Goal: Task Accomplishment & Management: Manage account settings

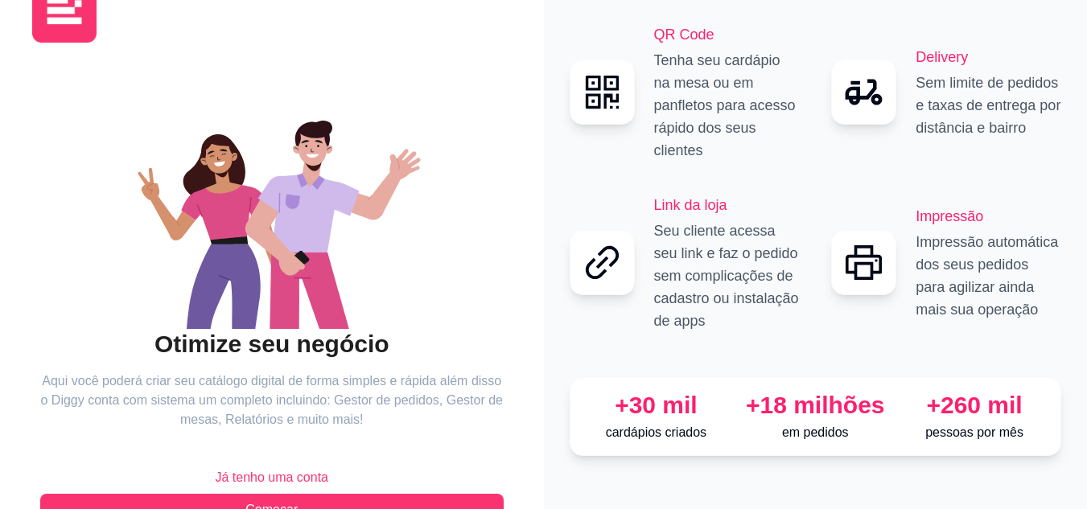
scroll to position [103, 0]
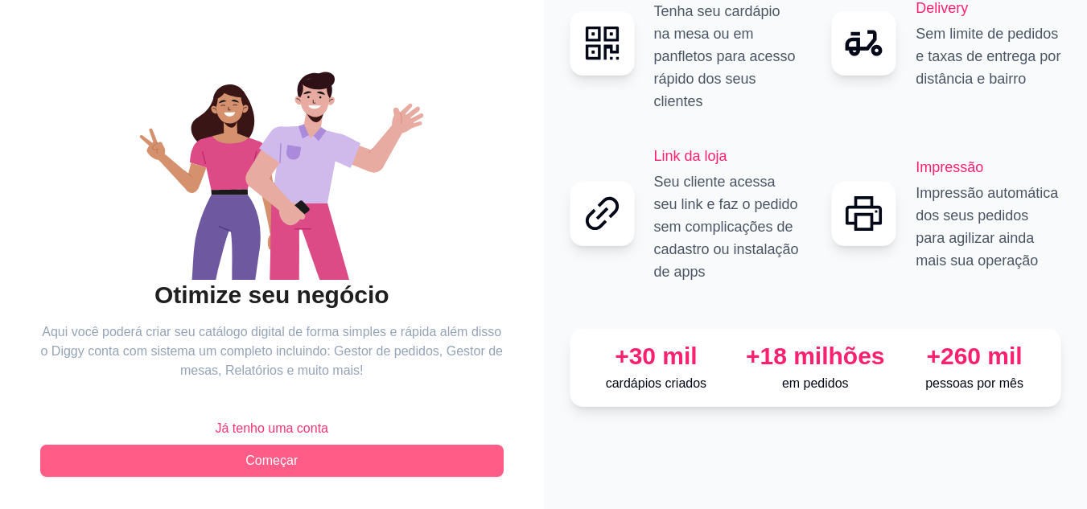
click at [267, 457] on span "Começar" at bounding box center [271, 460] width 52 height 19
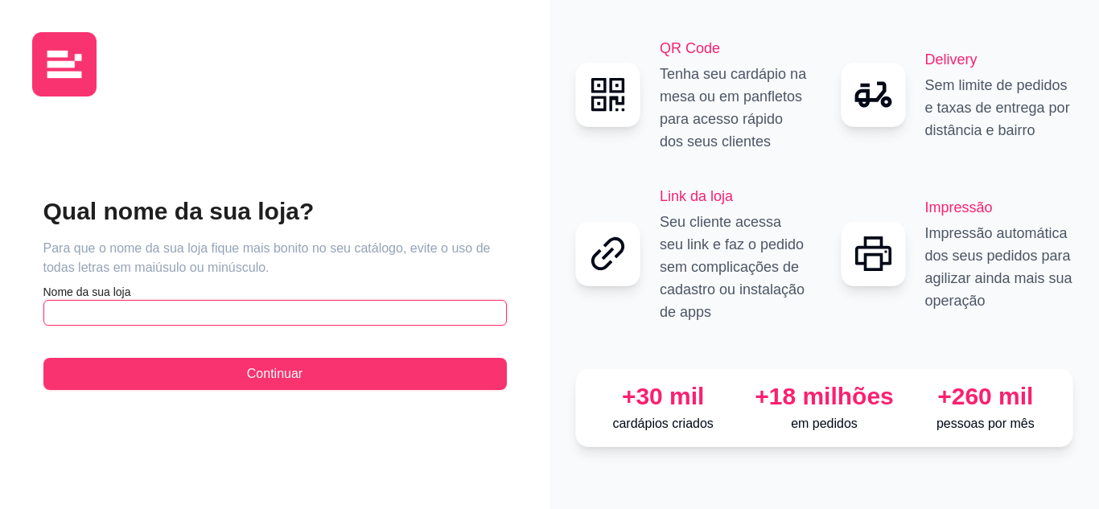
click at [102, 305] on input "text" at bounding box center [274, 313] width 463 height 26
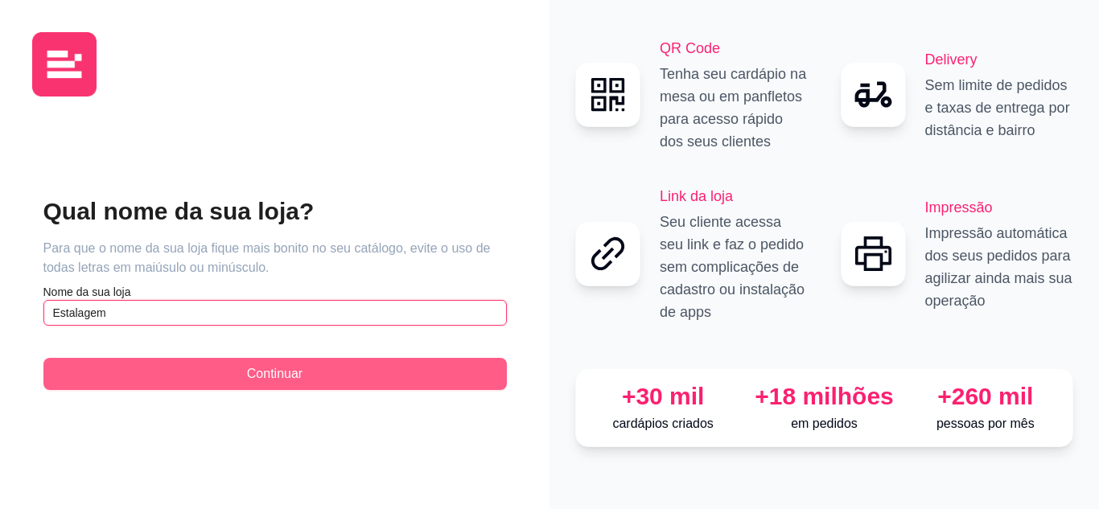
type input "Estalagem"
click at [173, 376] on button "Continuar" at bounding box center [274, 374] width 463 height 32
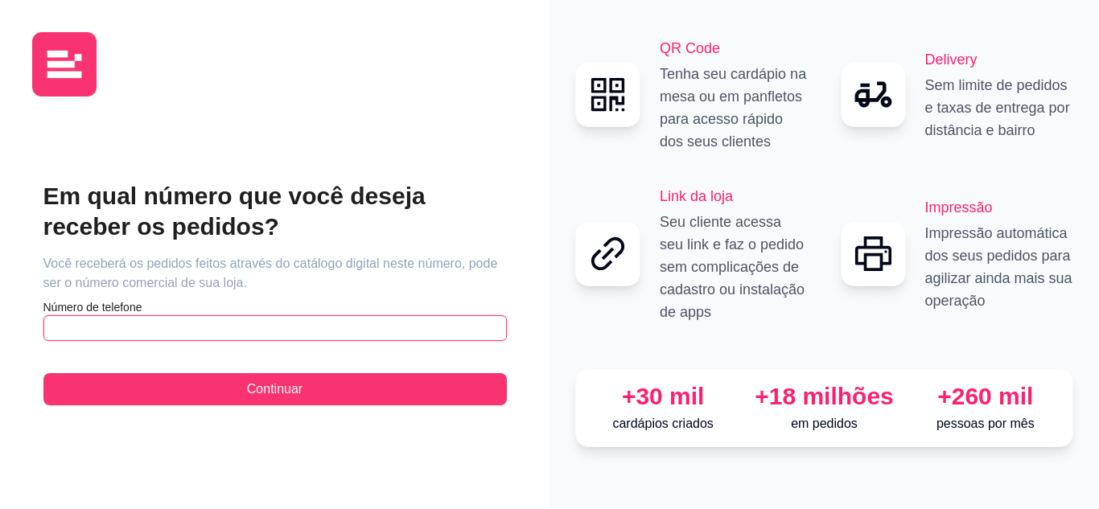
click at [179, 328] on input "text" at bounding box center [274, 328] width 463 height 26
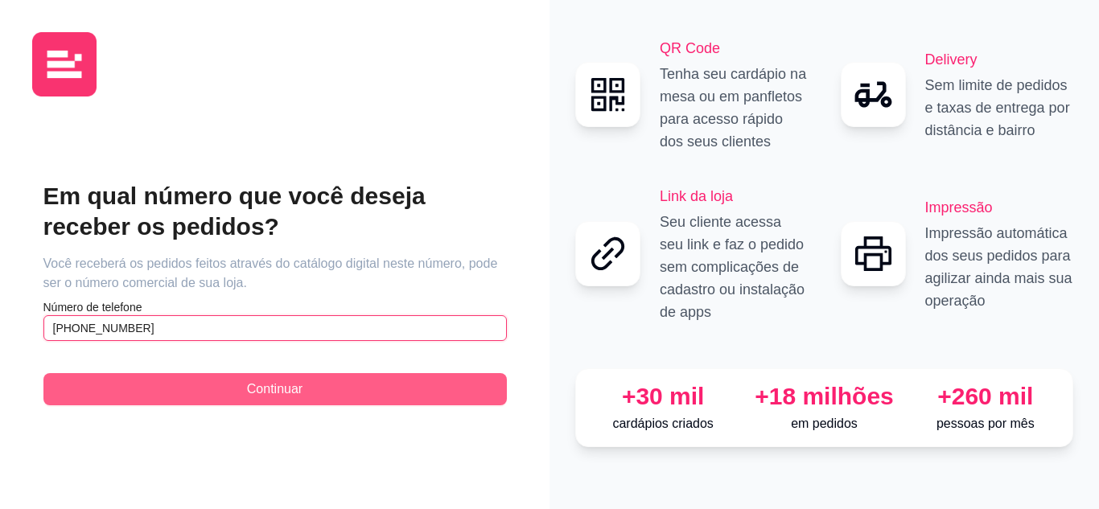
type input "[PHONE_NUMBER]"
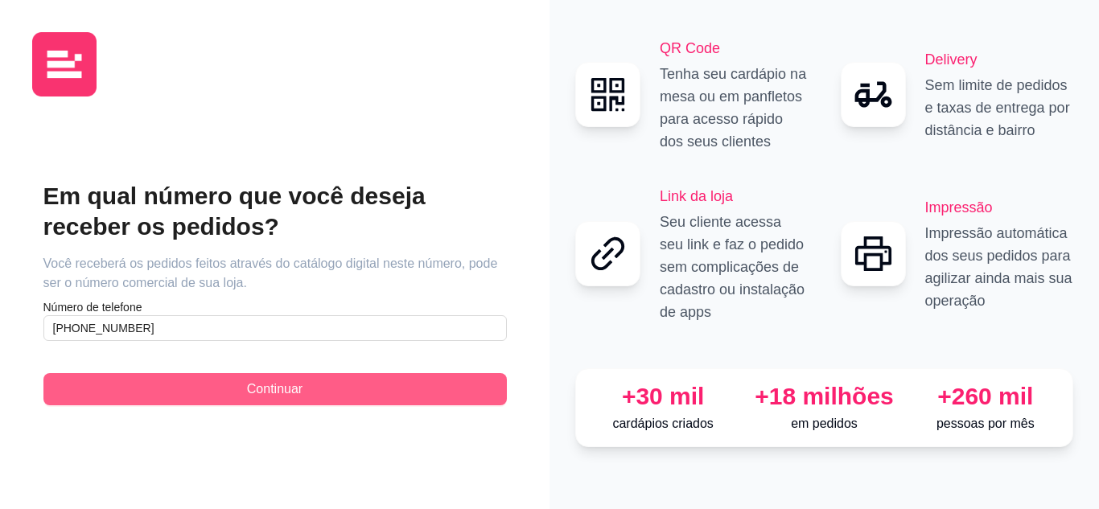
click at [247, 393] on span "Continuar" at bounding box center [275, 389] width 56 height 19
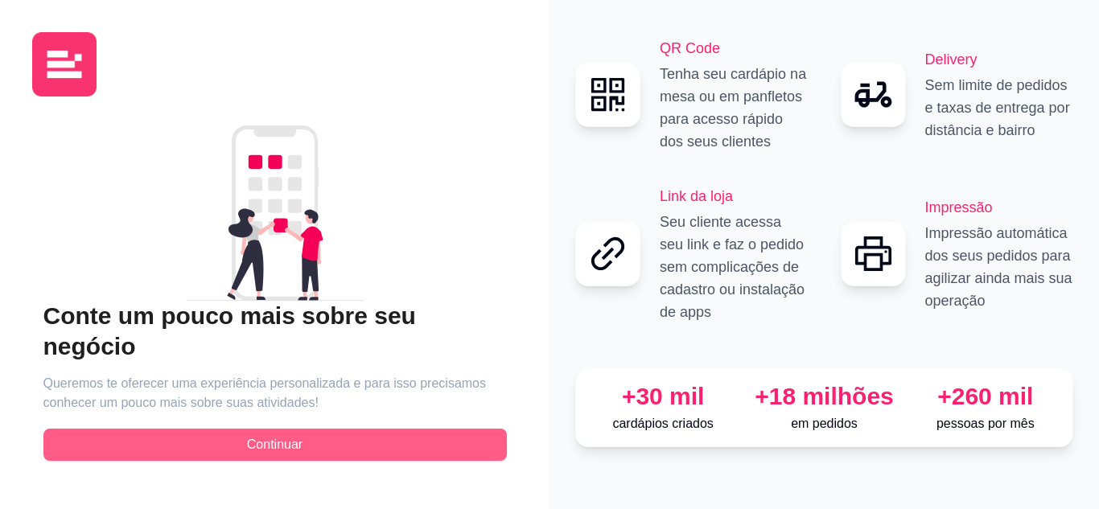
click at [273, 437] on span "Continuar" at bounding box center [275, 444] width 56 height 19
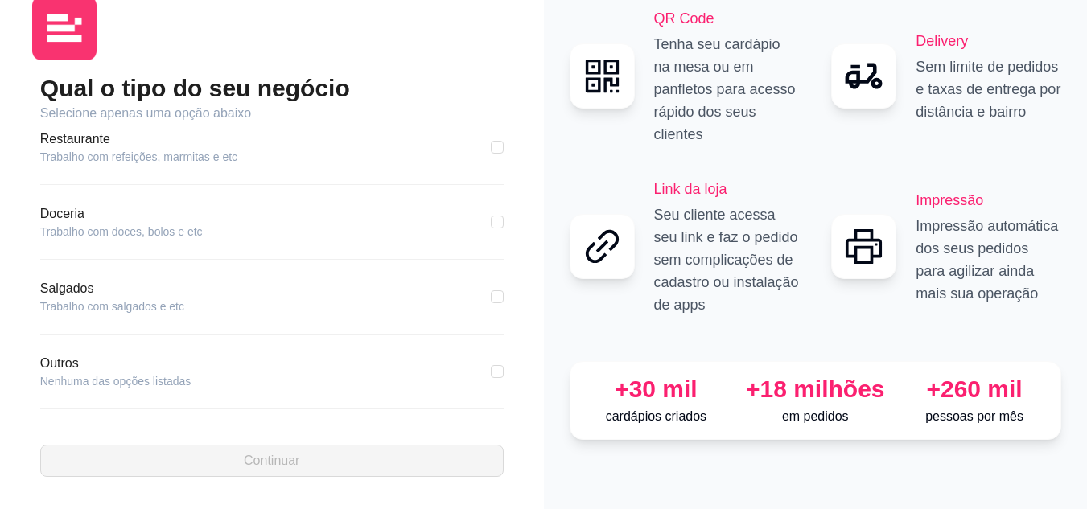
scroll to position [229, 0]
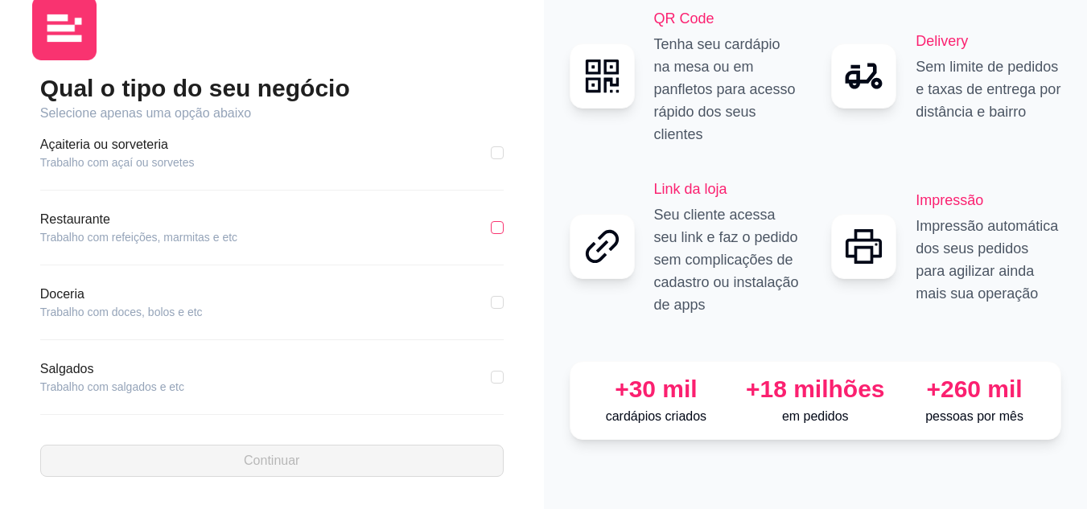
click at [491, 229] on input "checkbox" at bounding box center [497, 227] width 13 height 13
checkbox input "true"
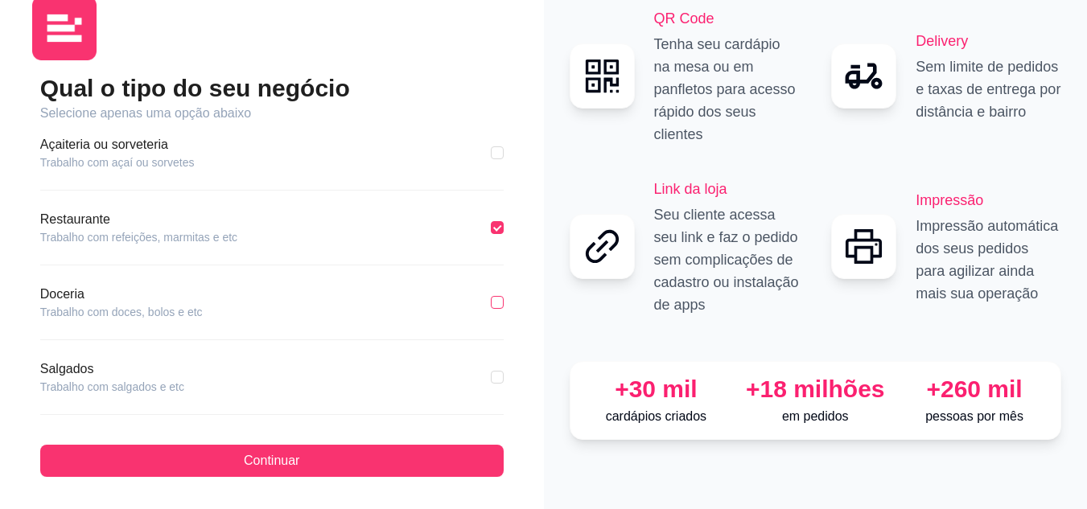
click at [491, 303] on input "checkbox" at bounding box center [497, 302] width 13 height 13
checkbox input "true"
click at [491, 229] on input "checkbox" at bounding box center [497, 227] width 13 height 13
checkbox input "true"
checkbox input "false"
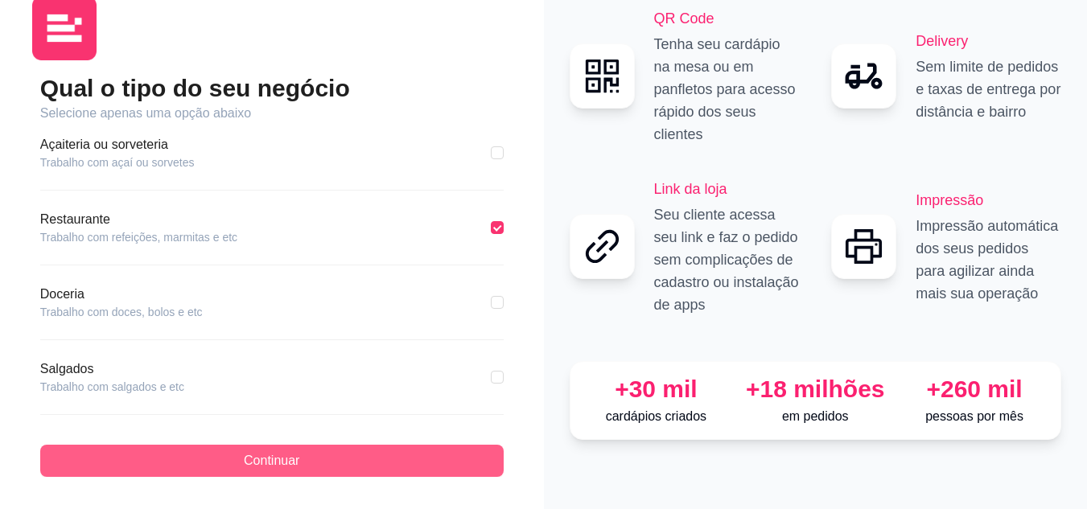
click at [402, 467] on button "Continuar" at bounding box center [271, 461] width 463 height 32
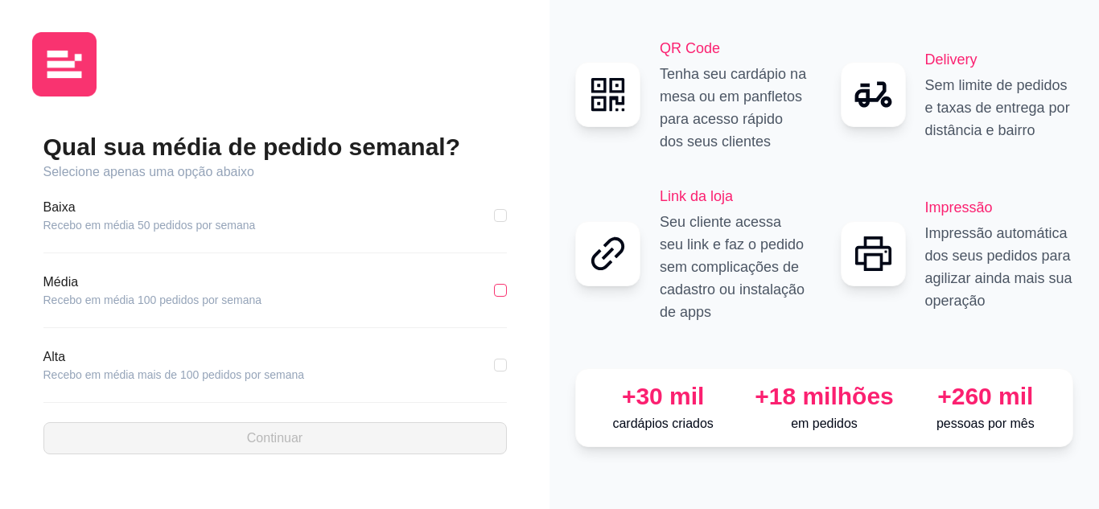
click at [504, 288] on input "checkbox" at bounding box center [500, 290] width 13 height 13
checkbox input "true"
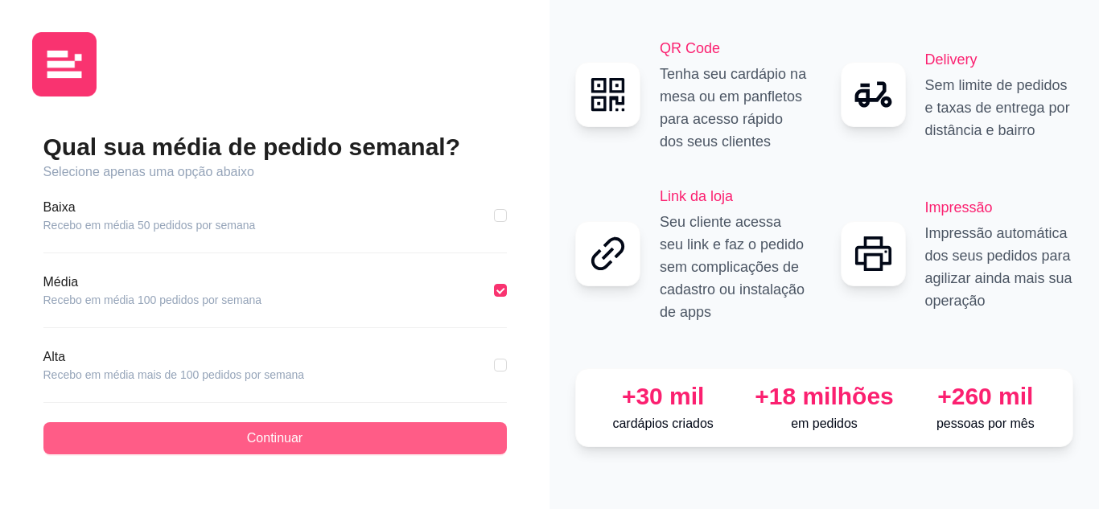
click at [368, 432] on button "Continuar" at bounding box center [274, 438] width 463 height 32
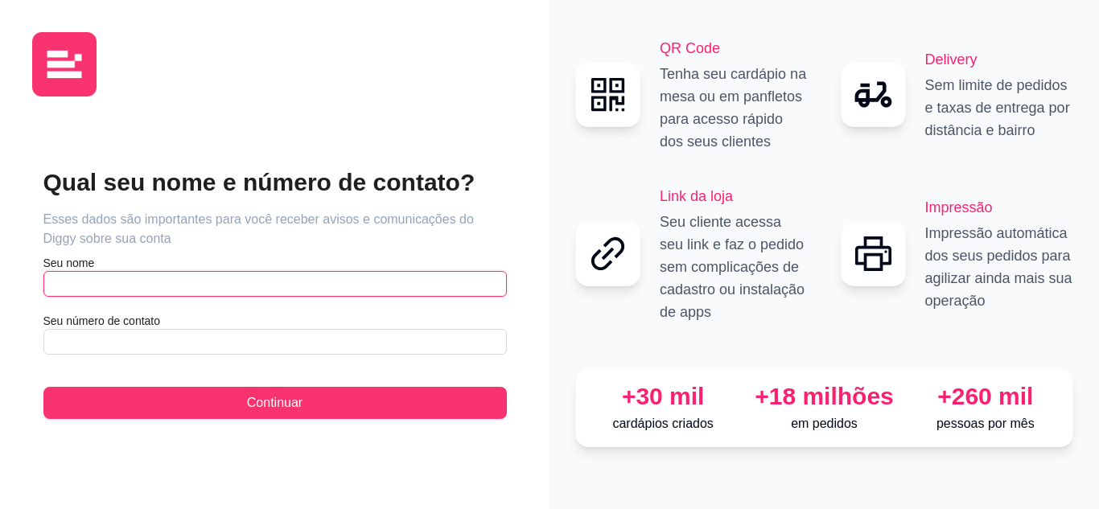
click at [86, 285] on input "text" at bounding box center [274, 284] width 463 height 26
type input "Walace"
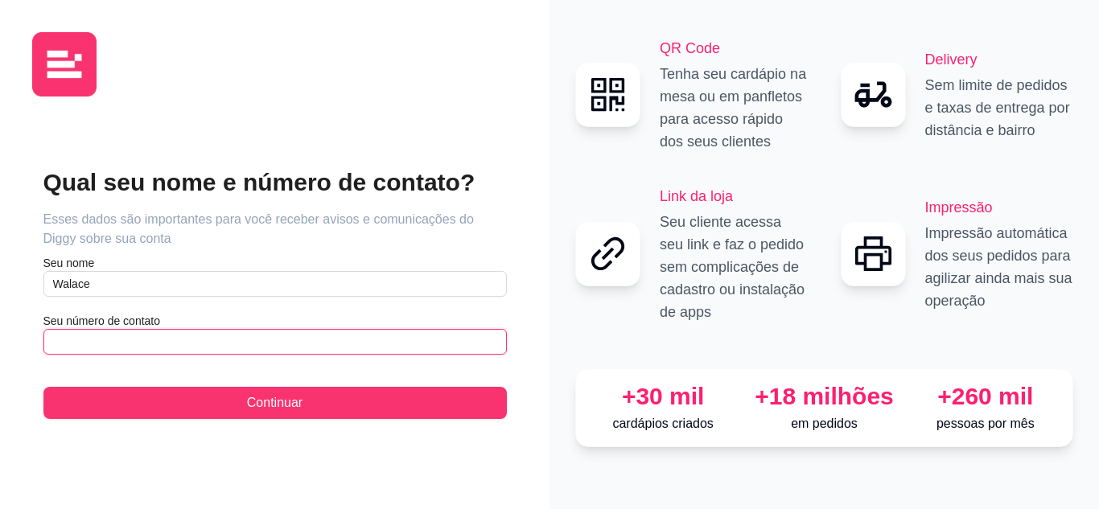
click at [93, 347] on input "text" at bounding box center [274, 342] width 463 height 26
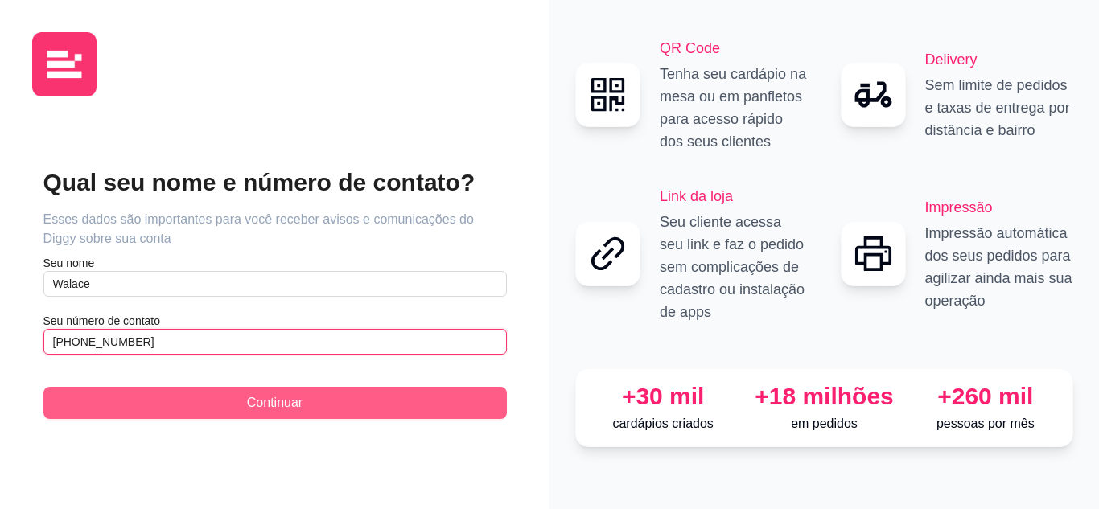
type input "[PHONE_NUMBER]"
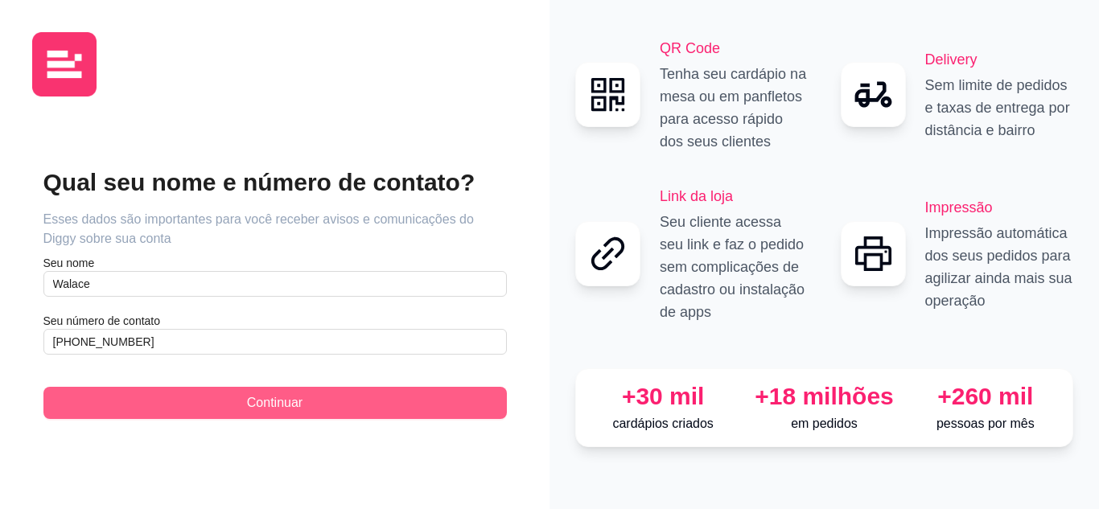
click at [123, 388] on button "Continuar" at bounding box center [274, 403] width 463 height 32
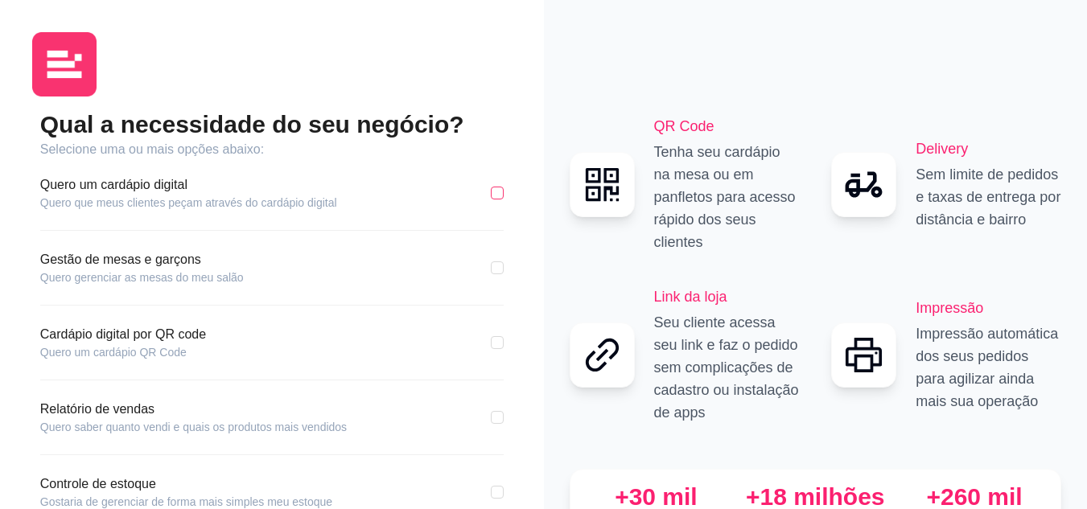
click at [500, 197] on input "checkbox" at bounding box center [497, 193] width 13 height 13
checkbox input "true"
click at [496, 266] on input "checkbox" at bounding box center [497, 267] width 13 height 13
checkbox input "false"
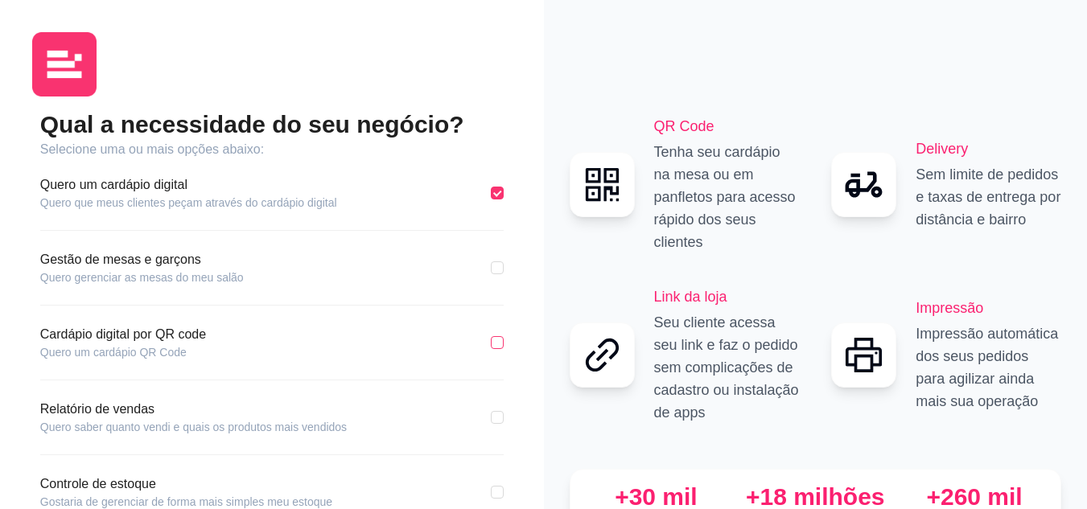
click at [496, 344] on input "checkbox" at bounding box center [497, 342] width 13 height 13
checkbox input "true"
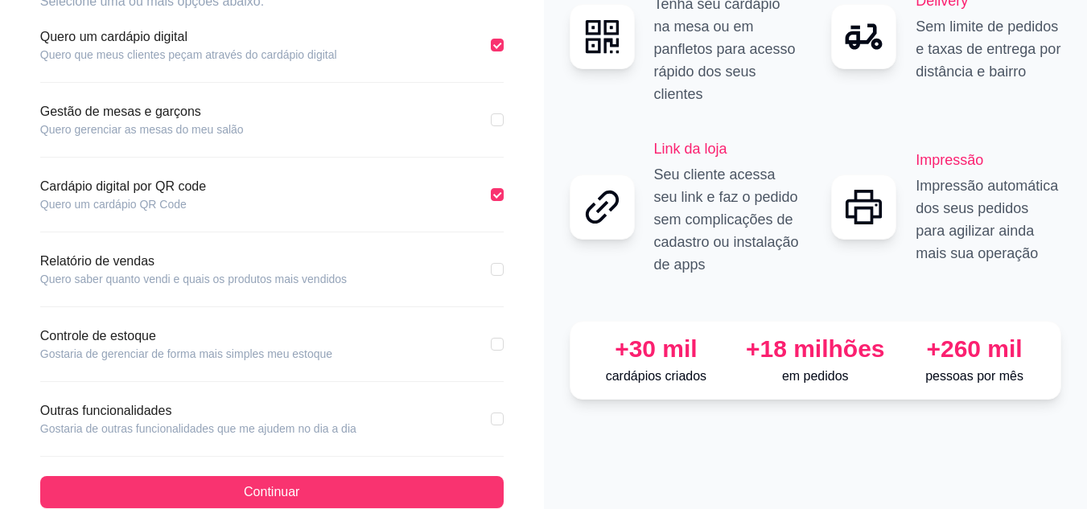
scroll to position [161, 0]
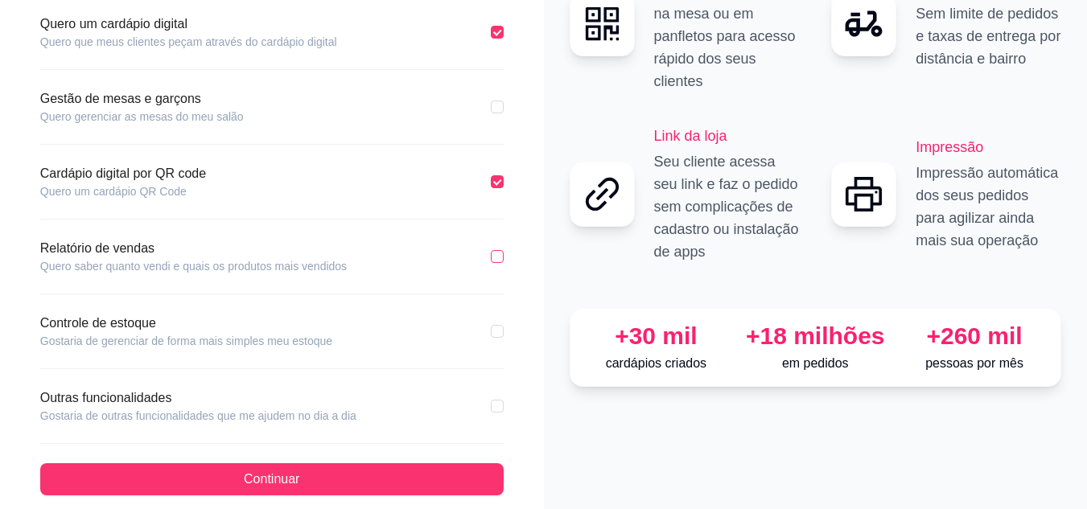
click at [499, 260] on input "checkbox" at bounding box center [497, 256] width 13 height 13
checkbox input "true"
click at [500, 331] on input "checkbox" at bounding box center [497, 331] width 13 height 13
checkbox input "true"
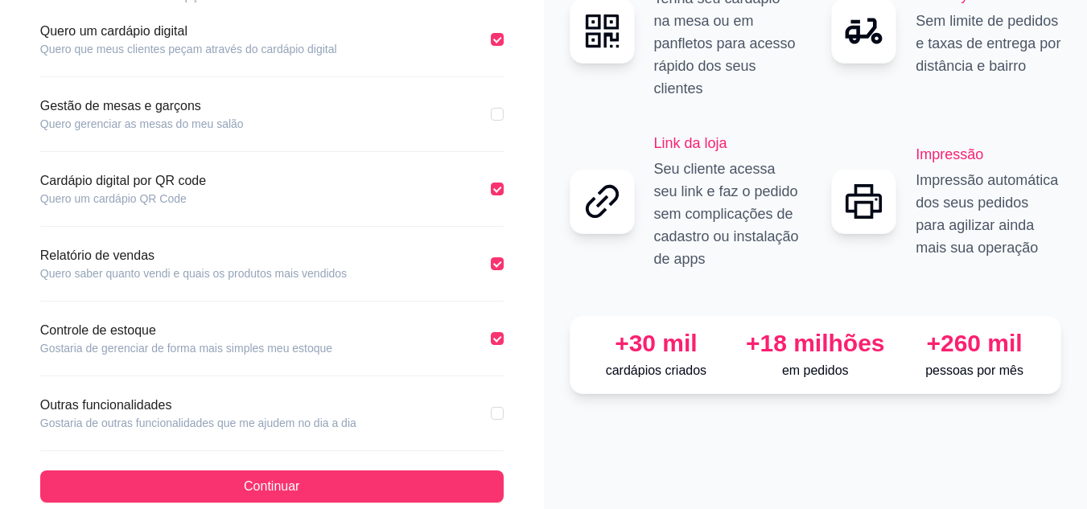
scroll to position [179, 0]
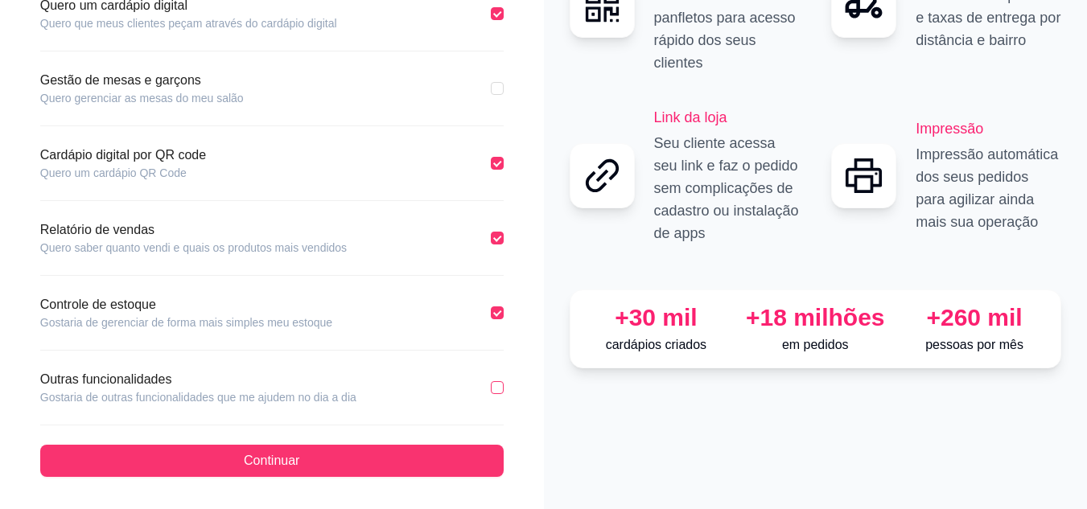
click at [501, 388] on input "checkbox" at bounding box center [497, 387] width 13 height 13
checkbox input "true"
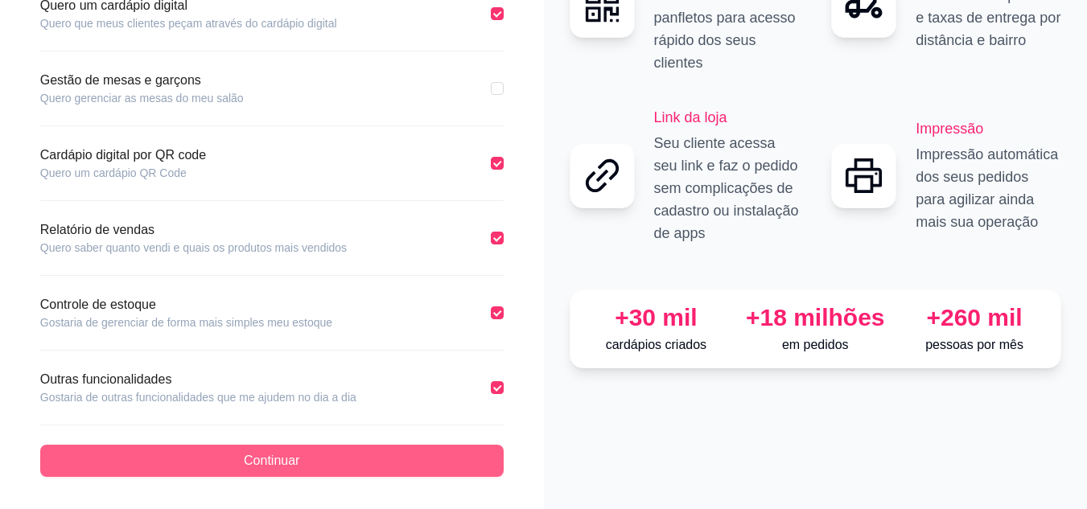
click at [300, 459] on button "Continuar" at bounding box center [271, 461] width 463 height 32
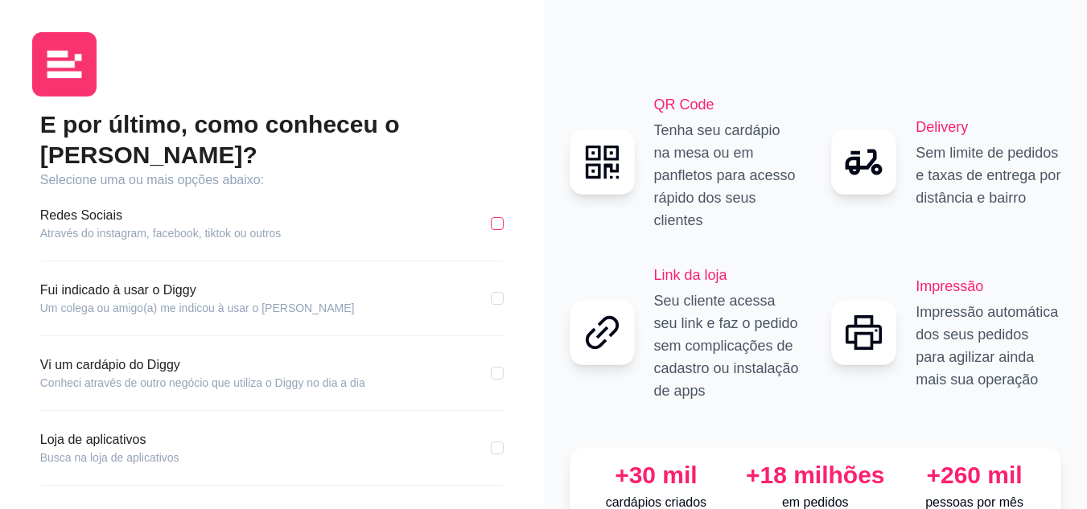
click at [494, 217] on input "checkbox" at bounding box center [497, 223] width 13 height 13
checkbox input "true"
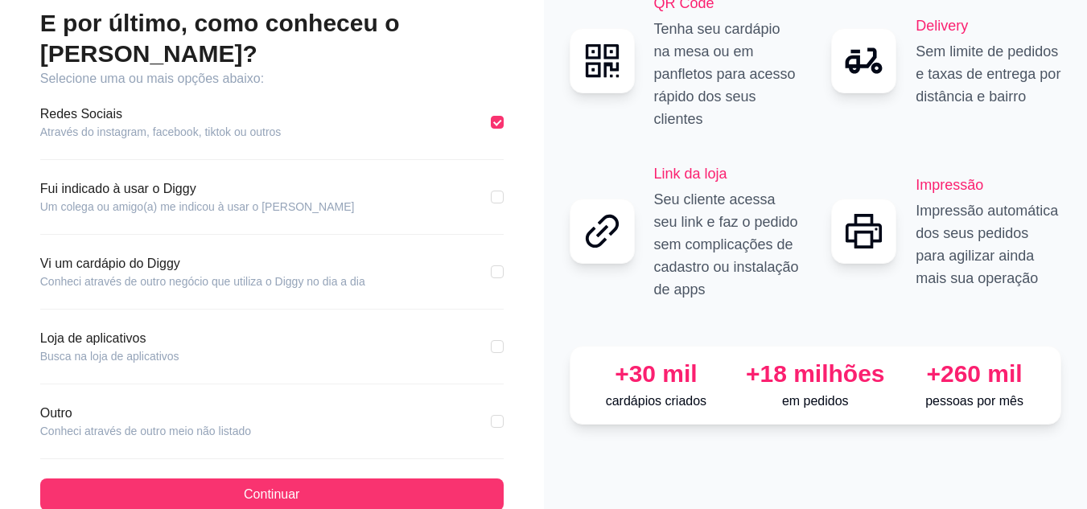
scroll to position [105, 0]
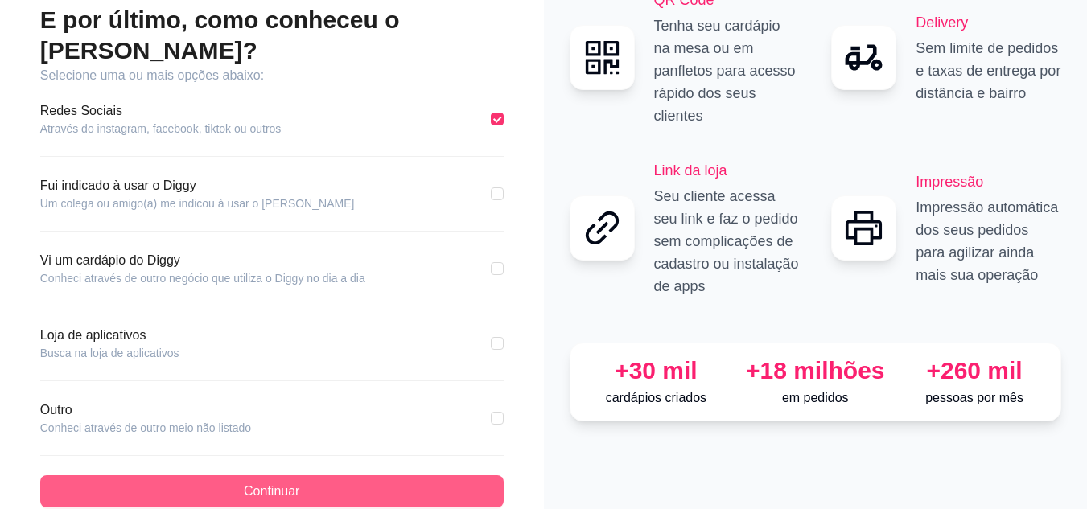
click at [282, 482] on span "Continuar" at bounding box center [272, 491] width 56 height 19
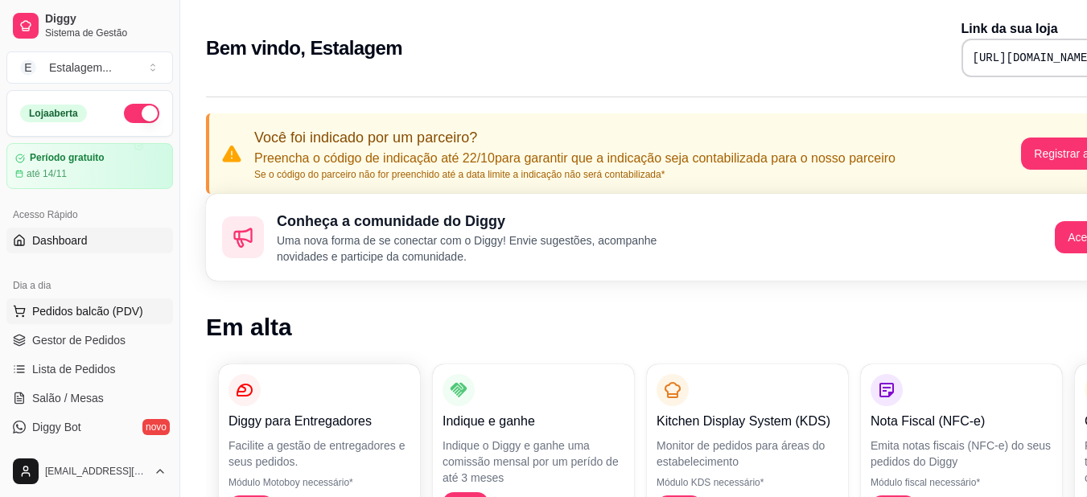
click at [98, 312] on span "Pedidos balcão (PDV)" at bounding box center [87, 311] width 111 height 16
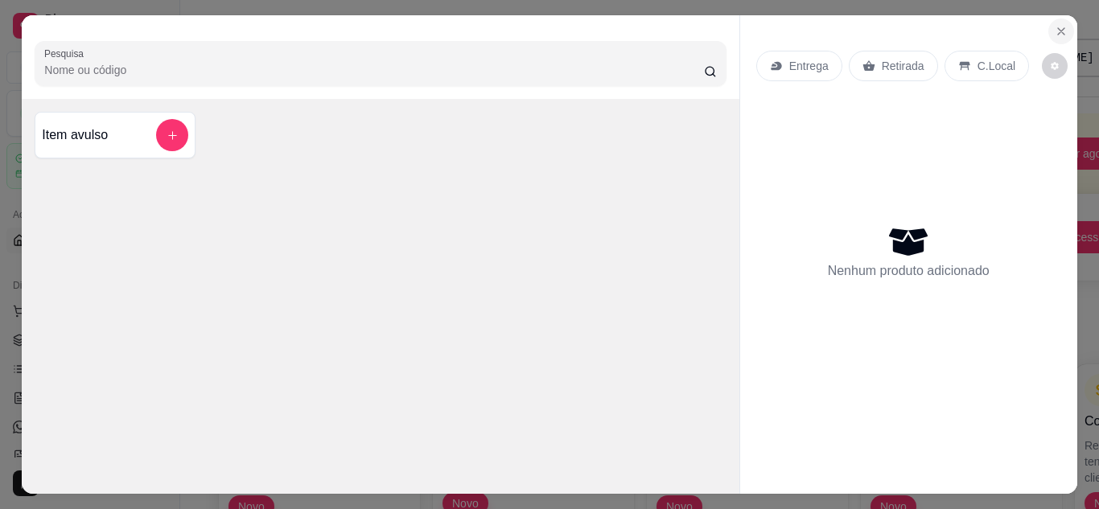
click at [1055, 25] on icon "Close" at bounding box center [1061, 31] width 13 height 13
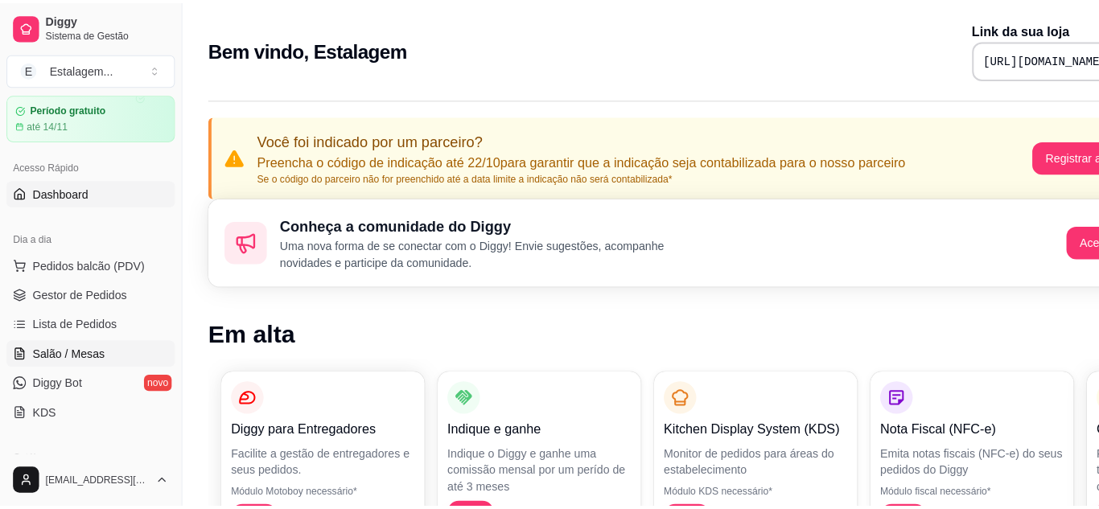
scroll to position [80, 0]
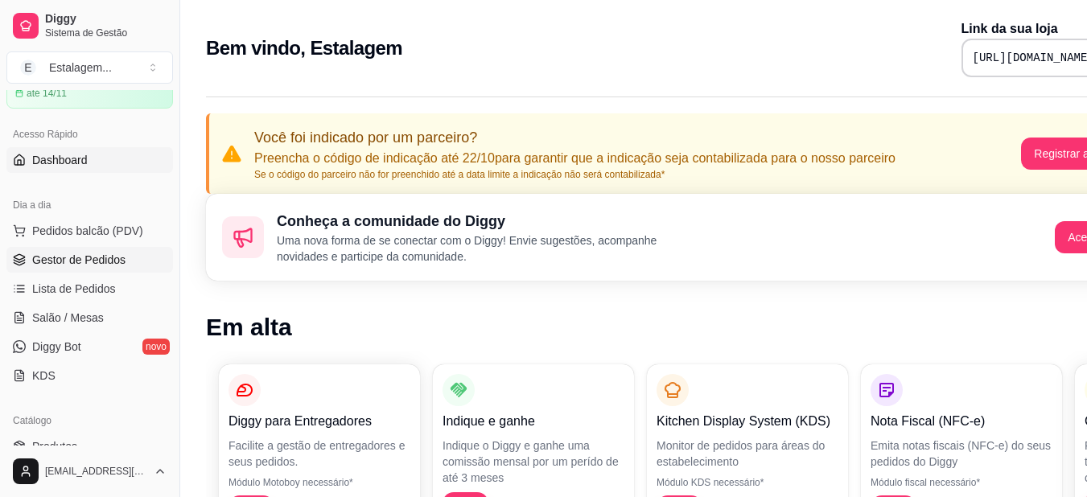
click at [74, 266] on span "Gestor de Pedidos" at bounding box center [78, 260] width 93 height 16
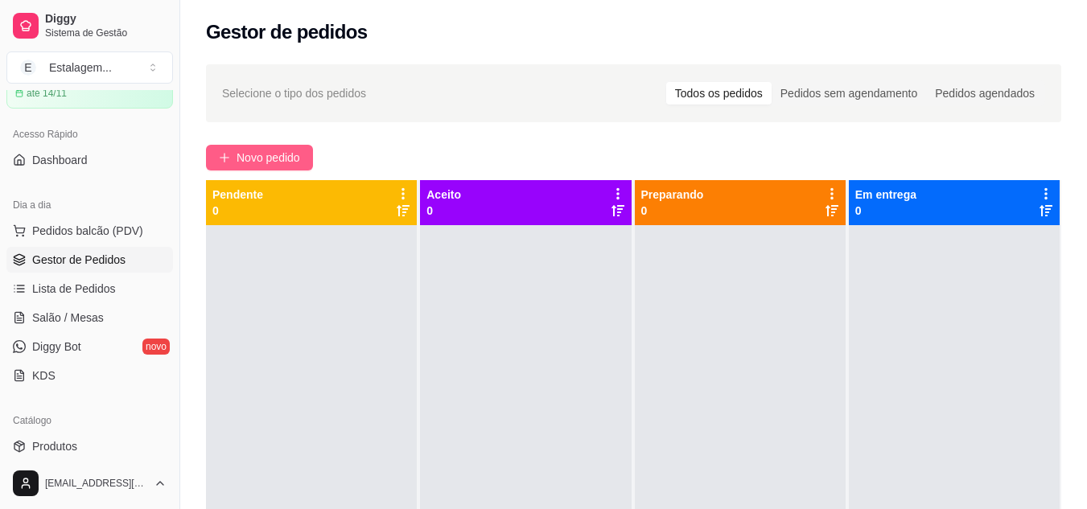
click at [222, 160] on icon "plus" at bounding box center [224, 157] width 11 height 11
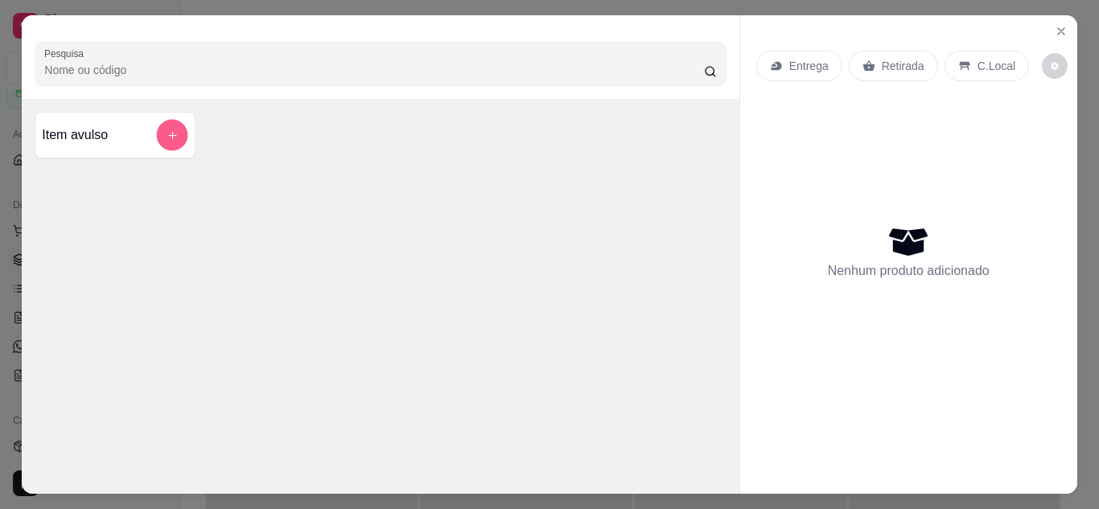
click at [168, 131] on icon "add-separate-item" at bounding box center [172, 135] width 8 height 8
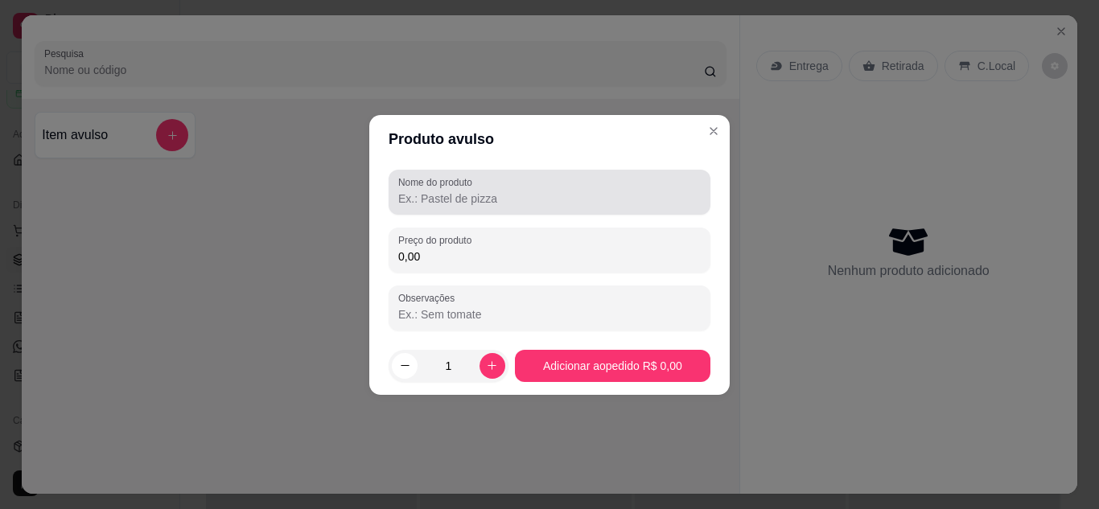
click at [463, 200] on input "Nome do produto" at bounding box center [549, 199] width 303 height 16
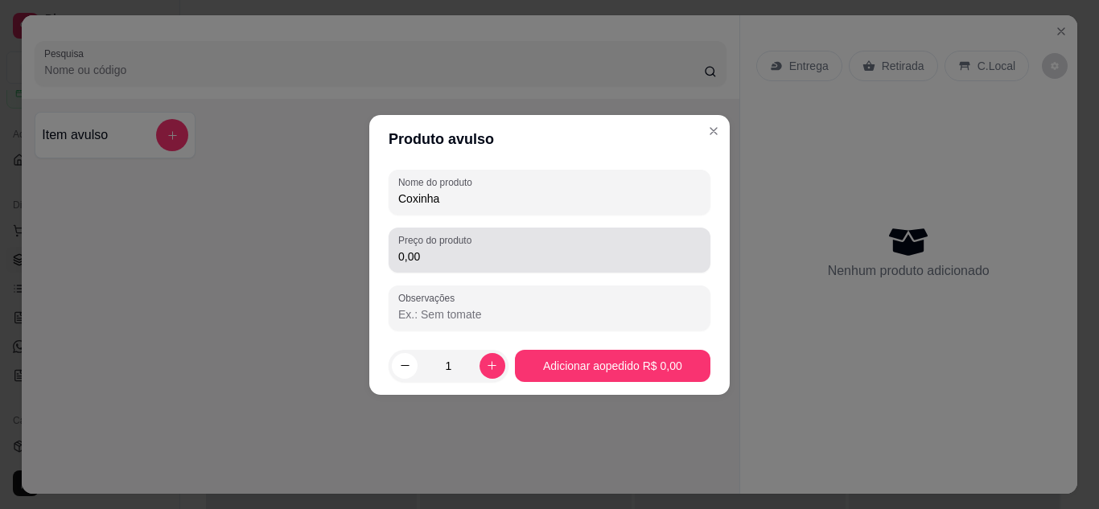
type input "Coxinha"
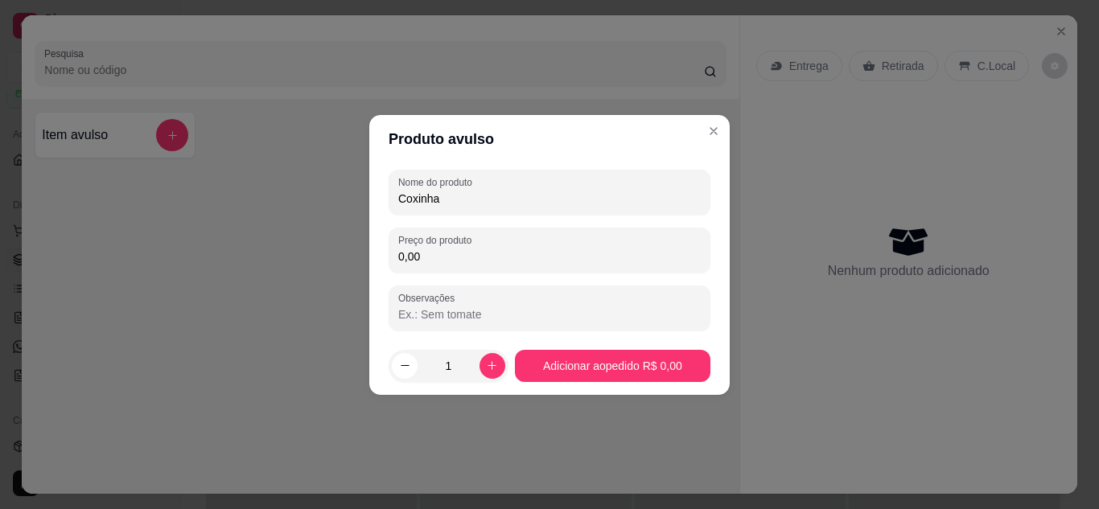
drag, startPoint x: 405, startPoint y: 263, endPoint x: 393, endPoint y: 263, distance: 11.3
click at [393, 263] on div "Preço do produto 0,00" at bounding box center [550, 250] width 322 height 45
type input "5,00"
click at [489, 367] on icon "increase-product-quantity" at bounding box center [492, 366] width 12 height 12
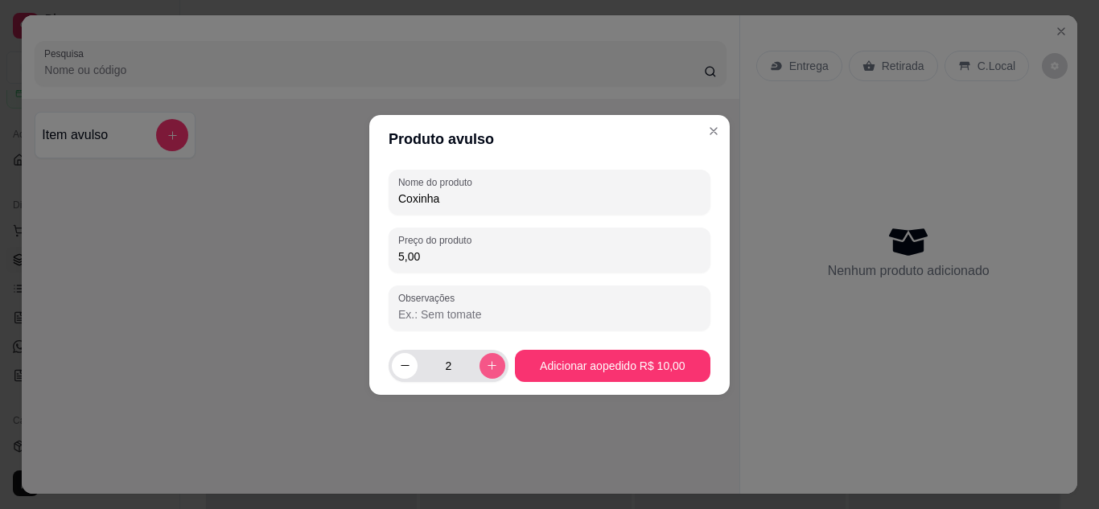
type input "3"
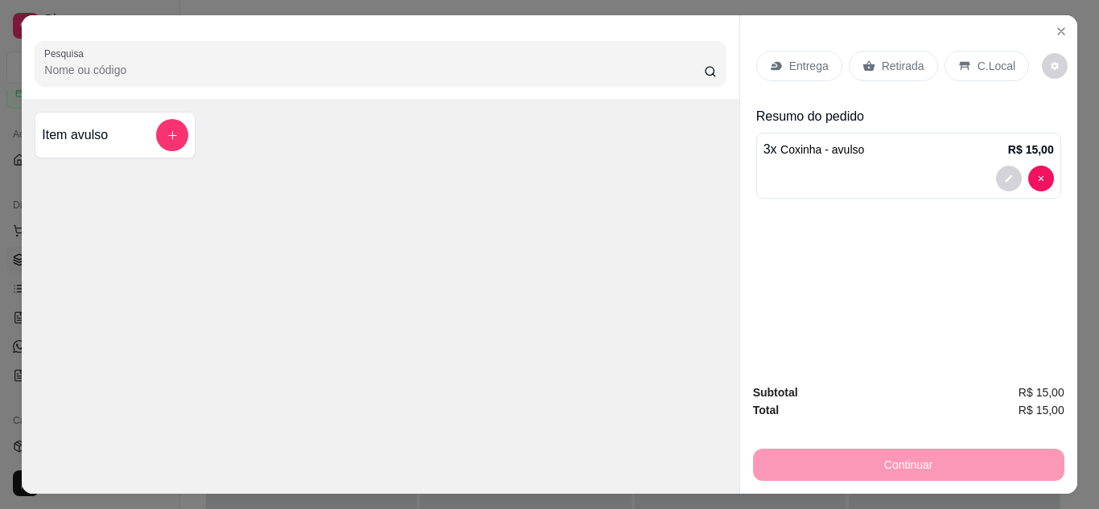
click at [979, 67] on p "C.Local" at bounding box center [997, 66] width 38 height 16
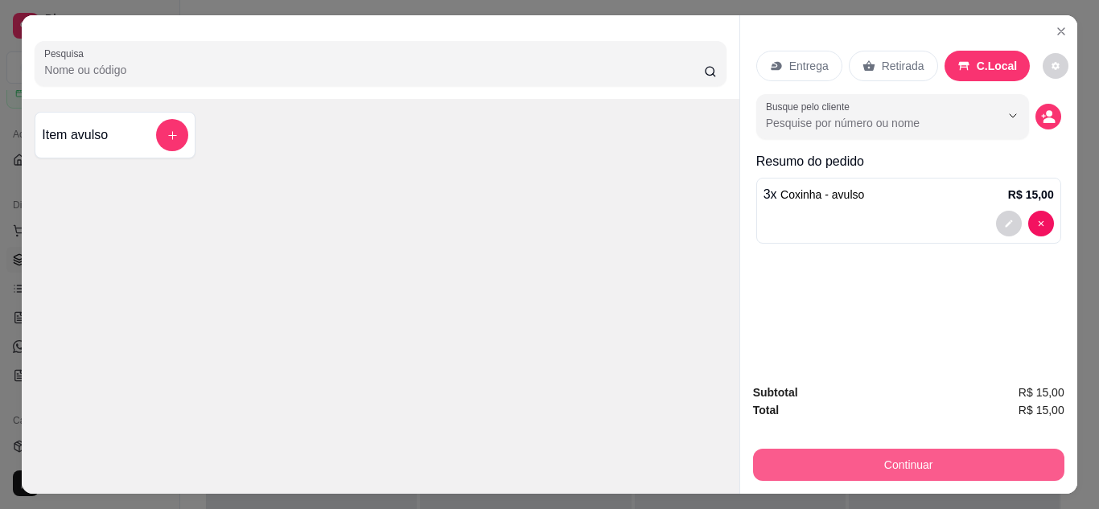
click at [921, 456] on button "Continuar" at bounding box center [908, 465] width 311 height 32
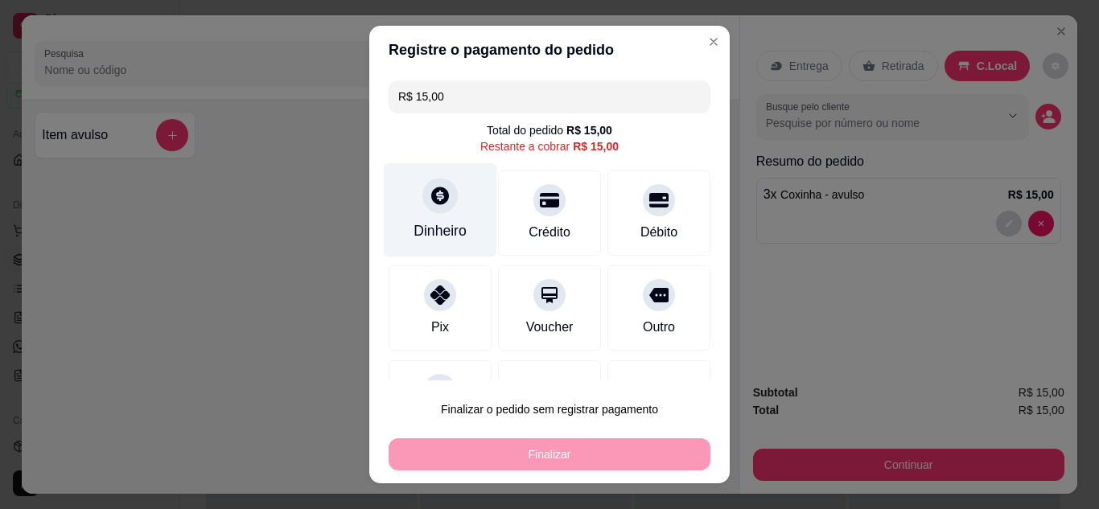
click at [454, 227] on div "Dinheiro" at bounding box center [440, 230] width 53 height 21
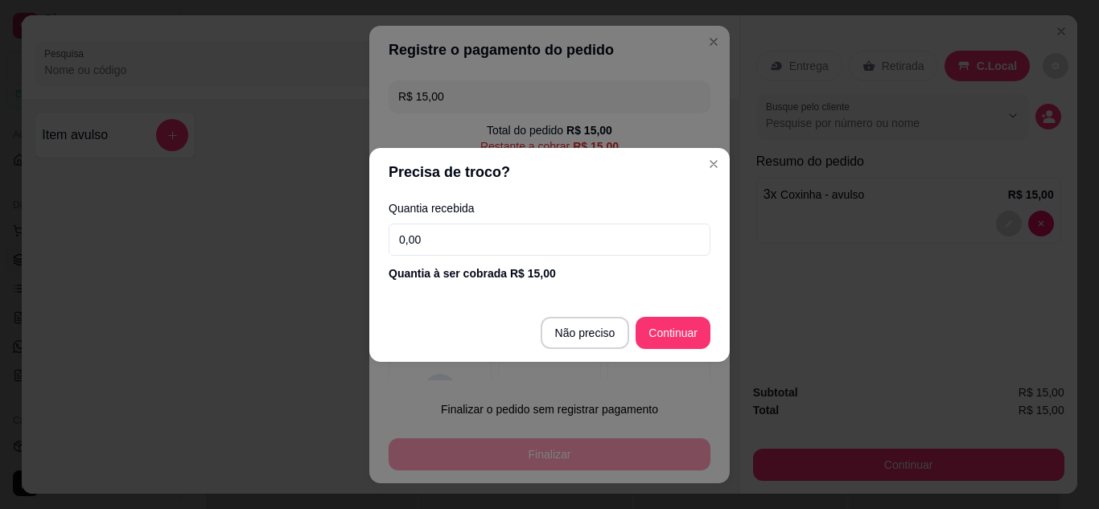
drag, startPoint x: 442, startPoint y: 239, endPoint x: 383, endPoint y: 244, distance: 58.9
click at [383, 244] on div "Quantia recebida 0,00 Quantia à ser cobrada R$ 15,00" at bounding box center [549, 242] width 360 height 92
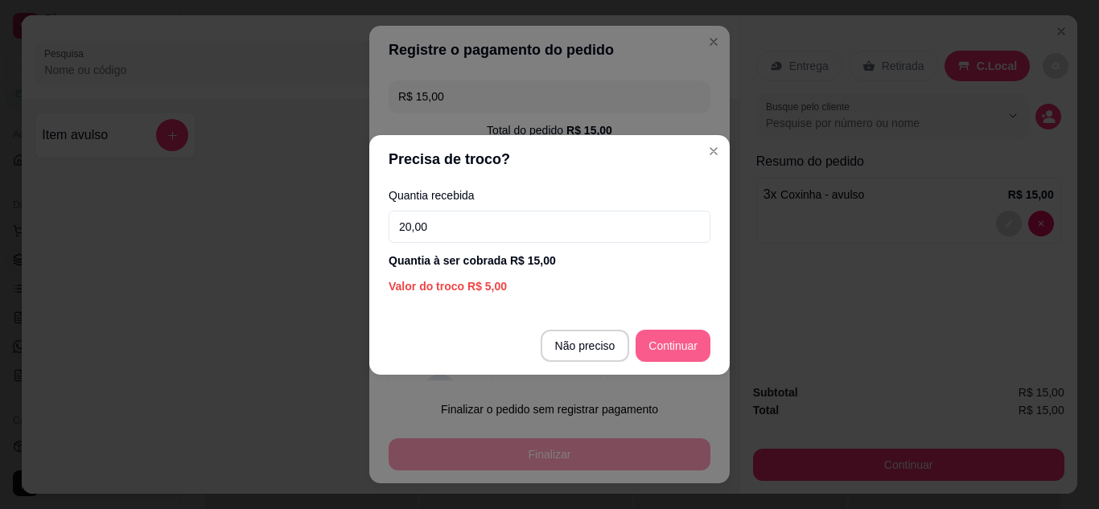
type input "20,00"
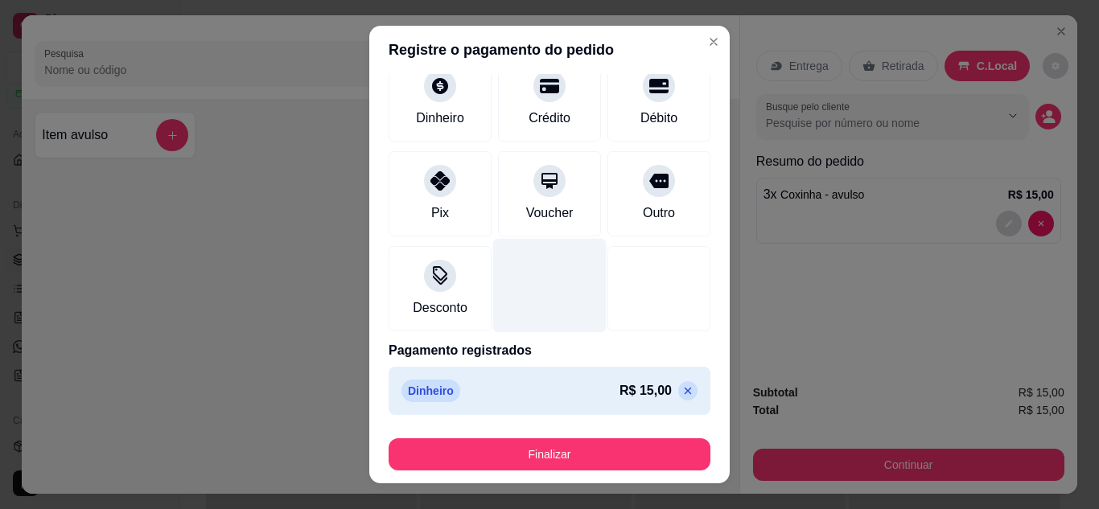
scroll to position [100, 0]
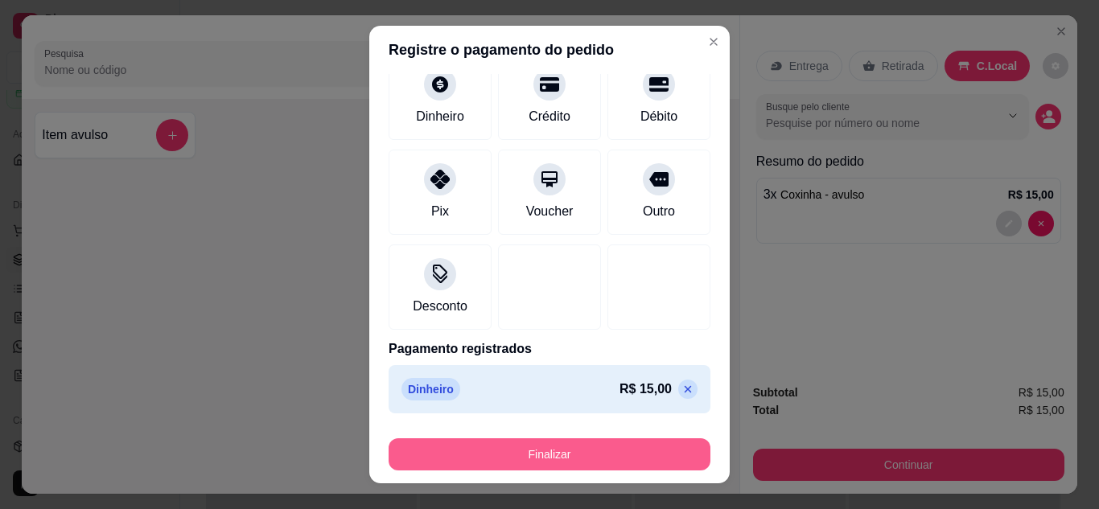
click at [579, 456] on button "Finalizar" at bounding box center [550, 455] width 322 height 32
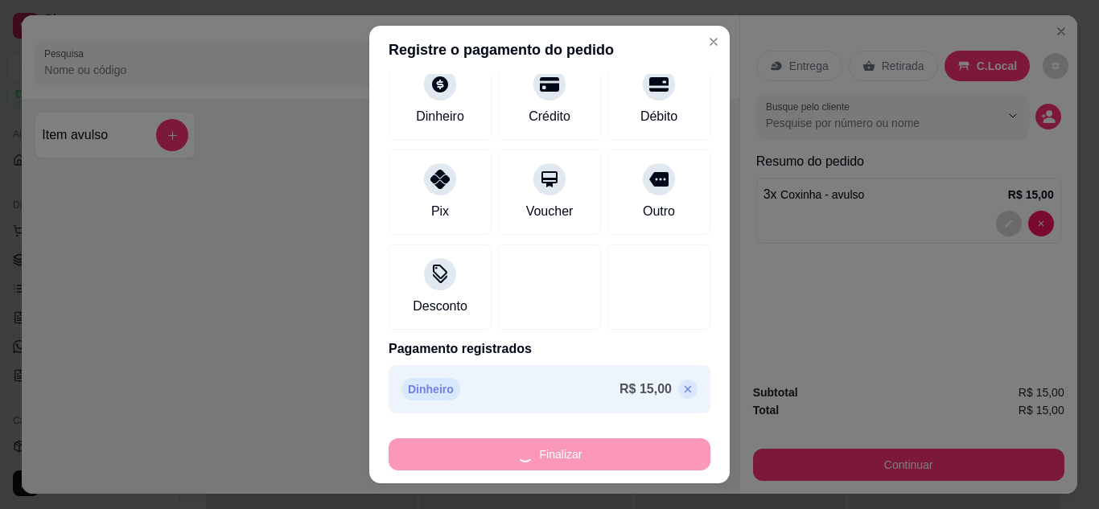
type input "-R$ 15,00"
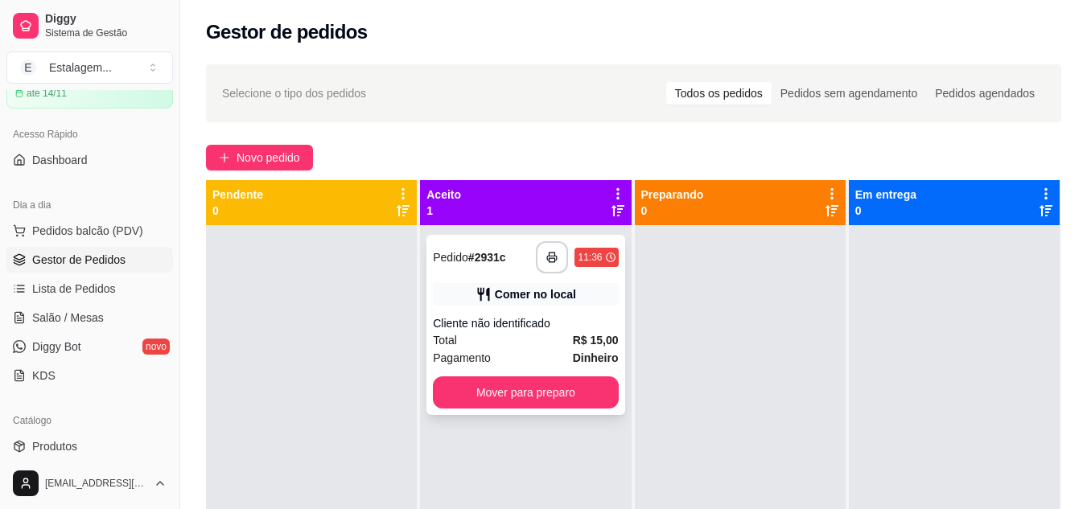
click at [535, 294] on div "Comer no local" at bounding box center [535, 294] width 81 height 16
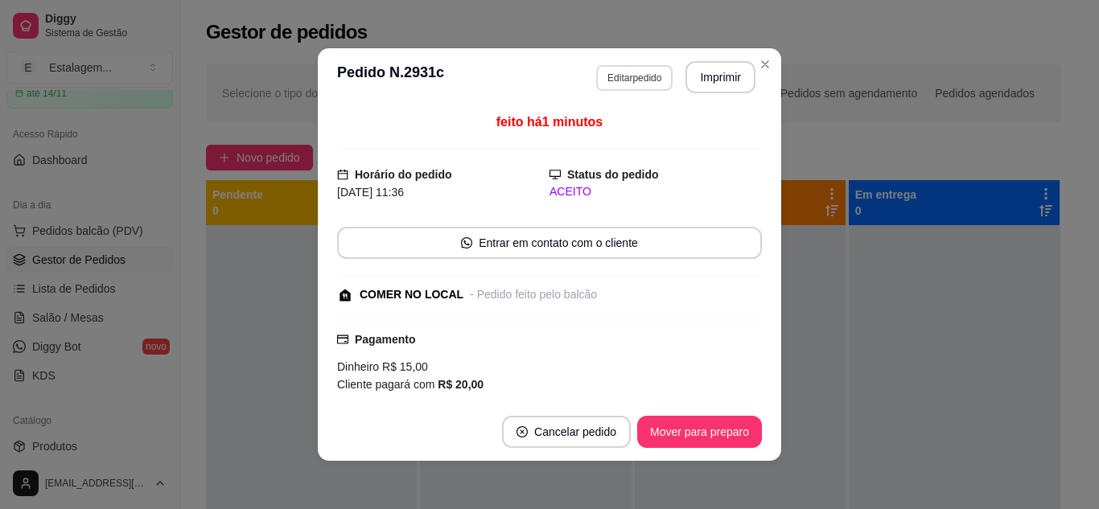
click at [622, 81] on button "Editar pedido" at bounding box center [634, 78] width 76 height 26
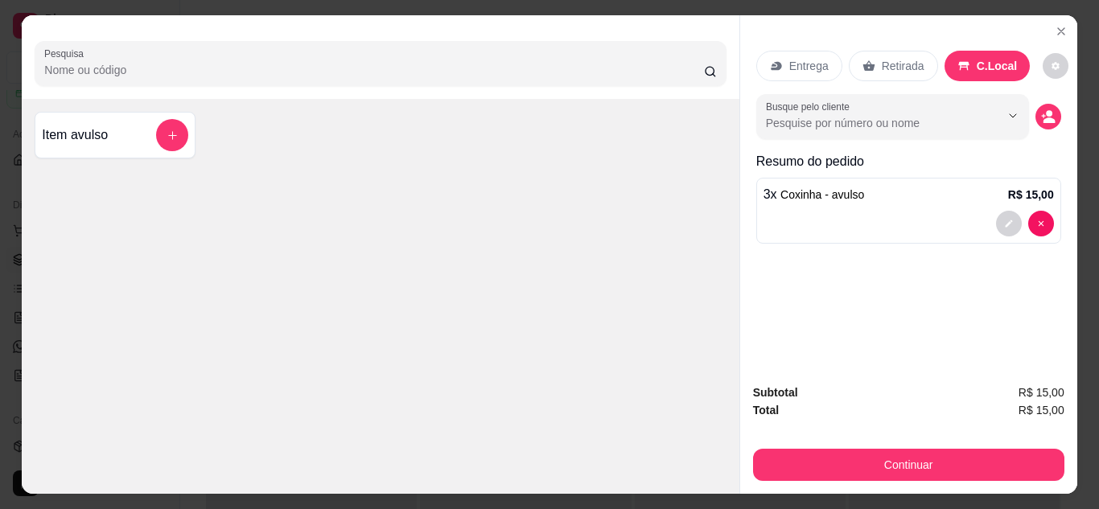
click at [816, 64] on p "Entrega" at bounding box center [808, 66] width 39 height 16
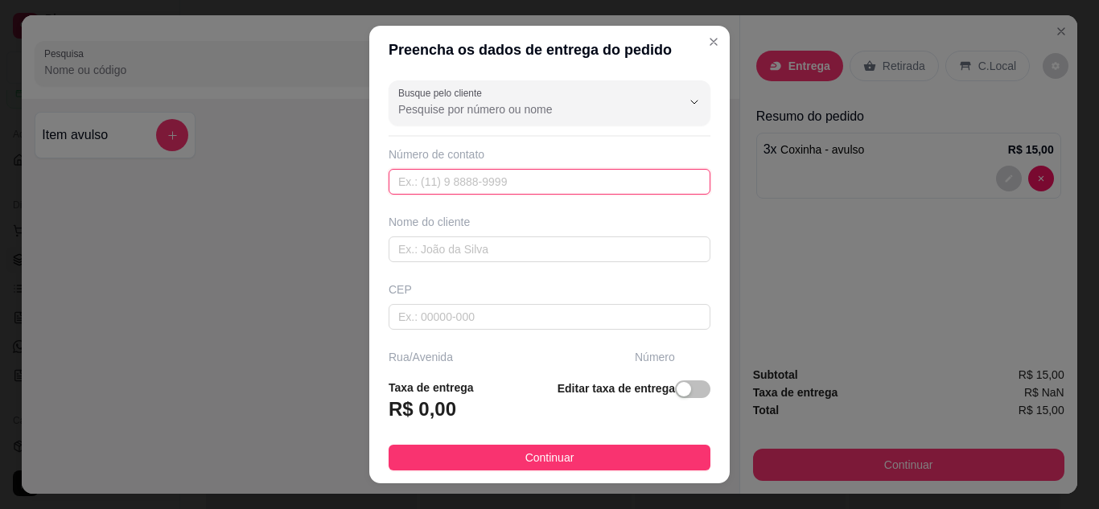
click at [471, 178] on input "text" at bounding box center [550, 182] width 322 height 26
type input "[PHONE_NUMBER]"
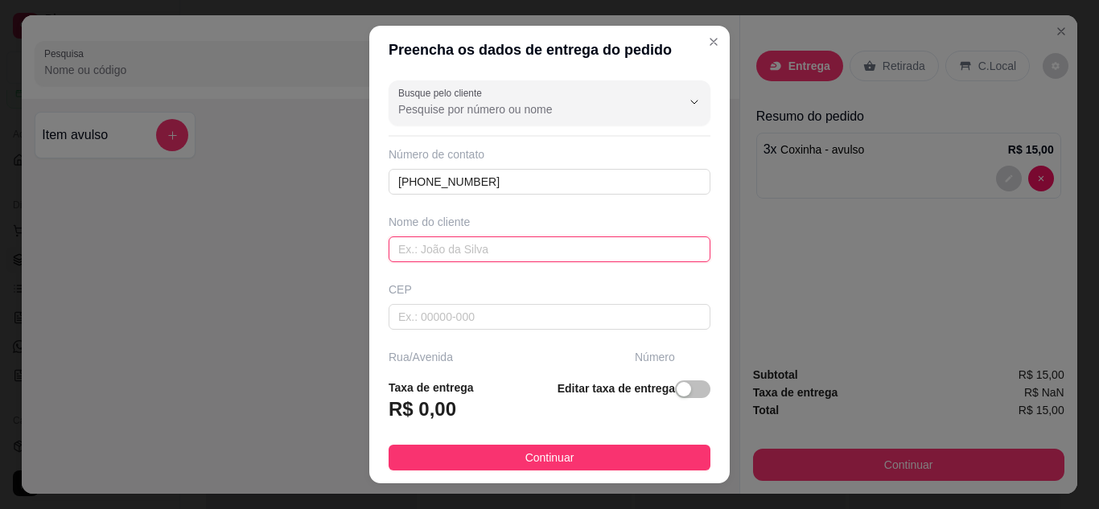
click at [468, 249] on input "text" at bounding box center [550, 250] width 322 height 26
type input "Luiza"
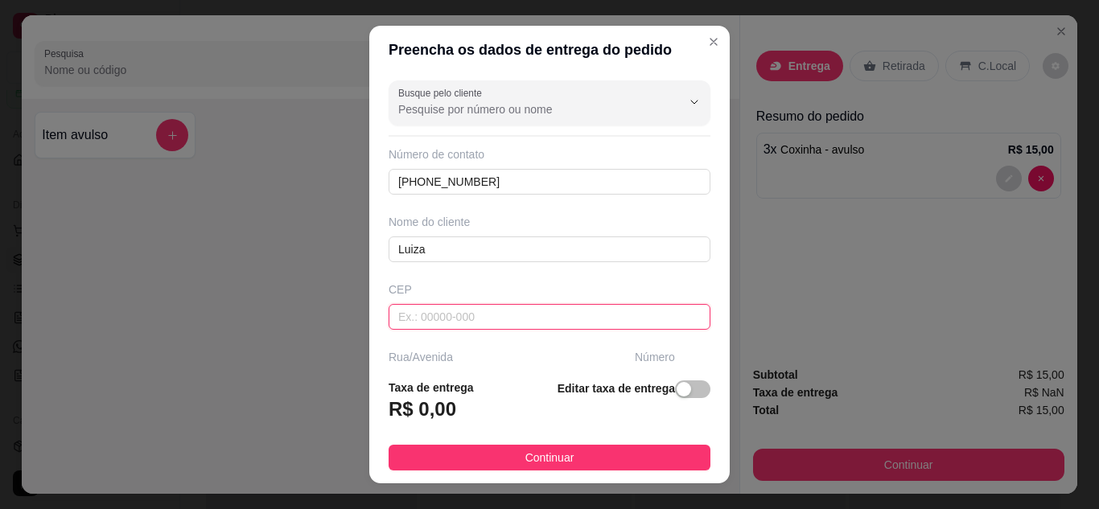
click at [461, 320] on input "text" at bounding box center [550, 317] width 322 height 26
type input "45266899"
type input "Área Rural de Poções"
type input "Poções"
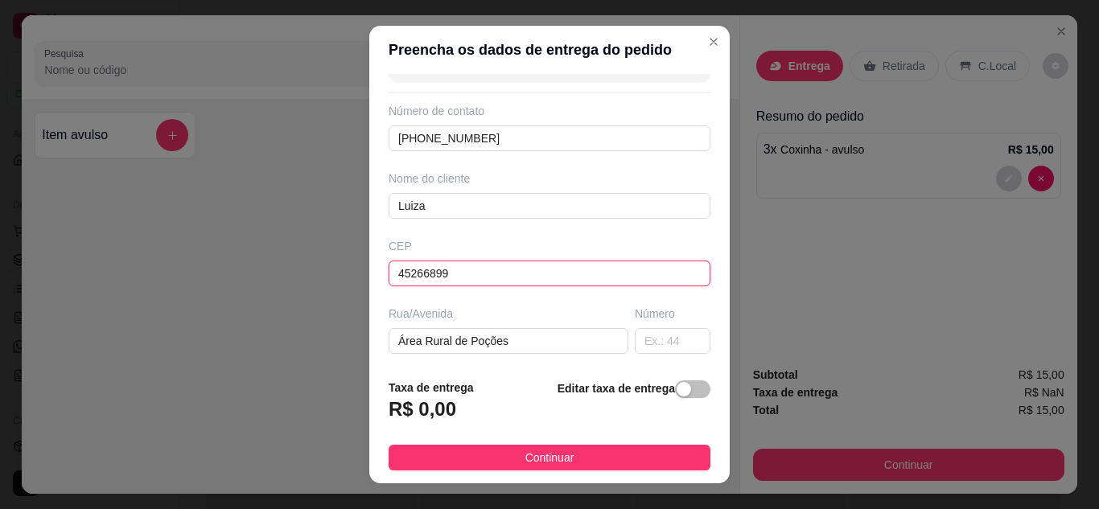
scroll to position [80, 0]
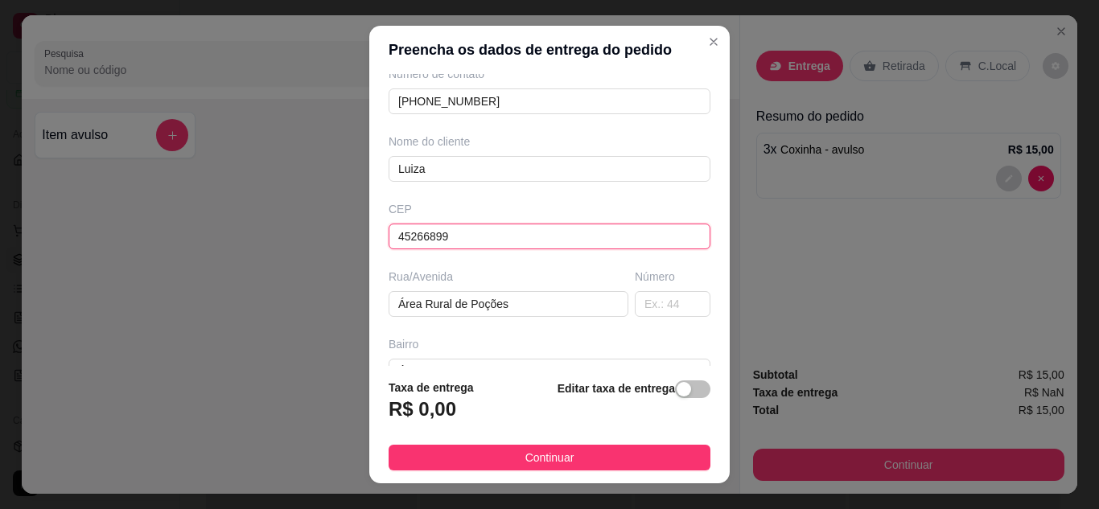
type input "45266899"
click at [513, 272] on div "Rua/Avenida" at bounding box center [509, 277] width 240 height 16
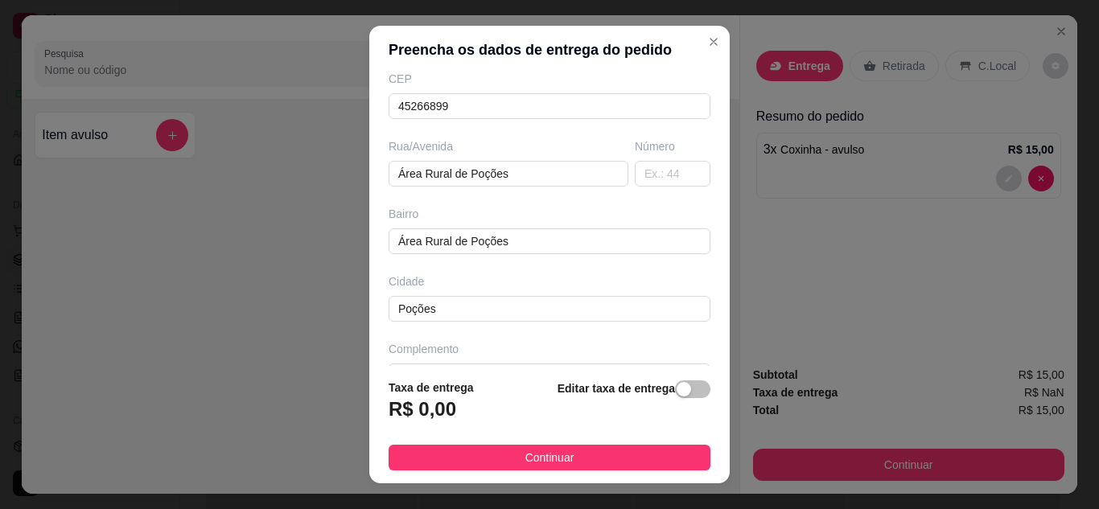
scroll to position [241, 0]
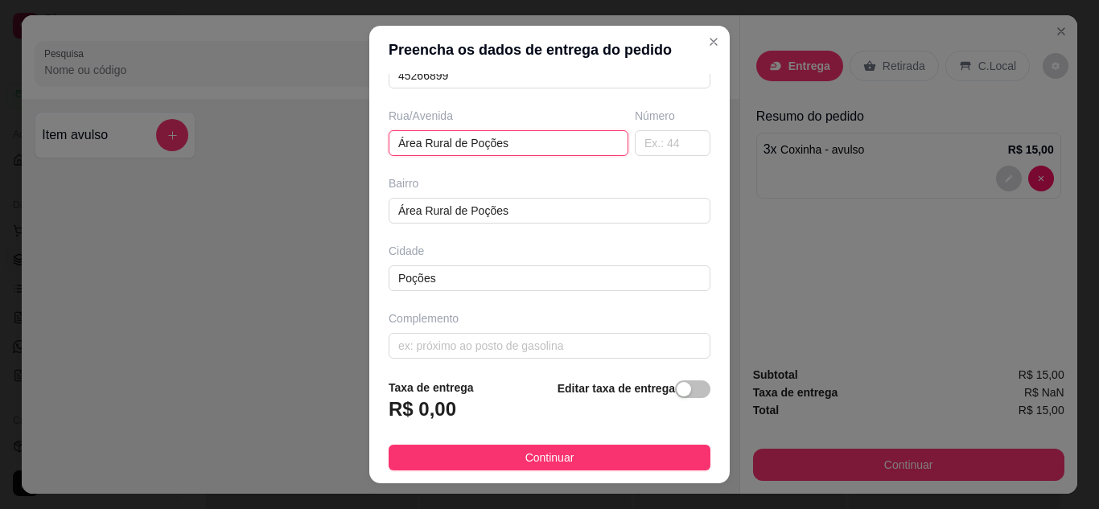
drag, startPoint x: 275, startPoint y: 156, endPoint x: 264, endPoint y: 161, distance: 12.3
click at [264, 156] on div "Preencha os dados de entrega do pedido Busque pelo cliente Número de contato [P…" at bounding box center [549, 254] width 1099 height 509
drag, startPoint x: 505, startPoint y: 142, endPoint x: 327, endPoint y: 142, distance: 177.8
click at [327, 142] on div "Preencha os dados de entrega do pedido Busque pelo cliente Número de contato [P…" at bounding box center [549, 254] width 1099 height 509
type input "Povoado de Bandeira Nova"
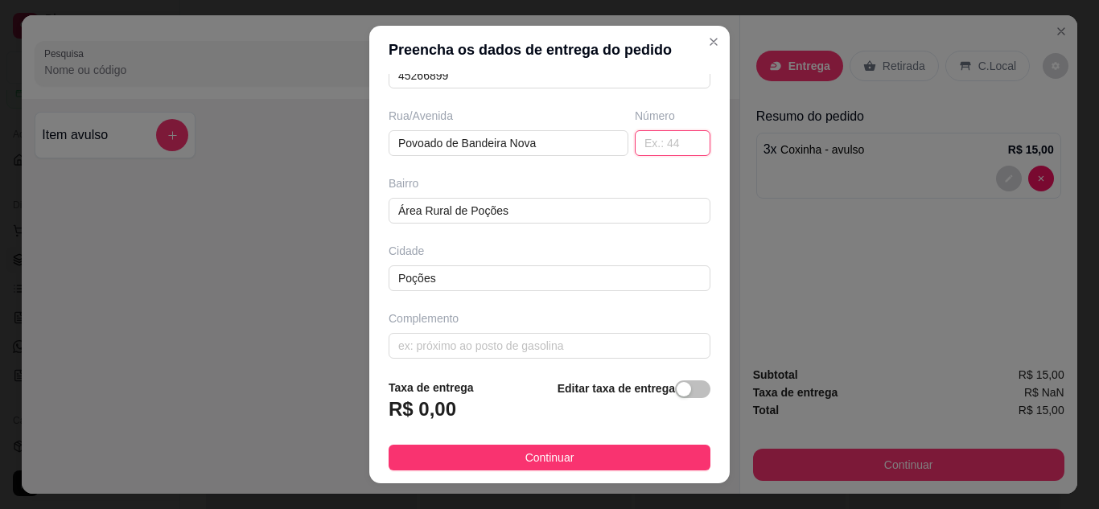
click at [637, 144] on input "text" at bounding box center [673, 143] width 76 height 26
type input "00"
click at [520, 348] on input "text" at bounding box center [550, 346] width 322 height 26
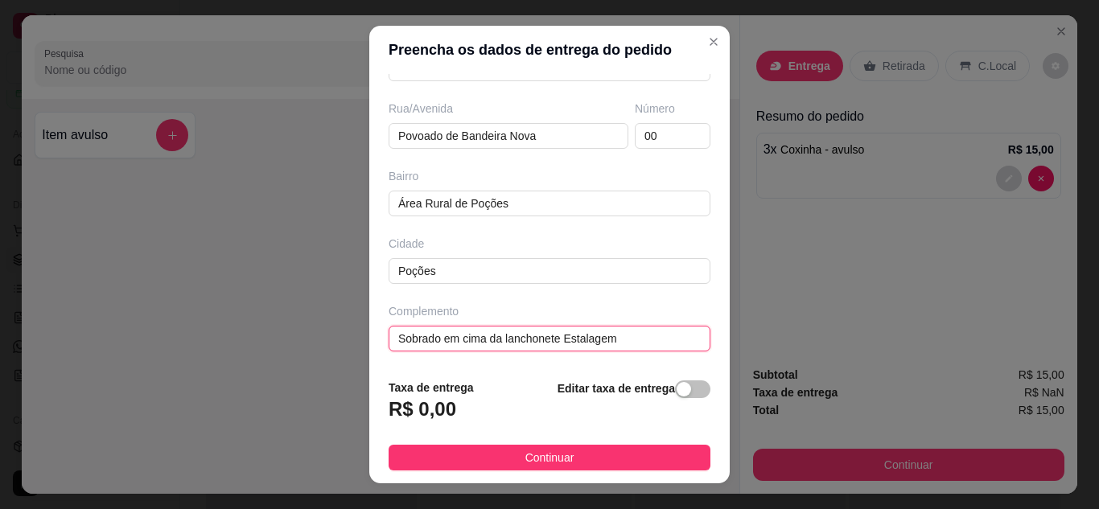
scroll to position [249, 0]
type input "Sobrado em cima da lanchonete Estalagem"
click at [681, 392] on span "button" at bounding box center [692, 390] width 35 height 18
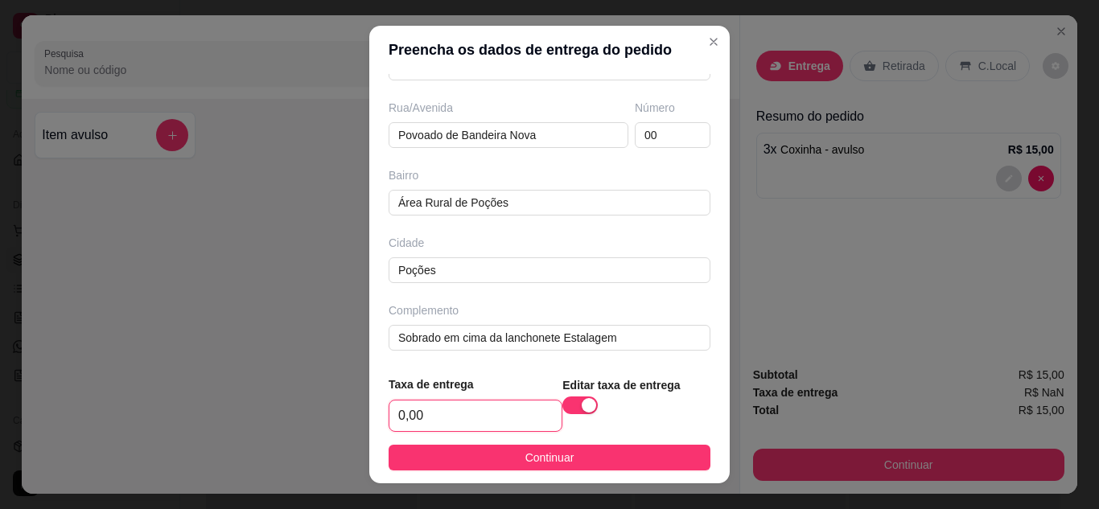
drag, startPoint x: 423, startPoint y: 416, endPoint x: 333, endPoint y: 399, distance: 91.7
click at [333, 400] on div "Preencha os dados de entrega do pedido Busque pelo cliente Número de contato [P…" at bounding box center [549, 254] width 1099 height 509
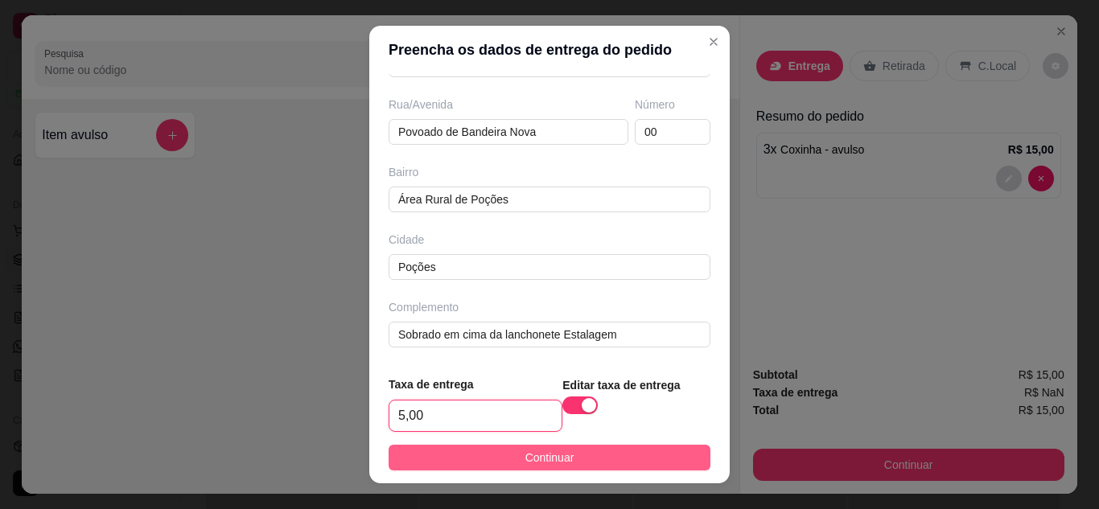
type input "5,00"
click at [547, 456] on span "Continuar" at bounding box center [549, 458] width 49 height 18
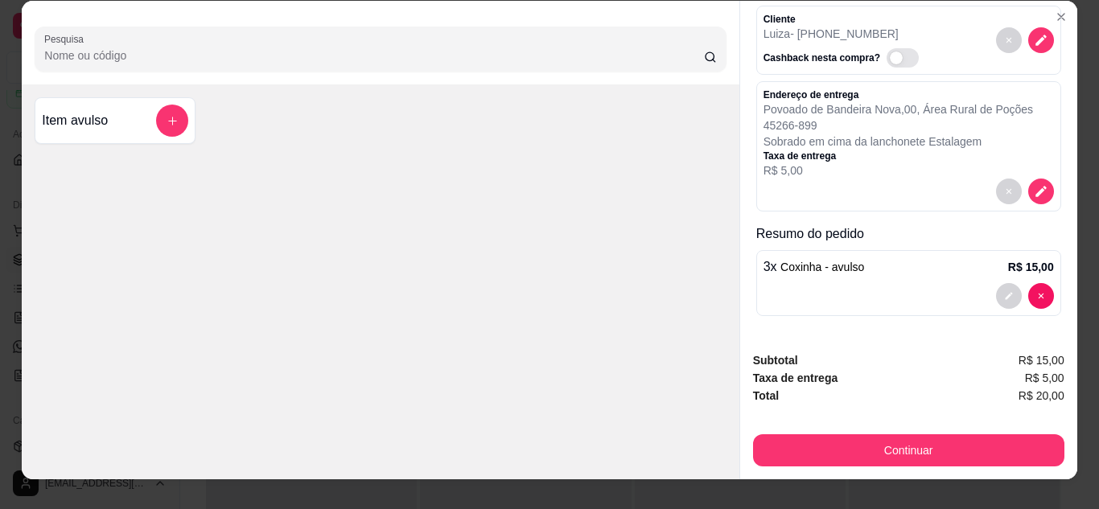
scroll to position [0, 0]
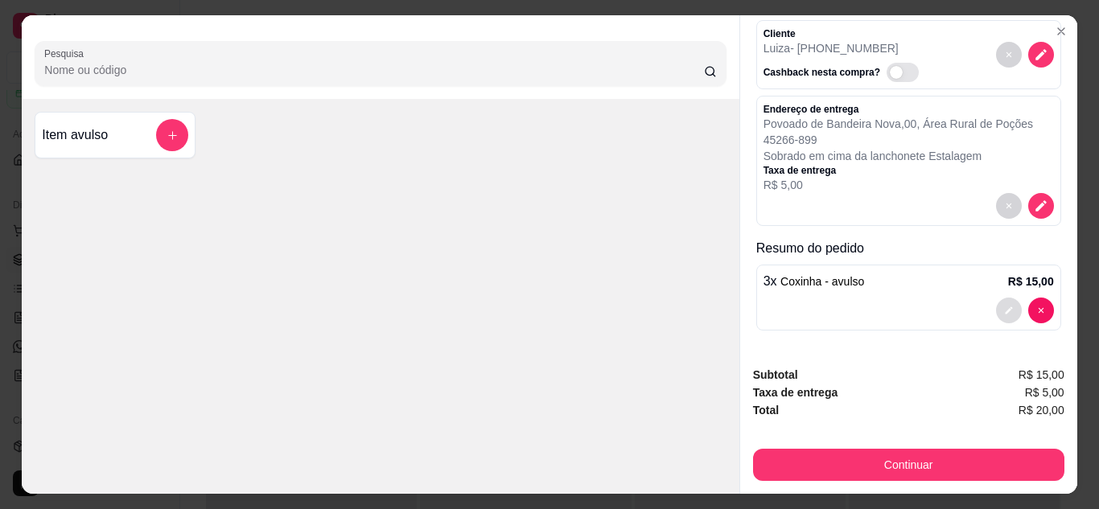
click at [1005, 307] on icon "decrease-product-quantity" at bounding box center [1008, 310] width 7 height 7
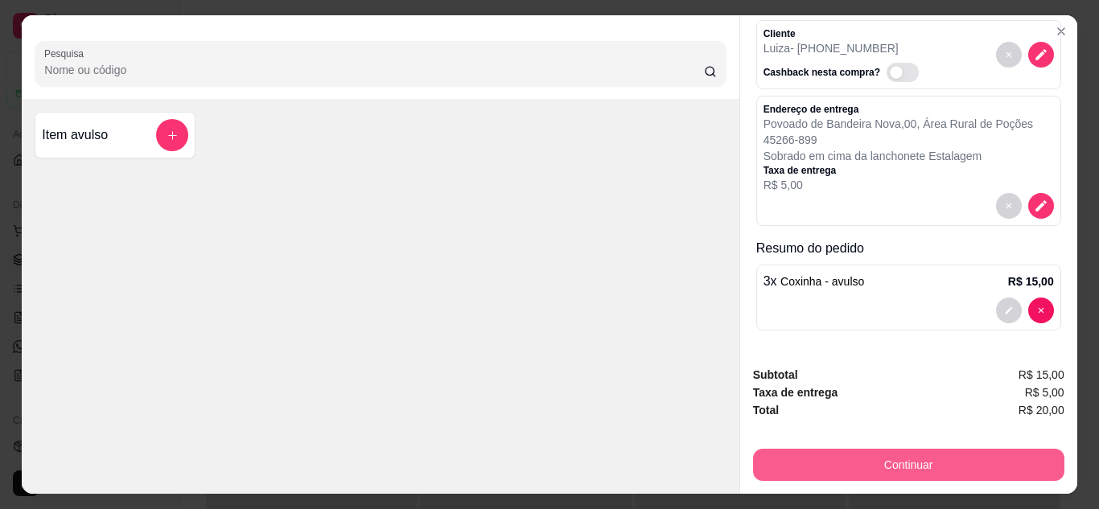
click at [937, 459] on button "Continuar" at bounding box center [908, 465] width 311 height 32
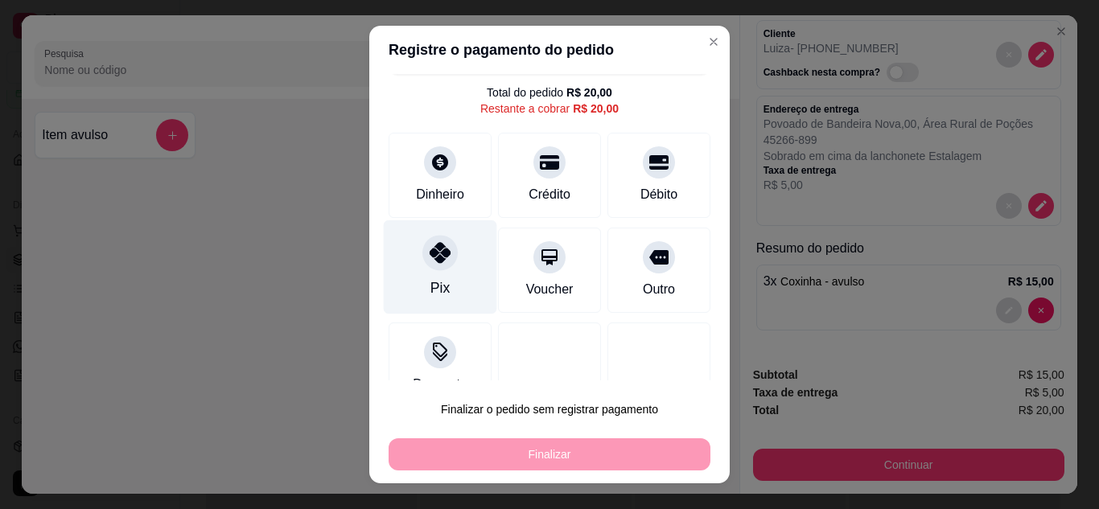
scroll to position [71, 0]
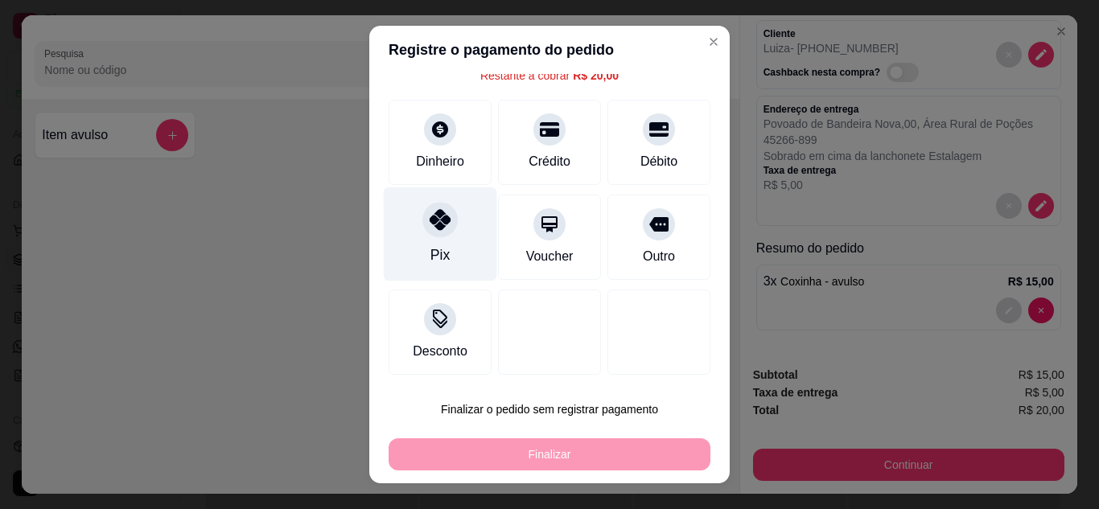
click at [443, 252] on div "Pix" at bounding box center [440, 234] width 113 height 94
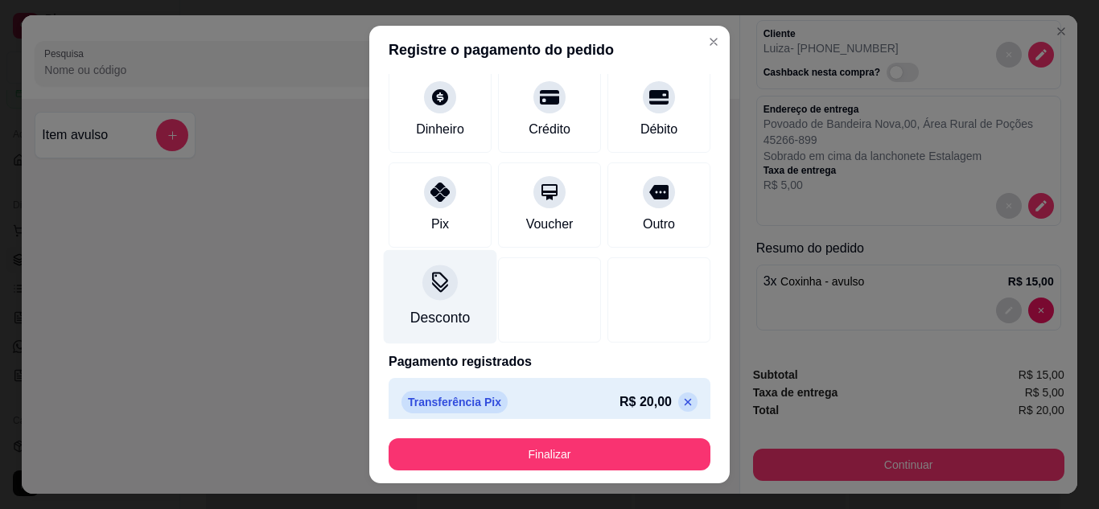
scroll to position [100, 0]
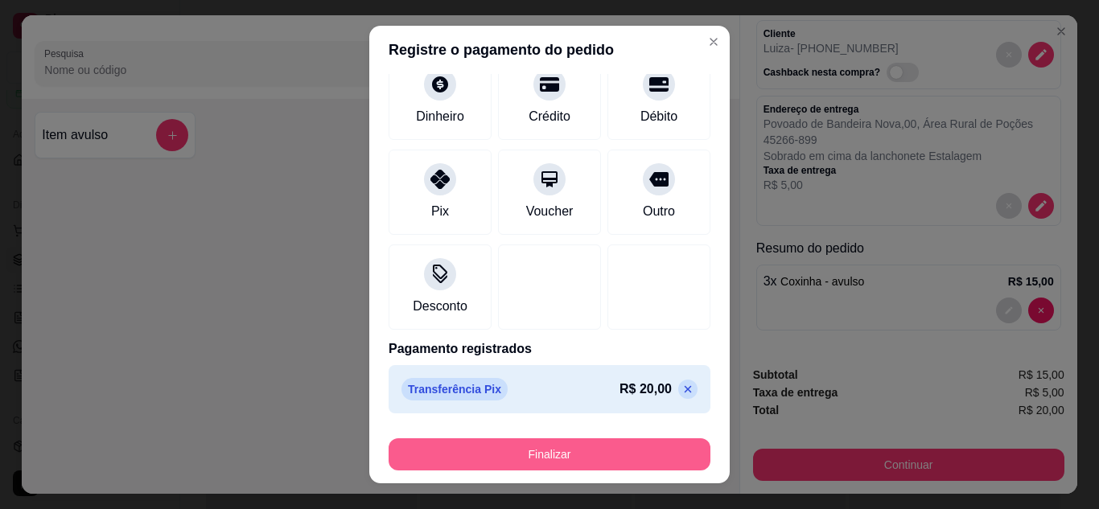
click at [598, 451] on button "Finalizar" at bounding box center [550, 455] width 322 height 32
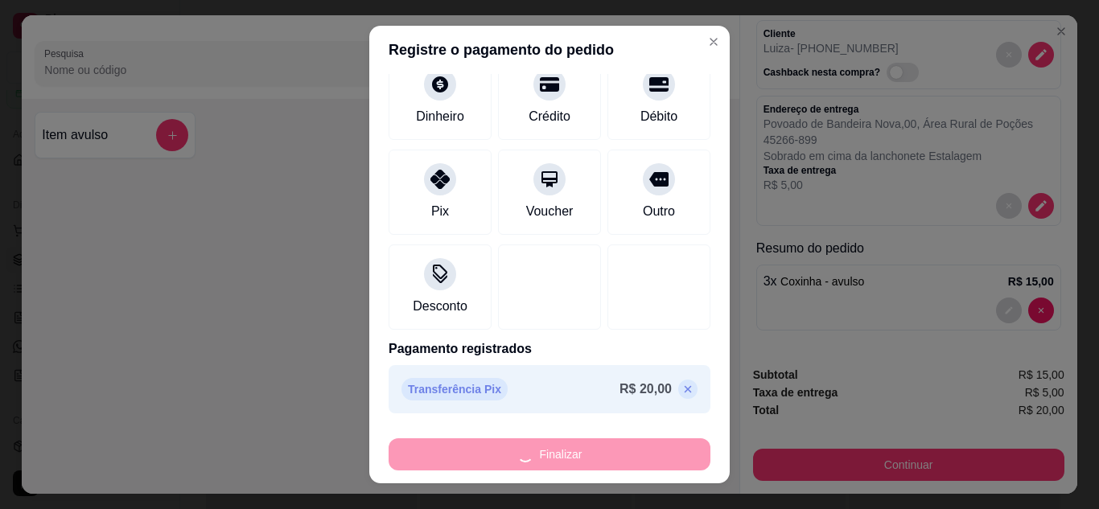
type input "-R$ 20,00"
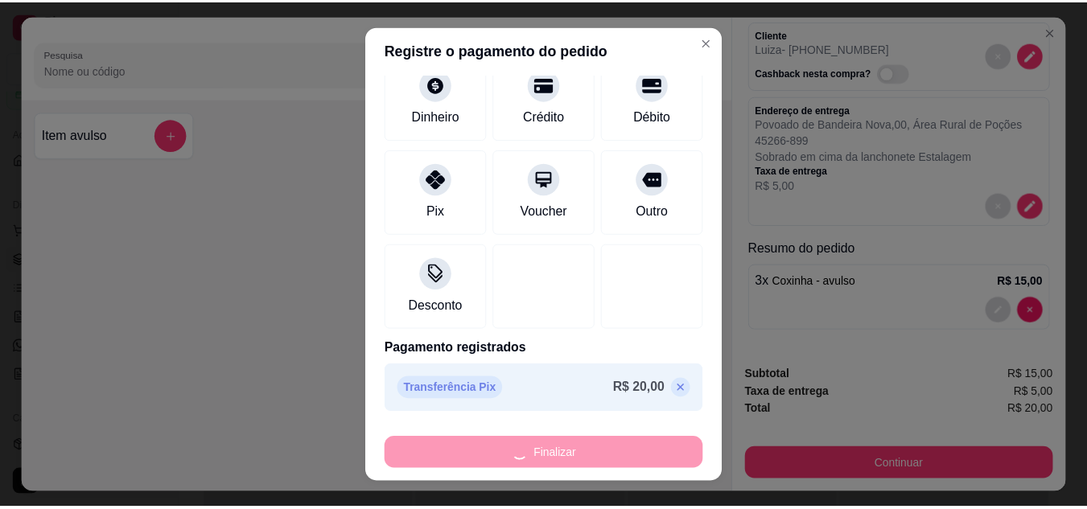
scroll to position [0, 0]
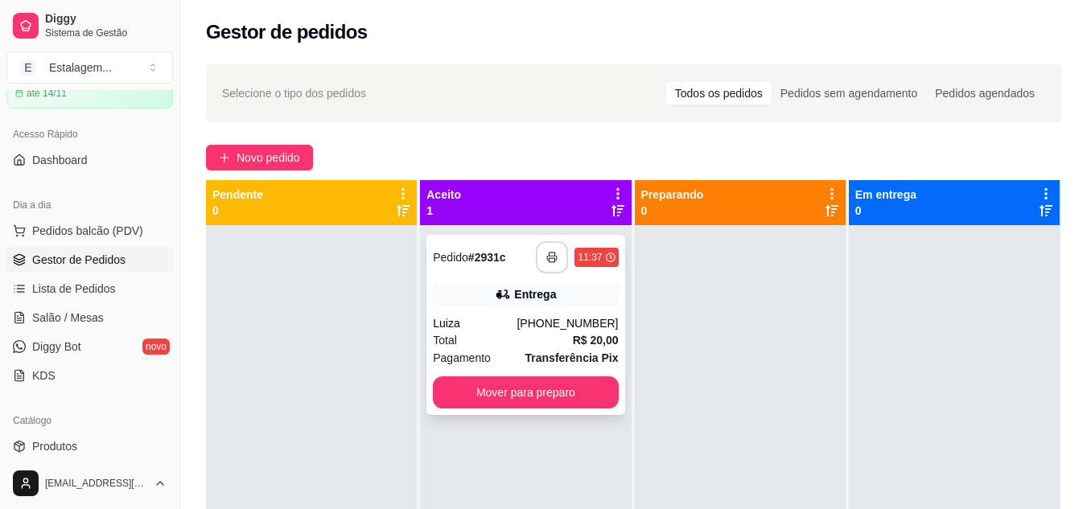
click at [548, 257] on icon "button" at bounding box center [551, 257] width 11 height 11
click at [515, 327] on div "Luiza" at bounding box center [475, 323] width 84 height 16
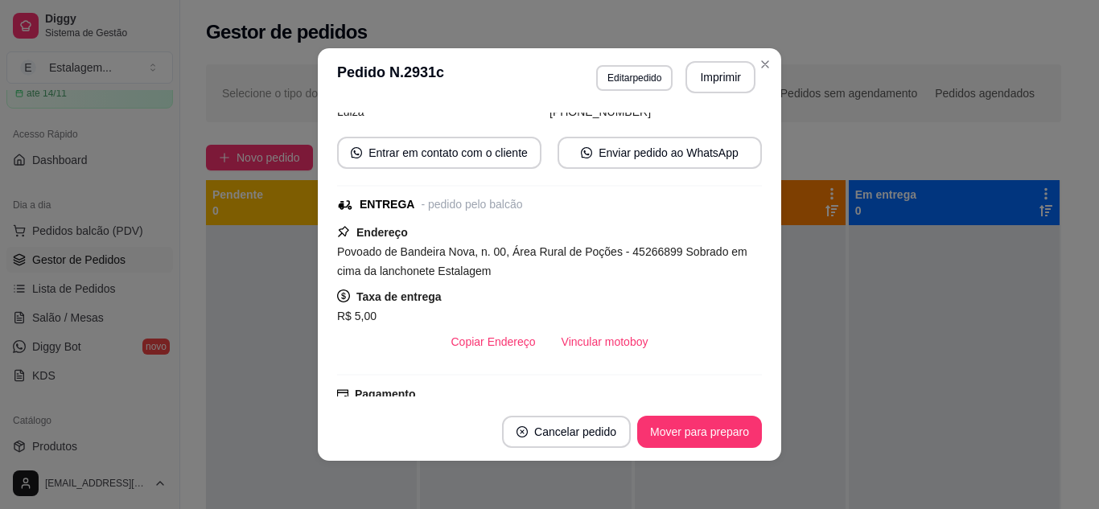
scroll to position [241, 0]
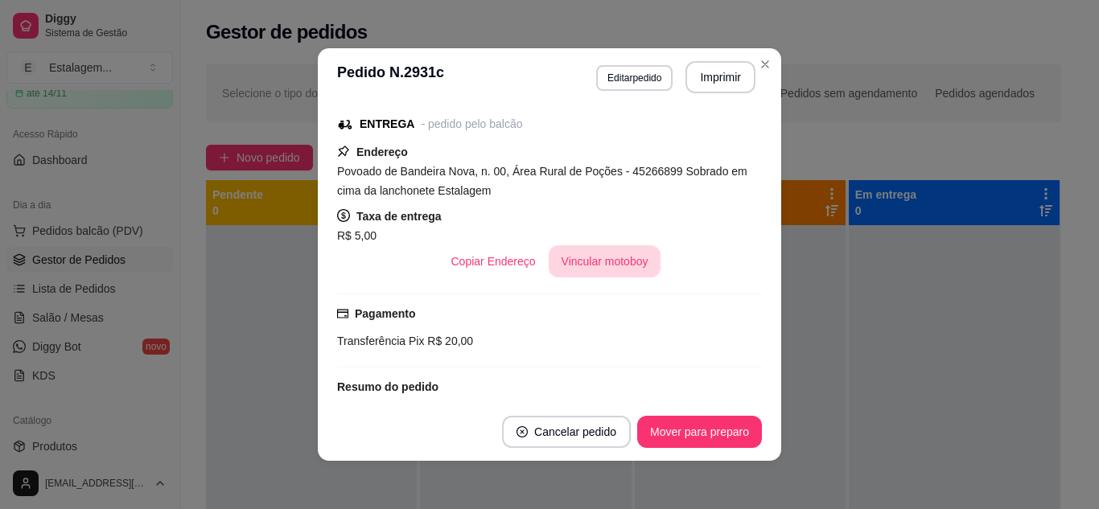
click at [574, 258] on button "Vincular motoboy" at bounding box center [605, 261] width 113 height 32
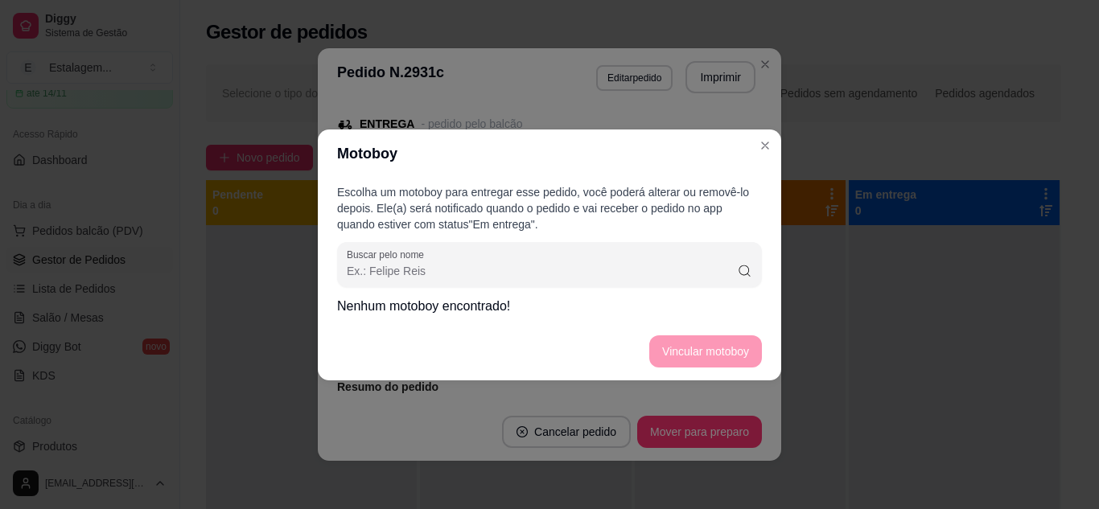
click at [517, 271] on input "Buscar pelo nome" at bounding box center [542, 271] width 390 height 16
type input "[PERSON_NAME]"
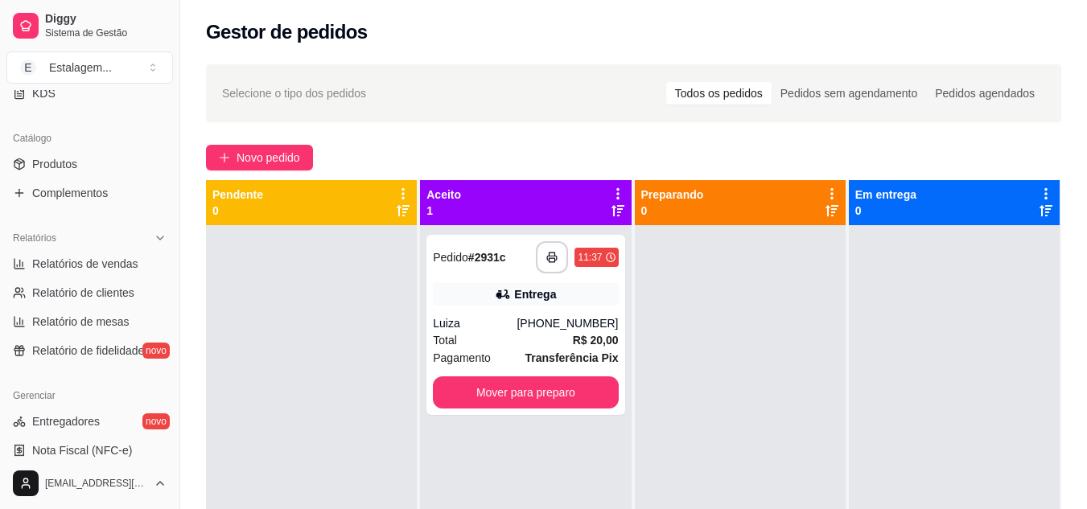
scroll to position [402, 0]
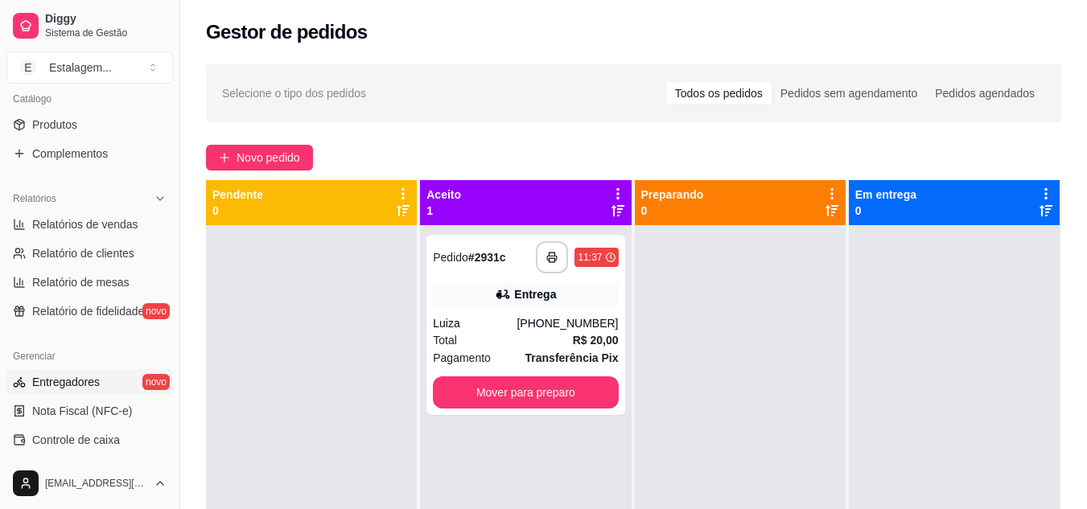
click at [85, 385] on span "Entregadores" at bounding box center [66, 382] width 68 height 16
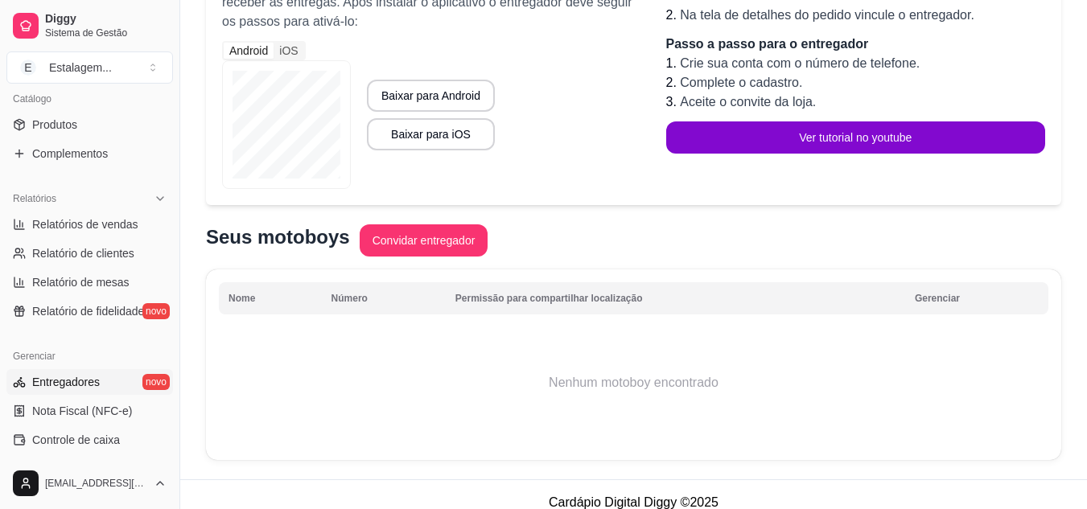
scroll to position [233, 0]
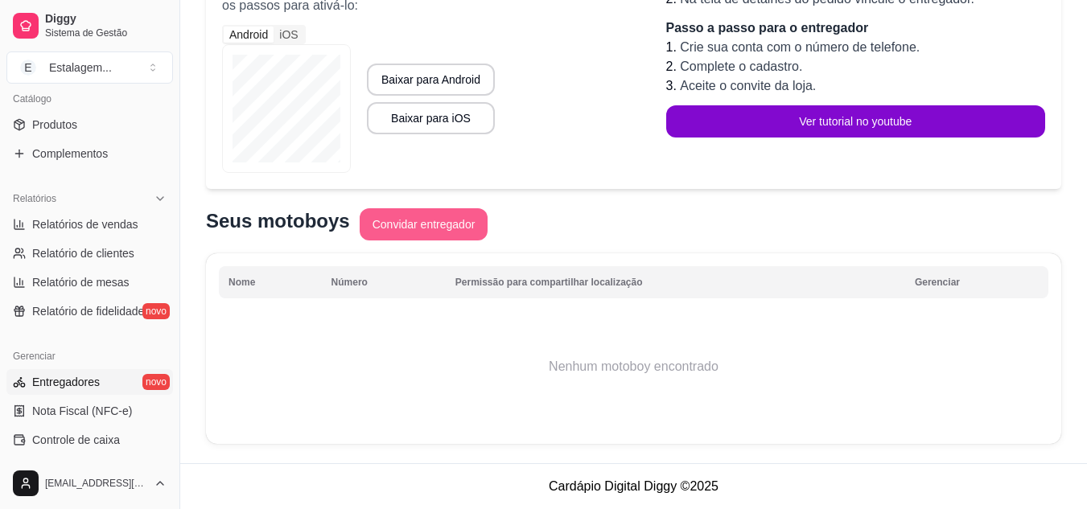
click at [403, 239] on button "Convidar entregador" at bounding box center [424, 224] width 129 height 32
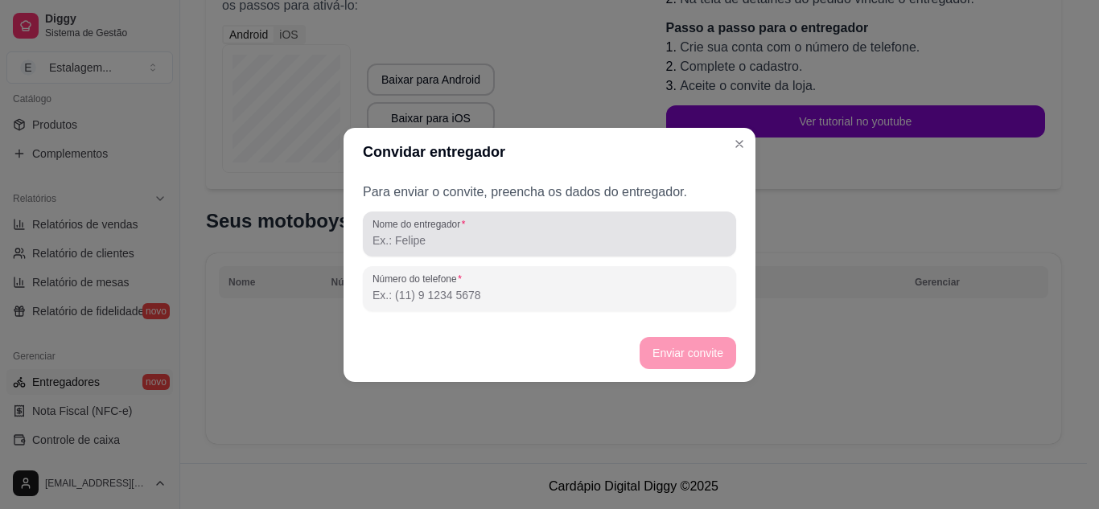
click at [430, 245] on input "Nome do entregador" at bounding box center [550, 241] width 354 height 16
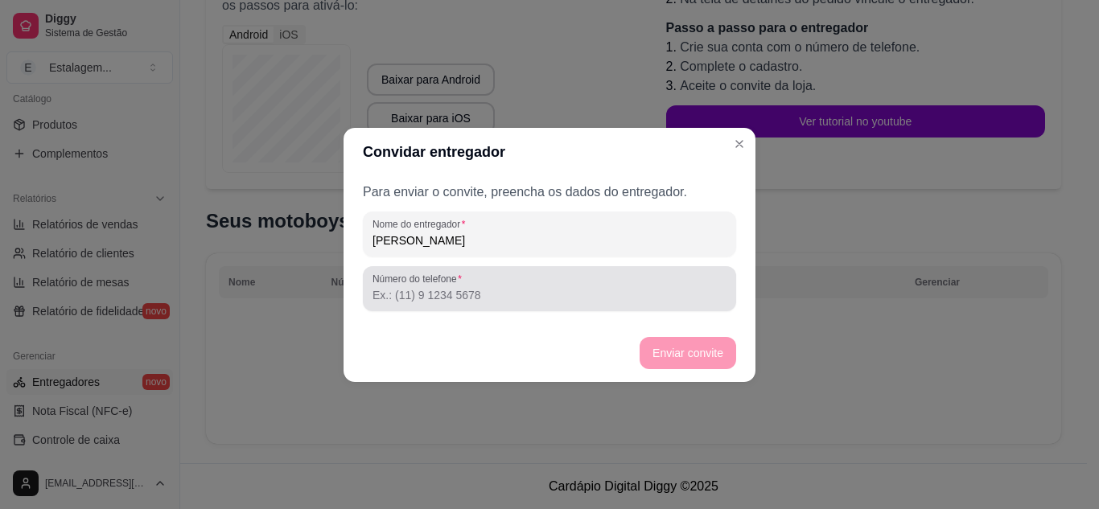
type input "[PERSON_NAME]"
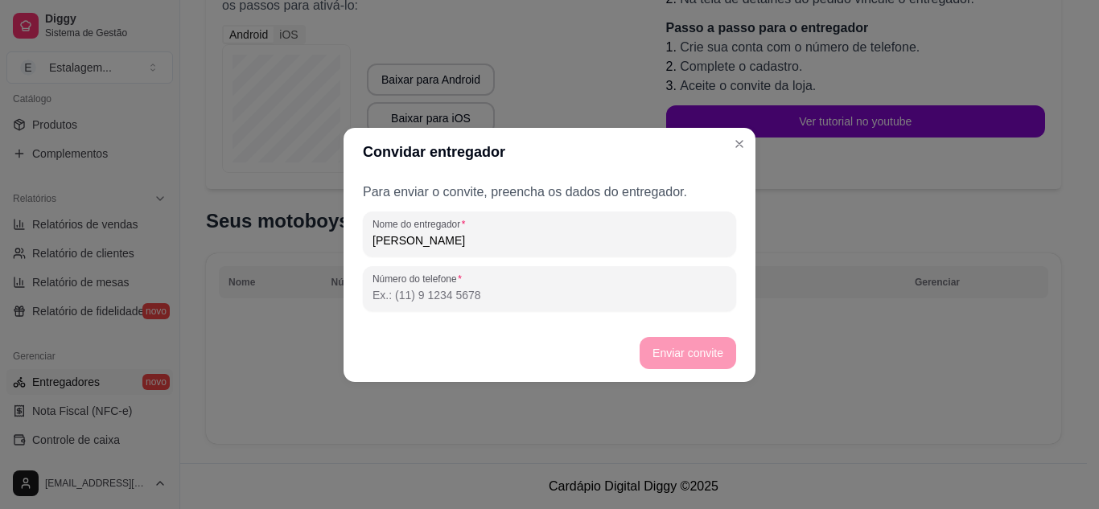
click at [467, 297] on input "Número do telefone" at bounding box center [550, 295] width 354 height 16
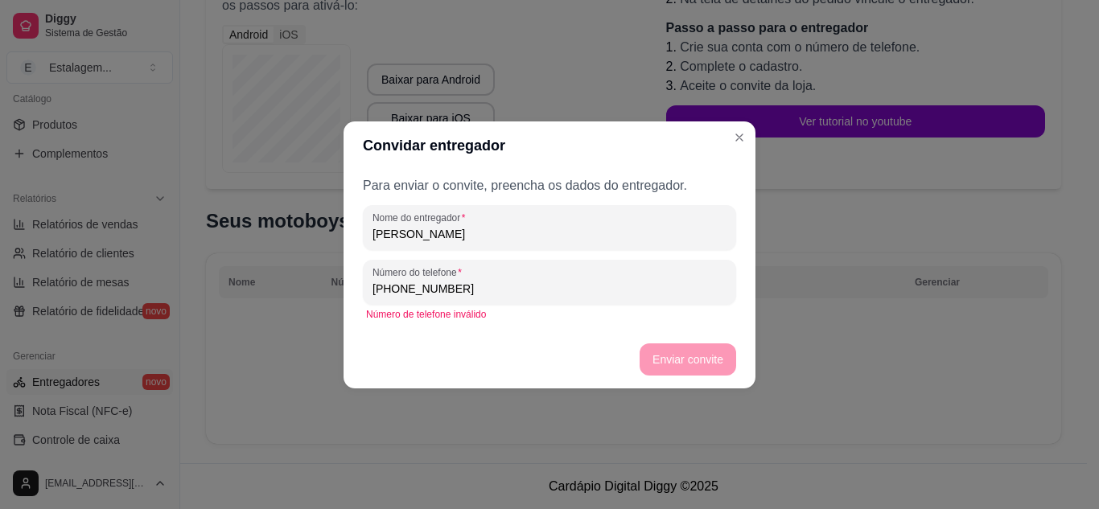
click at [410, 290] on input "[PHONE_NUMBER]" at bounding box center [550, 289] width 354 height 16
drag, startPoint x: 377, startPoint y: 290, endPoint x: 303, endPoint y: 286, distance: 73.3
click at [302, 290] on div "Convidar entregador Para enviar o convite, preencha os dados do entregador. Nom…" at bounding box center [549, 254] width 1099 height 509
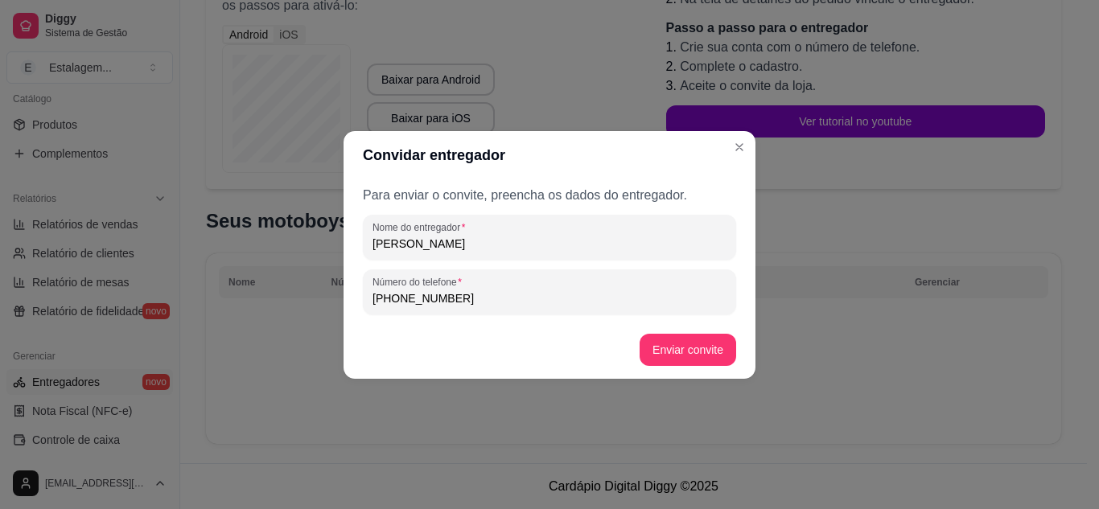
drag, startPoint x: 431, startPoint y: 294, endPoint x: 397, endPoint y: 300, distance: 34.4
click at [397, 300] on input "[PHONE_NUMBER]" at bounding box center [550, 298] width 354 height 16
type input "[PHONE_NUMBER]"
click at [673, 346] on button "Enviar convite" at bounding box center [688, 350] width 97 height 32
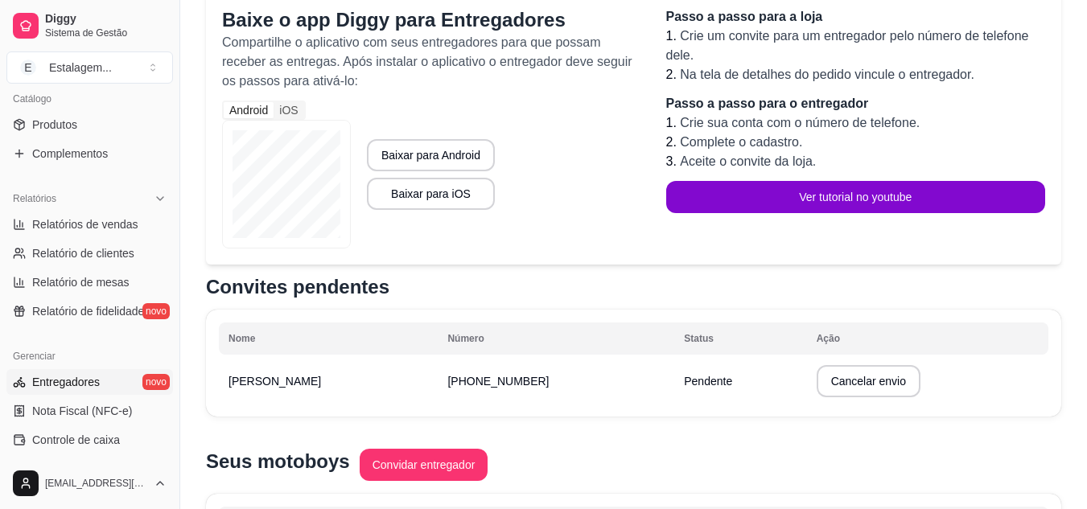
scroll to position [83, 0]
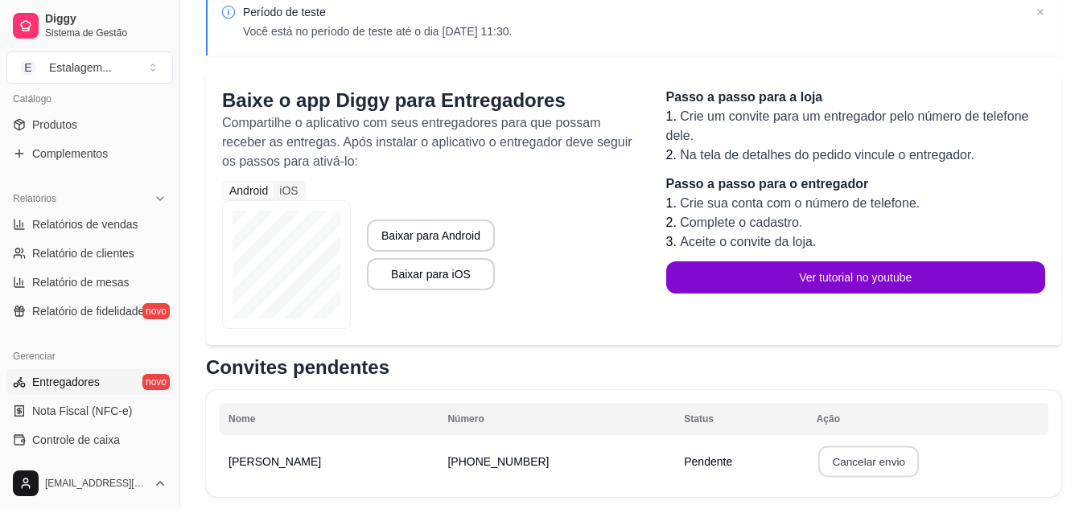
click at [845, 465] on button "Cancelar envio" at bounding box center [868, 462] width 101 height 31
click at [833, 408] on button "Confirmar" at bounding box center [841, 417] width 57 height 24
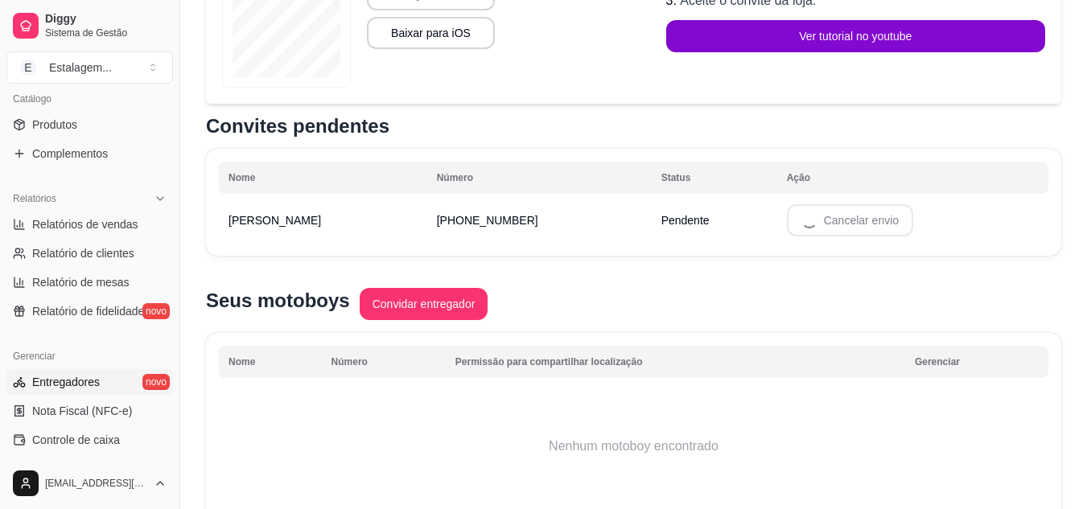
scroll to position [233, 0]
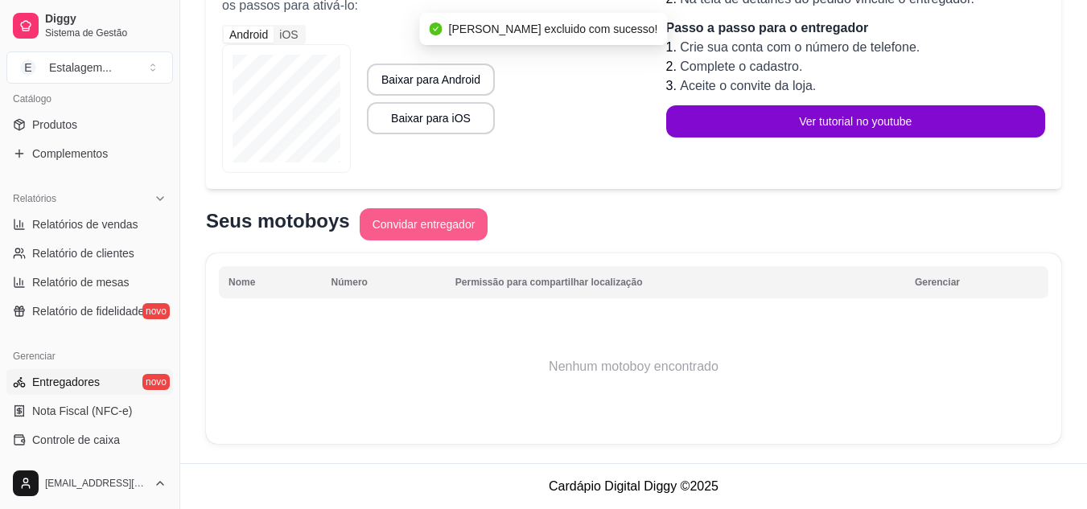
click at [423, 233] on button "Convidar entregador" at bounding box center [424, 224] width 129 height 32
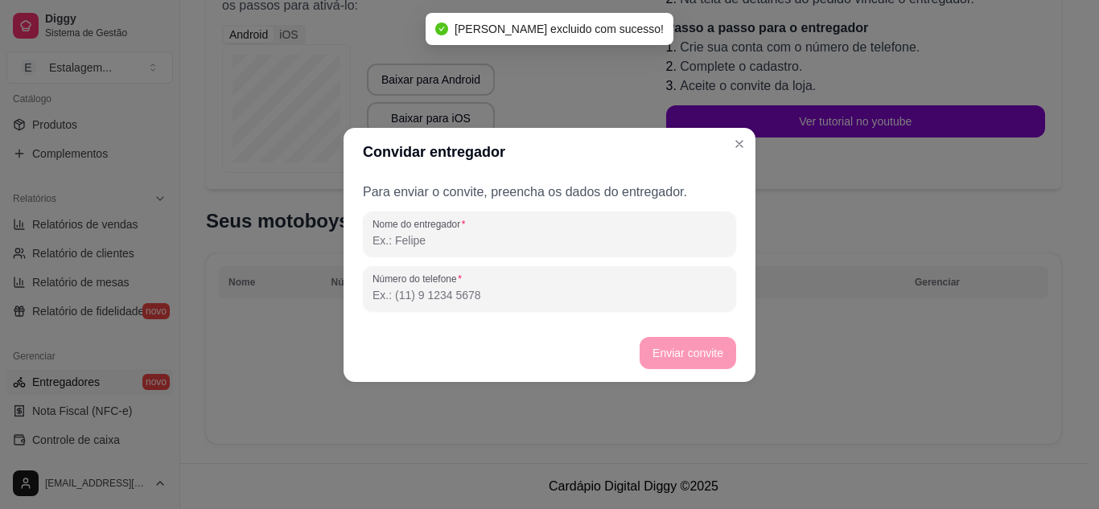
click at [449, 247] on input "Nome do entregador" at bounding box center [550, 241] width 354 height 16
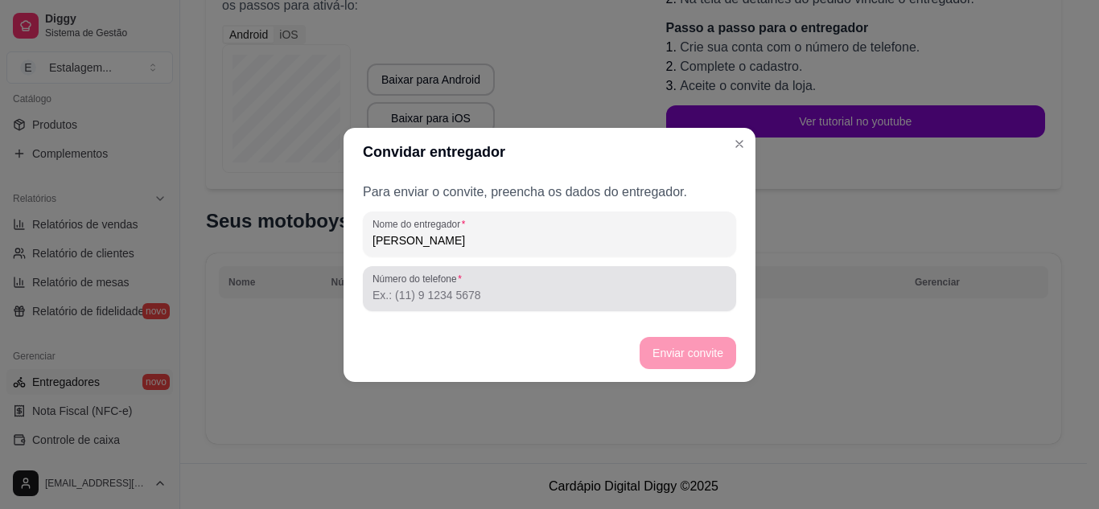
type input "[PERSON_NAME]"
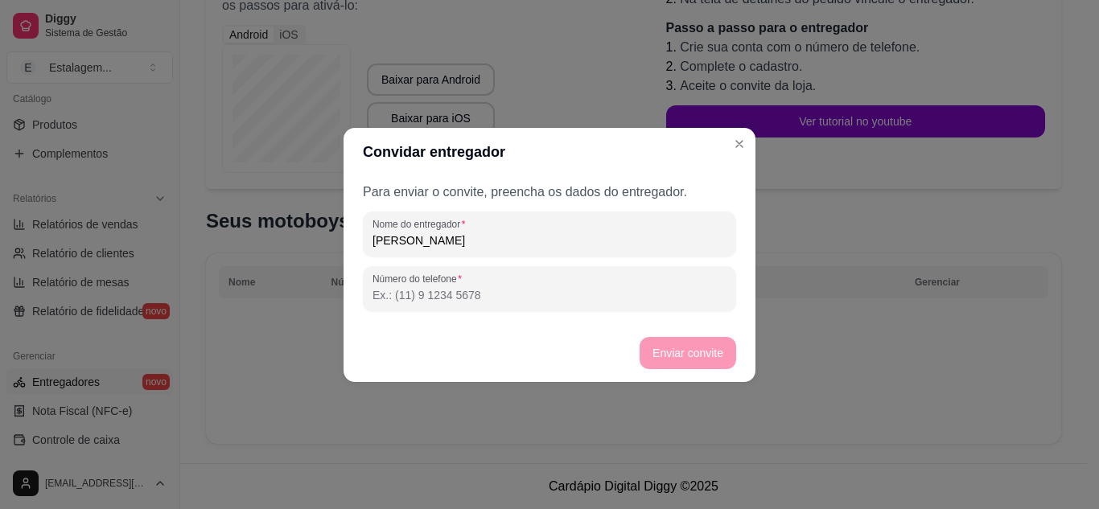
click at [447, 292] on input "Número do telefone" at bounding box center [550, 295] width 354 height 16
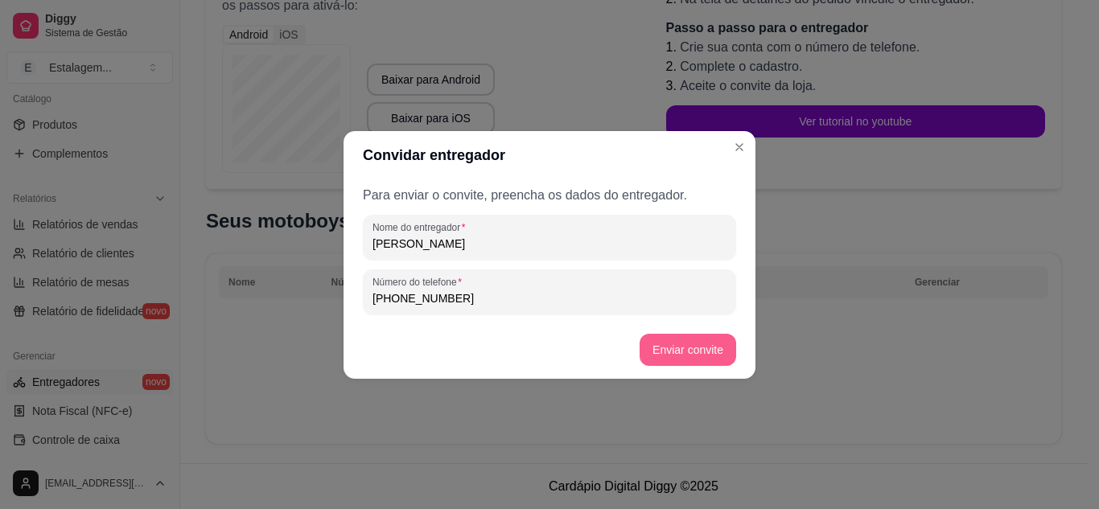
type input "[PHONE_NUMBER]"
click at [655, 346] on button "Enviar convite" at bounding box center [688, 350] width 97 height 32
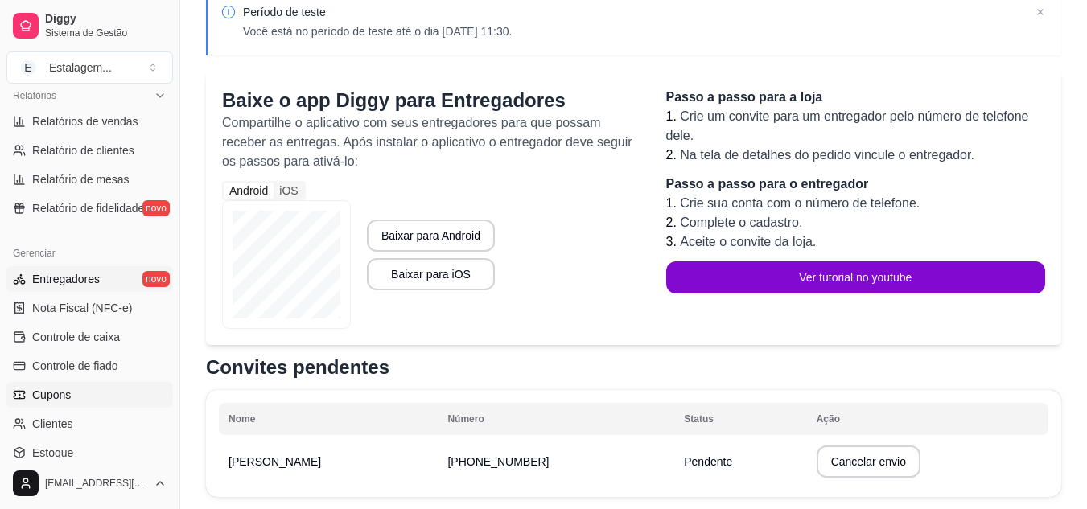
scroll to position [649, 0]
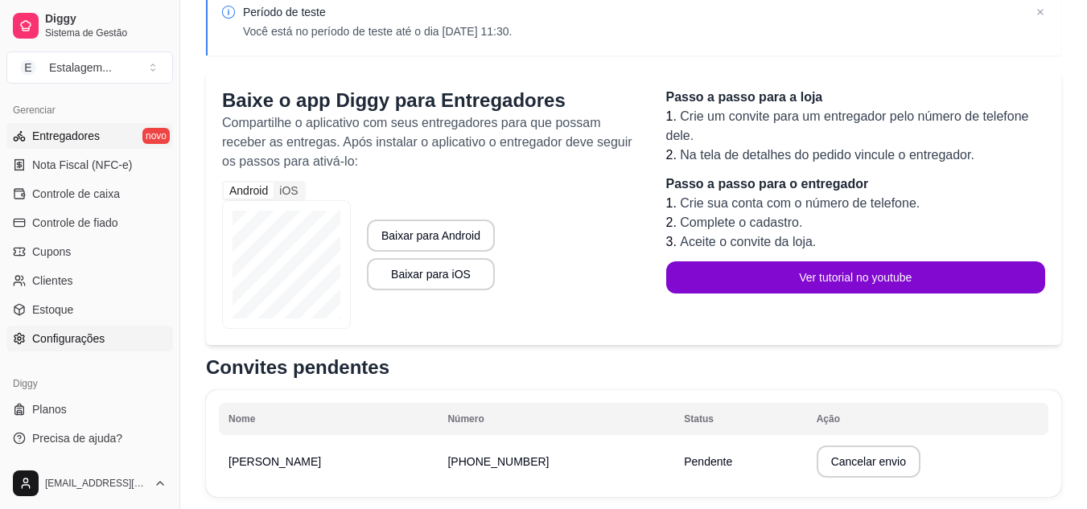
click at [67, 332] on span "Configurações" at bounding box center [68, 339] width 72 height 16
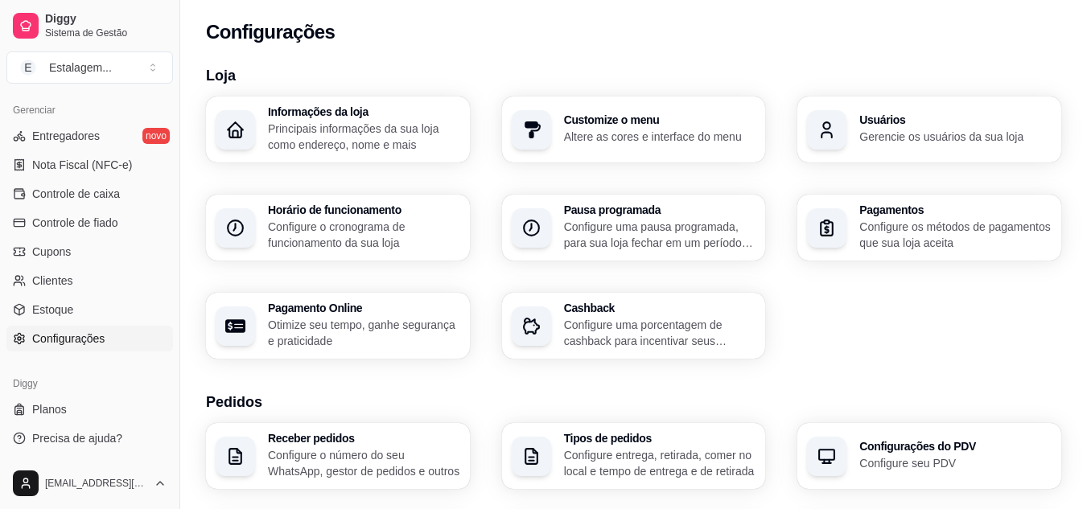
click at [896, 124] on h3 "Usuários" at bounding box center [955, 119] width 192 height 11
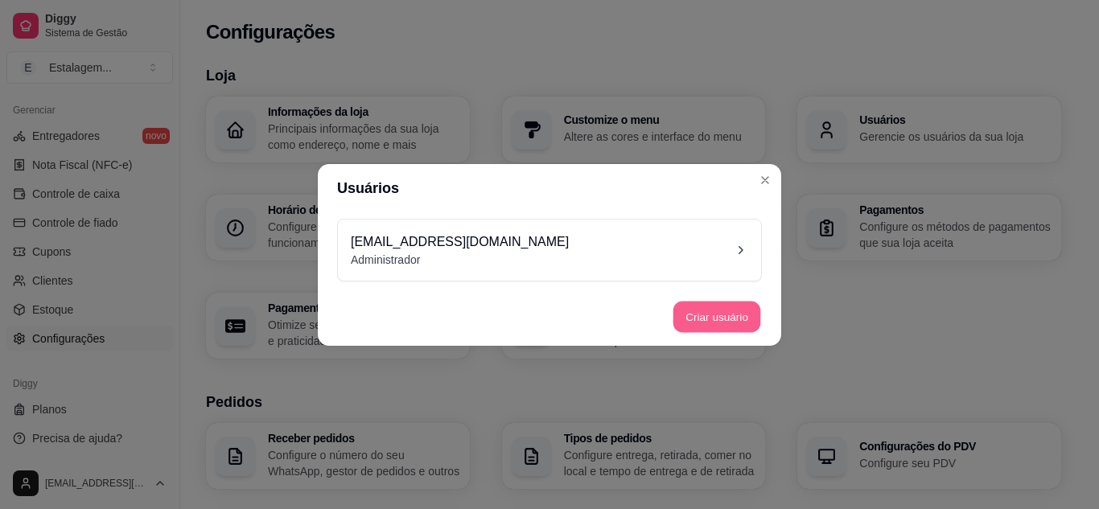
click at [732, 314] on button "Criar usuário" at bounding box center [717, 316] width 88 height 31
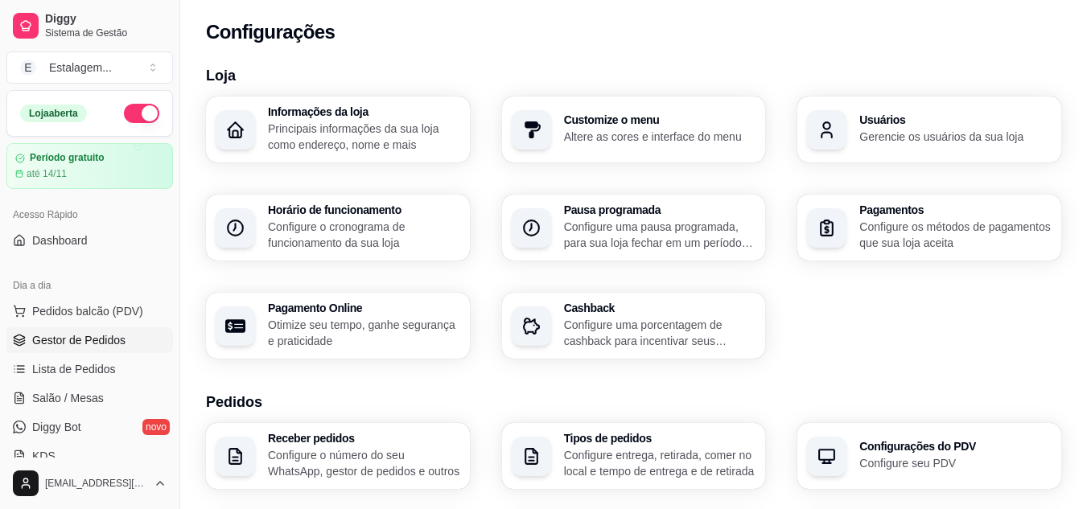
click at [98, 340] on span "Gestor de Pedidos" at bounding box center [78, 340] width 93 height 16
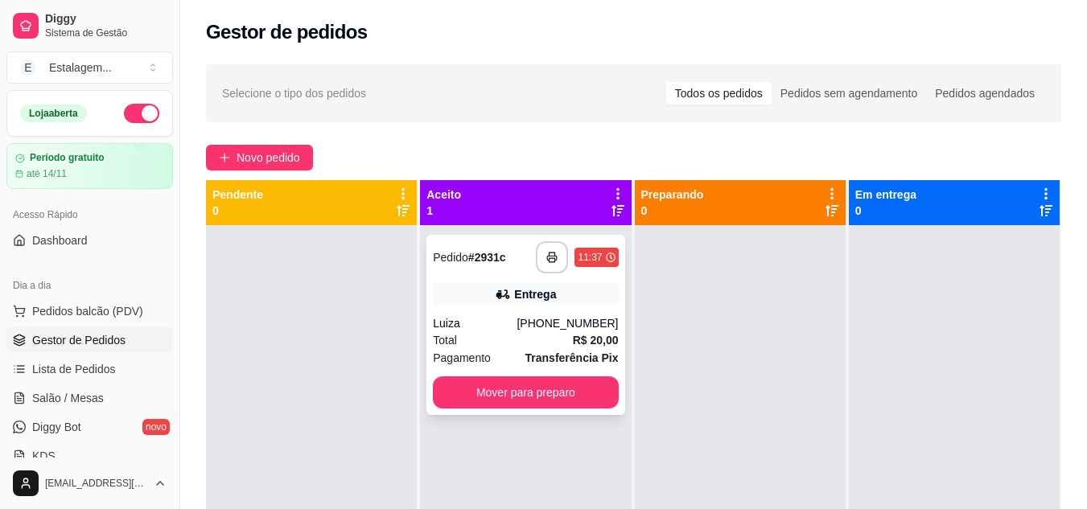
click at [529, 352] on strong "Transferência Pix" at bounding box center [571, 358] width 93 height 13
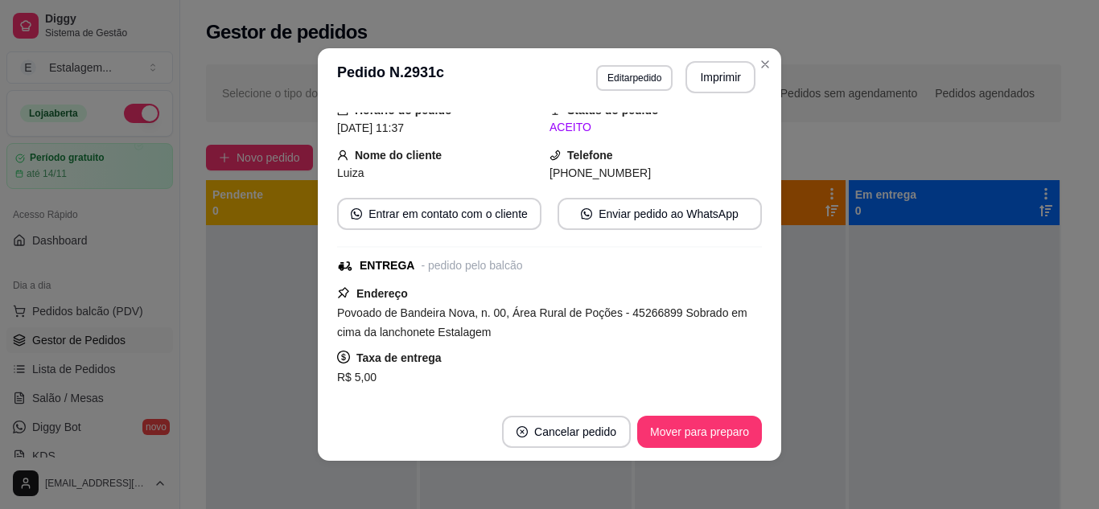
scroll to position [241, 0]
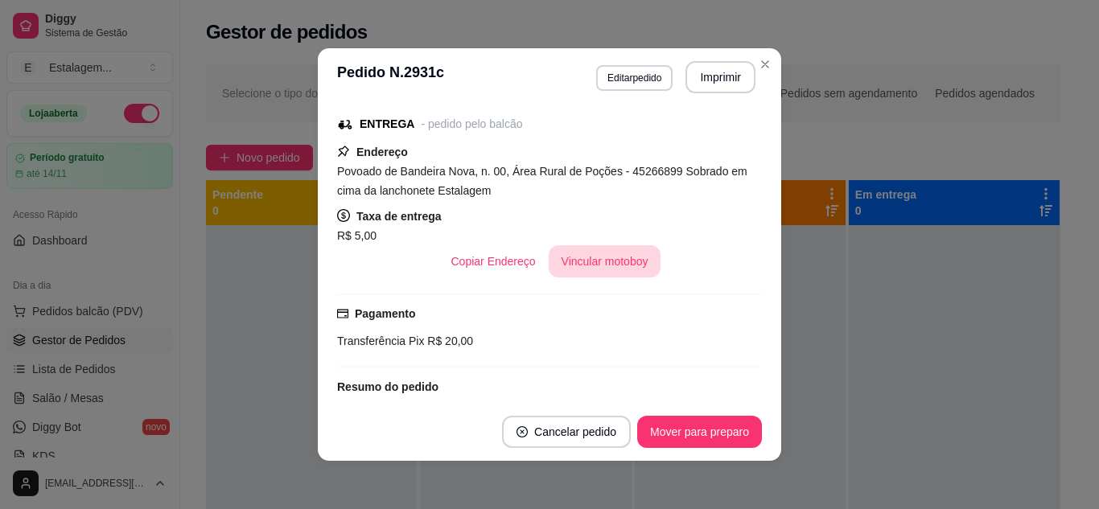
click at [587, 266] on button "Vincular motoboy" at bounding box center [605, 261] width 113 height 32
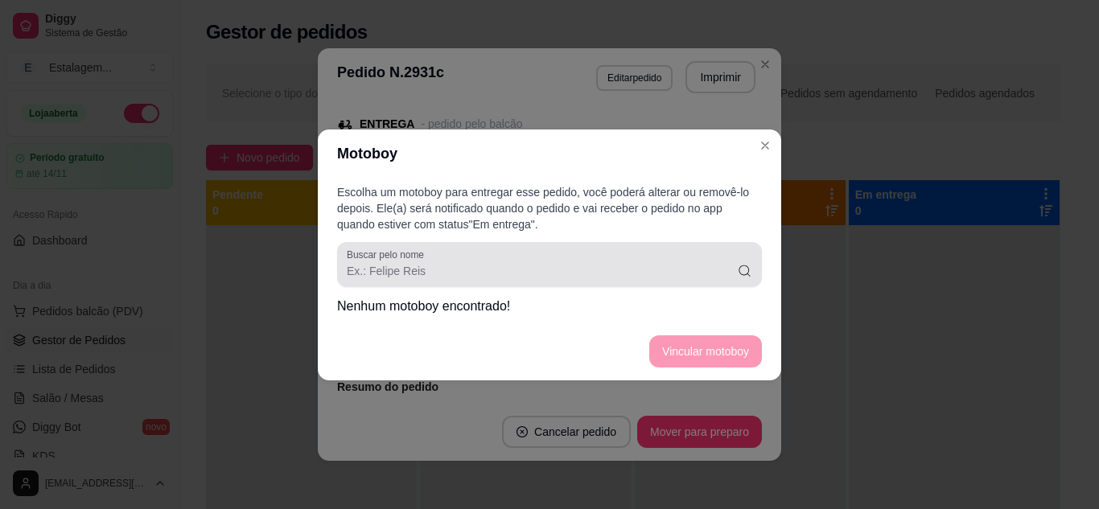
click at [530, 282] on div "Buscar pelo nome" at bounding box center [549, 264] width 425 height 45
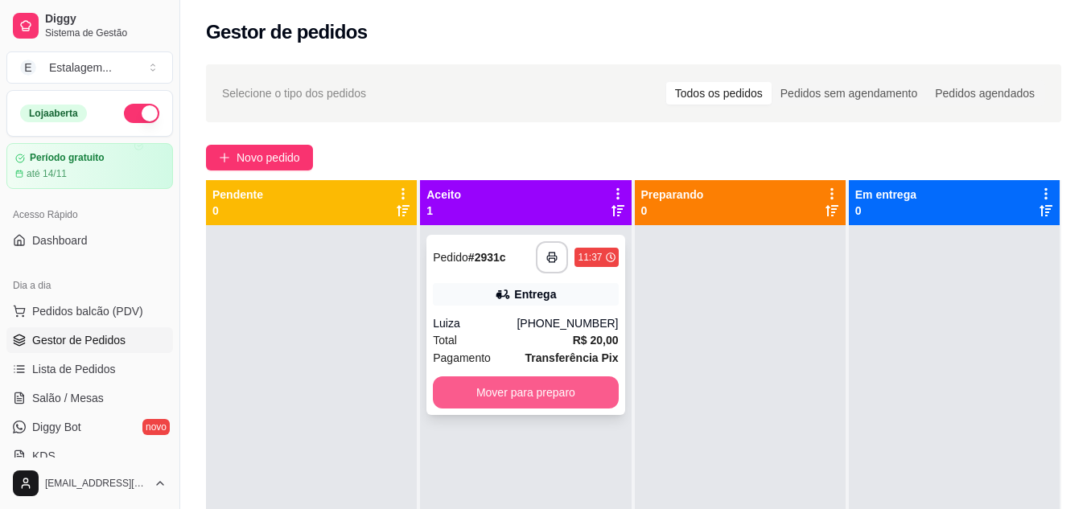
click at [547, 393] on button "Mover para preparo" at bounding box center [525, 393] width 185 height 32
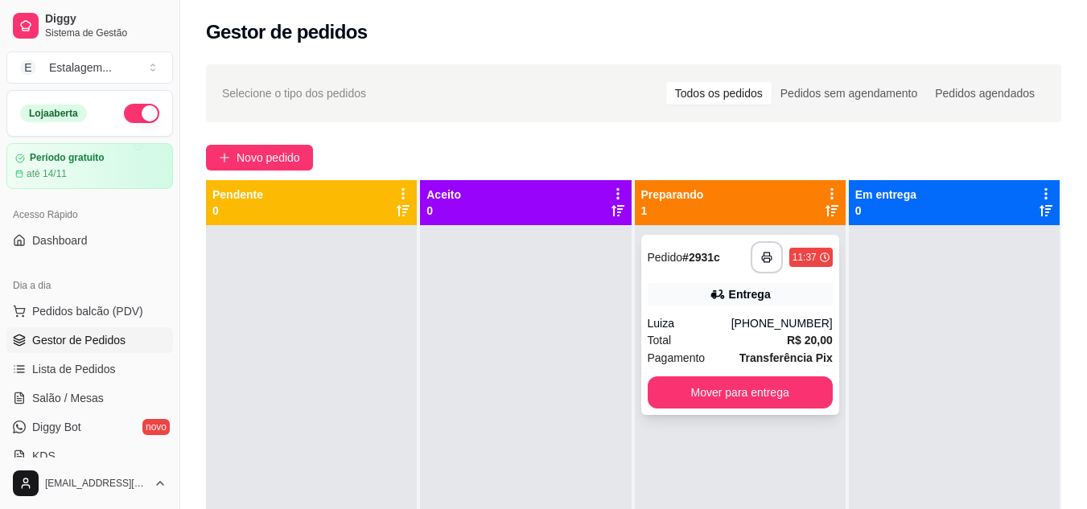
click at [700, 326] on div "Luiza" at bounding box center [690, 323] width 84 height 16
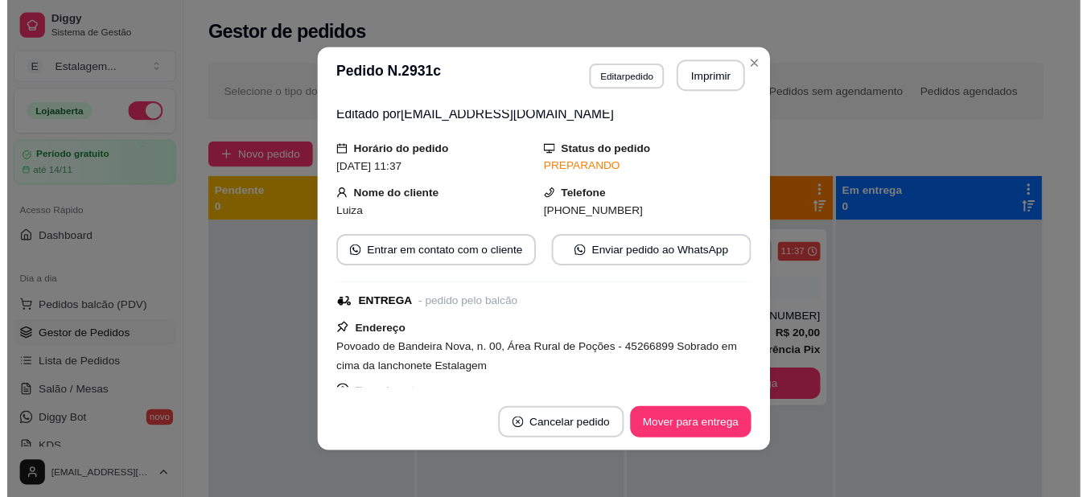
scroll to position [0, 0]
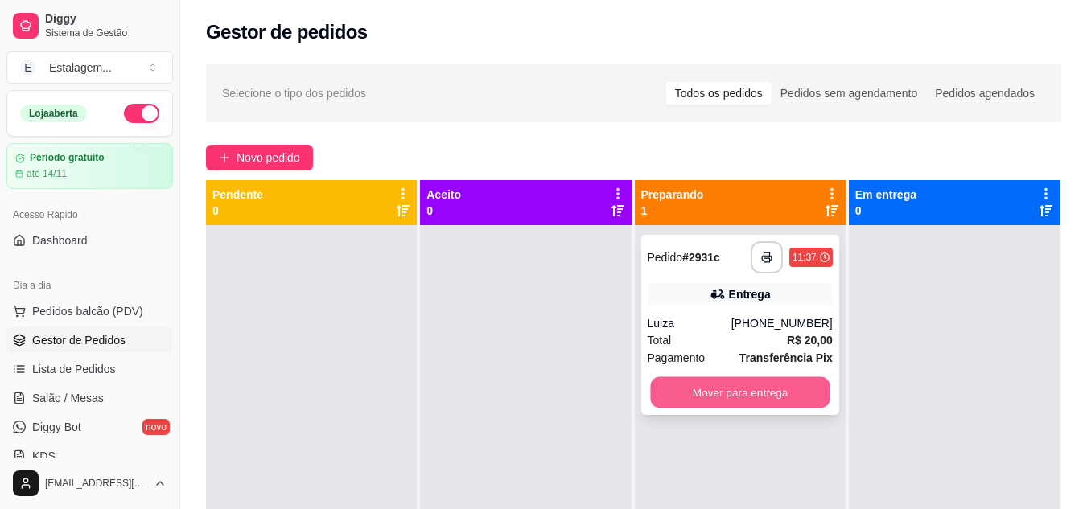
click at [705, 388] on button "Mover para entrega" at bounding box center [739, 392] width 179 height 31
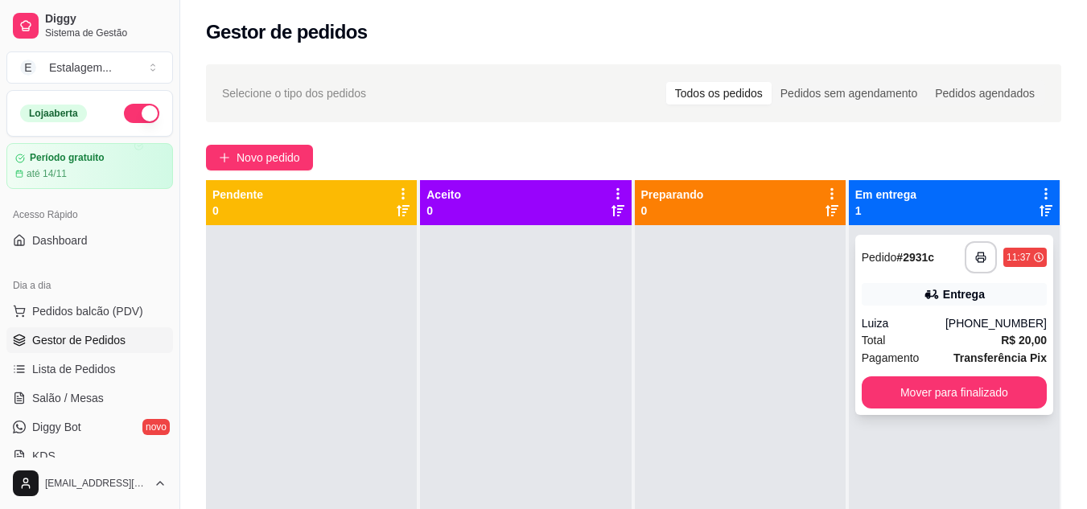
click at [908, 330] on div "Luiza" at bounding box center [904, 323] width 84 height 16
click at [909, 387] on button "Mover para finalizado" at bounding box center [954, 393] width 185 height 32
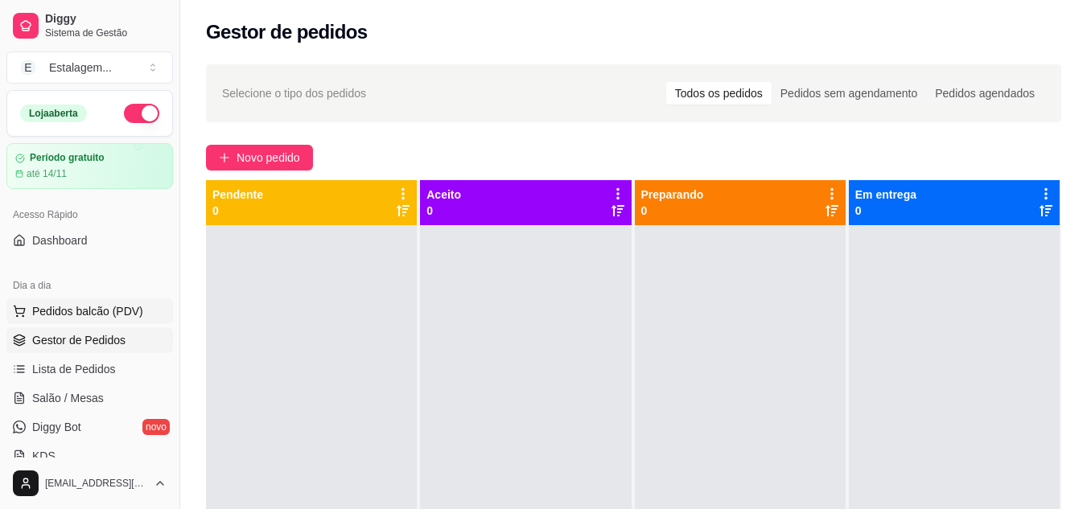
click at [77, 317] on span "Pedidos balcão (PDV)" at bounding box center [87, 311] width 111 height 16
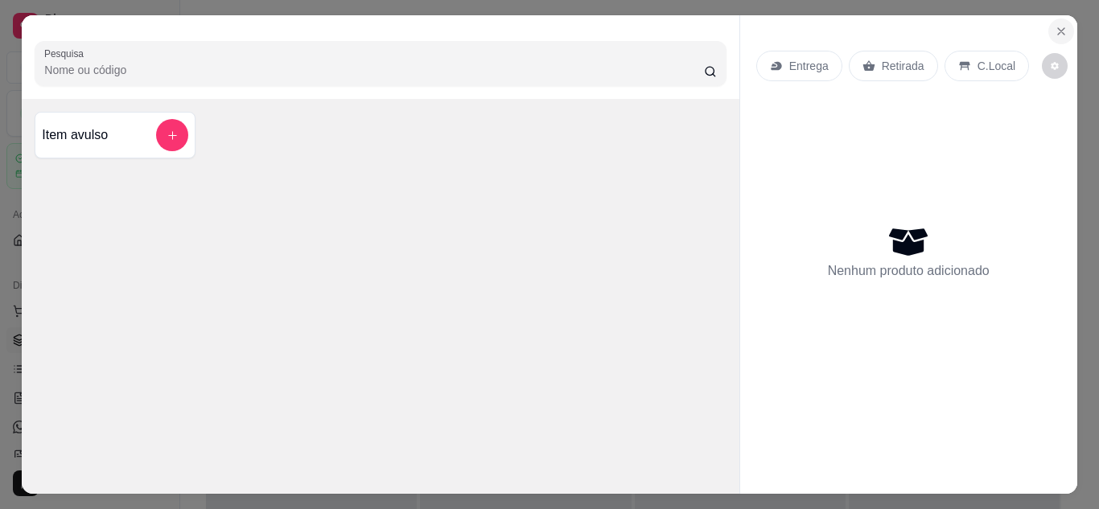
click at [1055, 27] on icon "Close" at bounding box center [1061, 31] width 13 height 13
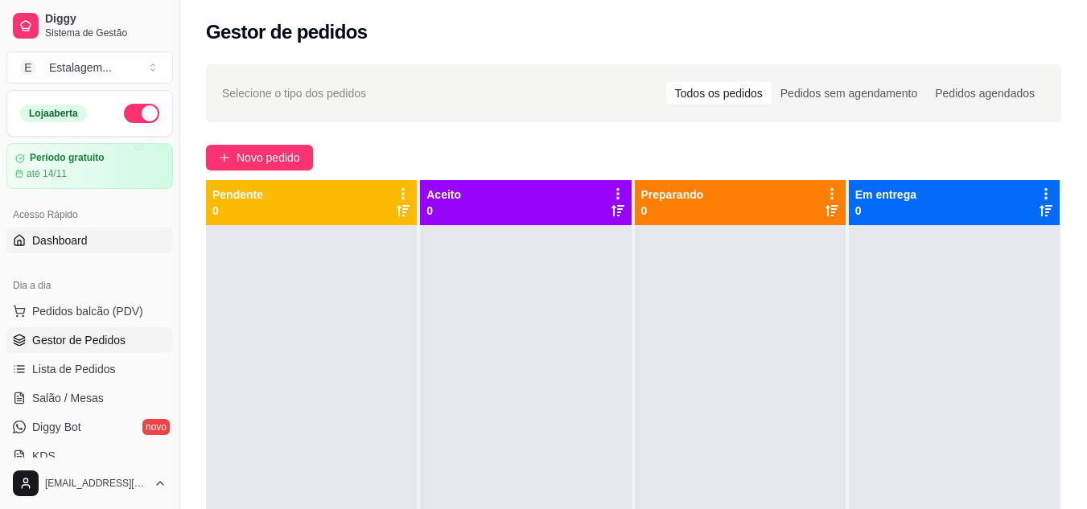
click at [83, 245] on span "Dashboard" at bounding box center [60, 241] width 56 height 16
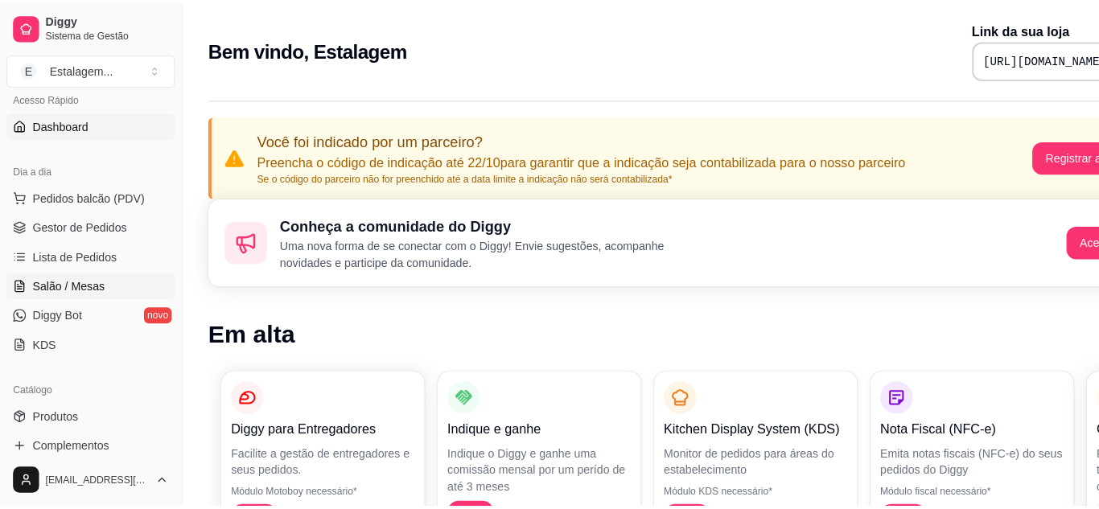
scroll to position [80, 0]
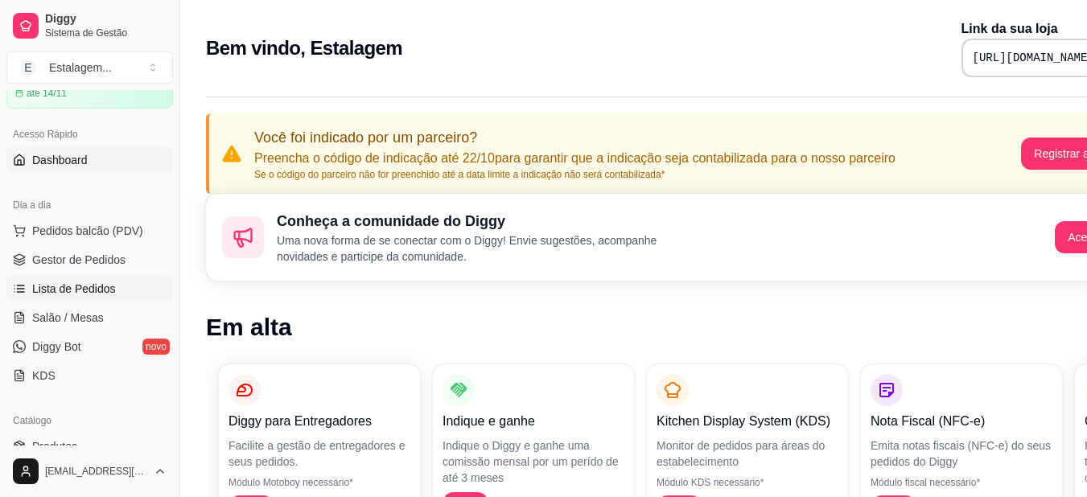
click at [111, 297] on link "Lista de Pedidos" at bounding box center [89, 289] width 167 height 26
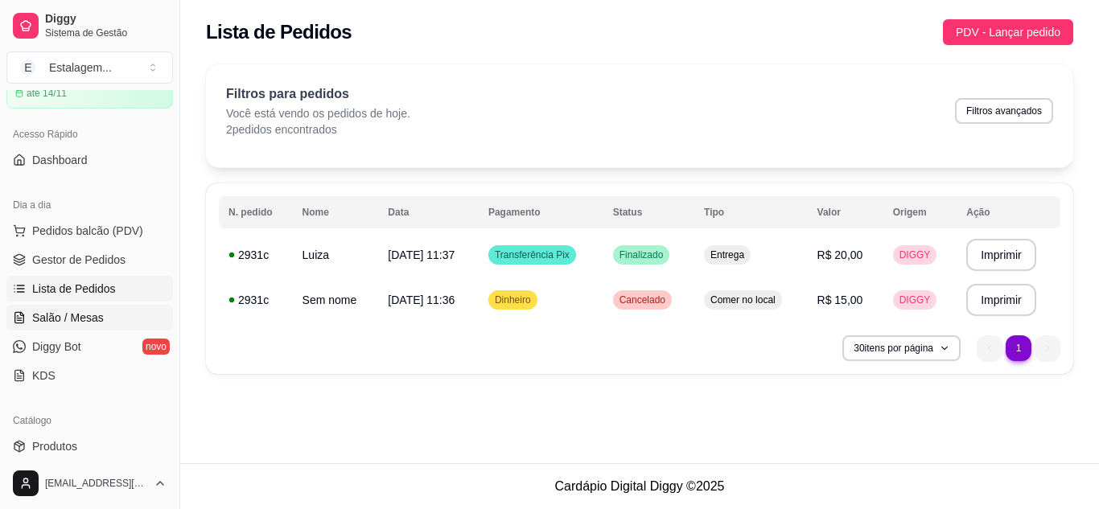
click at [96, 318] on span "Salão / Mesas" at bounding box center [68, 318] width 72 height 16
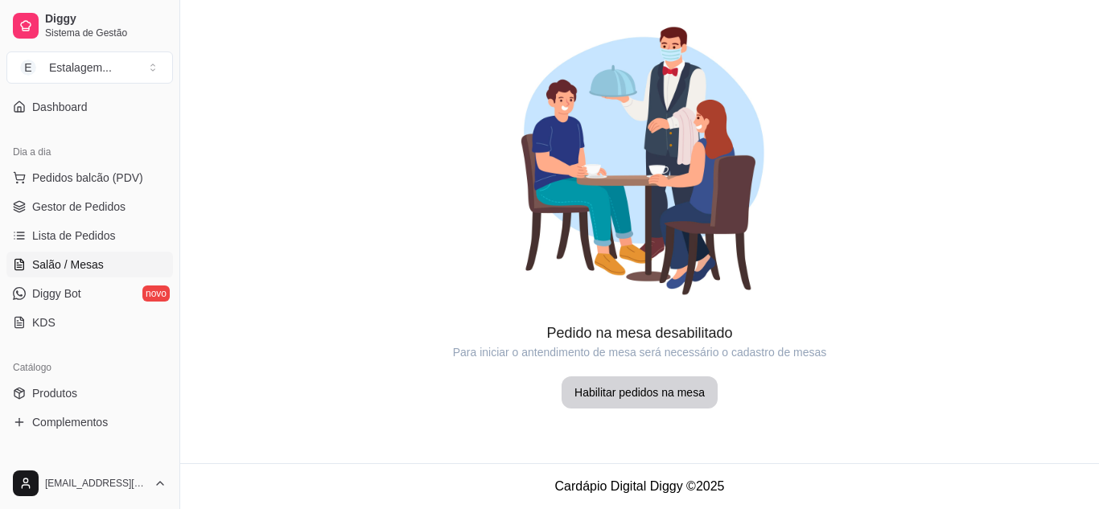
scroll to position [161, 0]
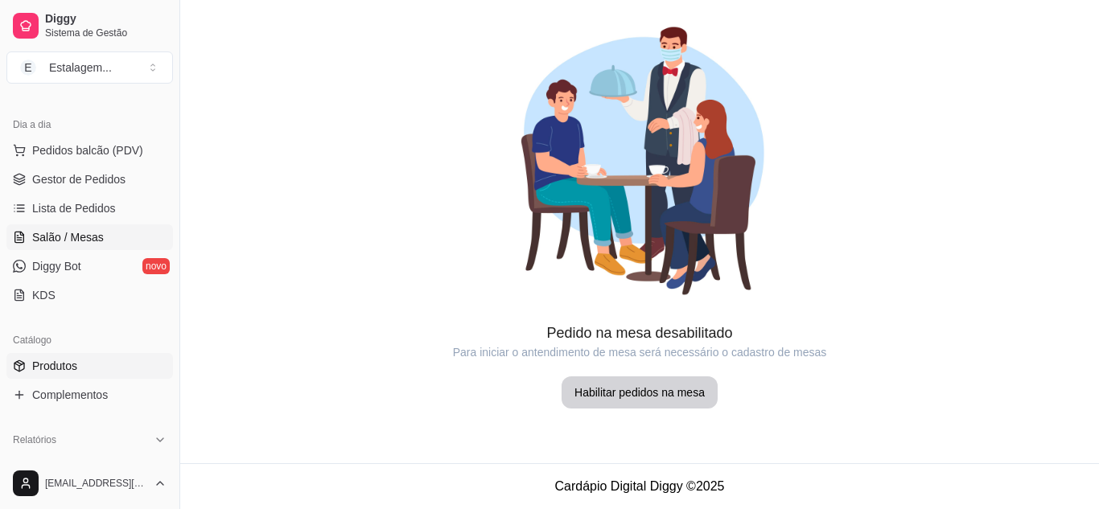
click at [66, 364] on span "Produtos" at bounding box center [54, 366] width 45 height 16
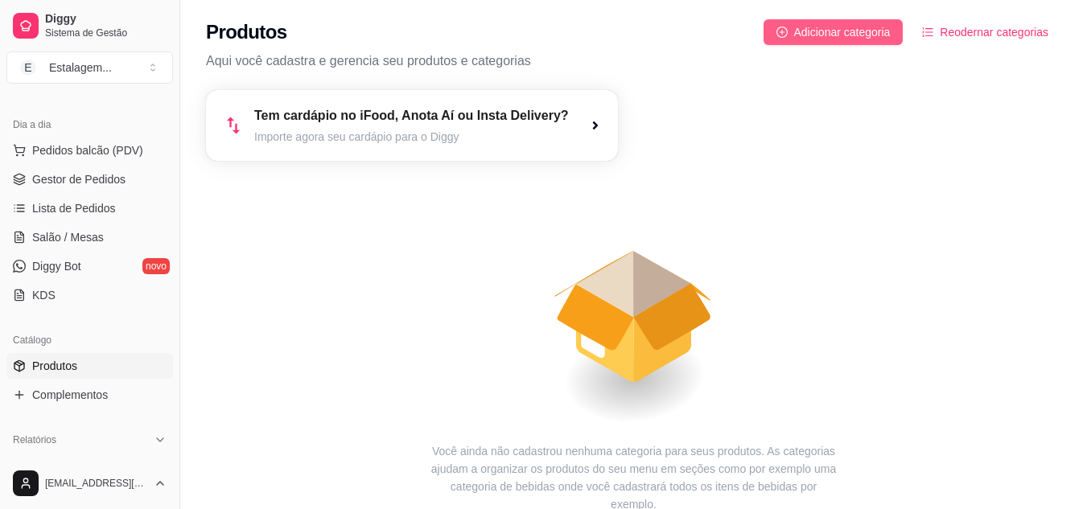
click at [879, 34] on span "Adicionar categoria" at bounding box center [842, 32] width 97 height 18
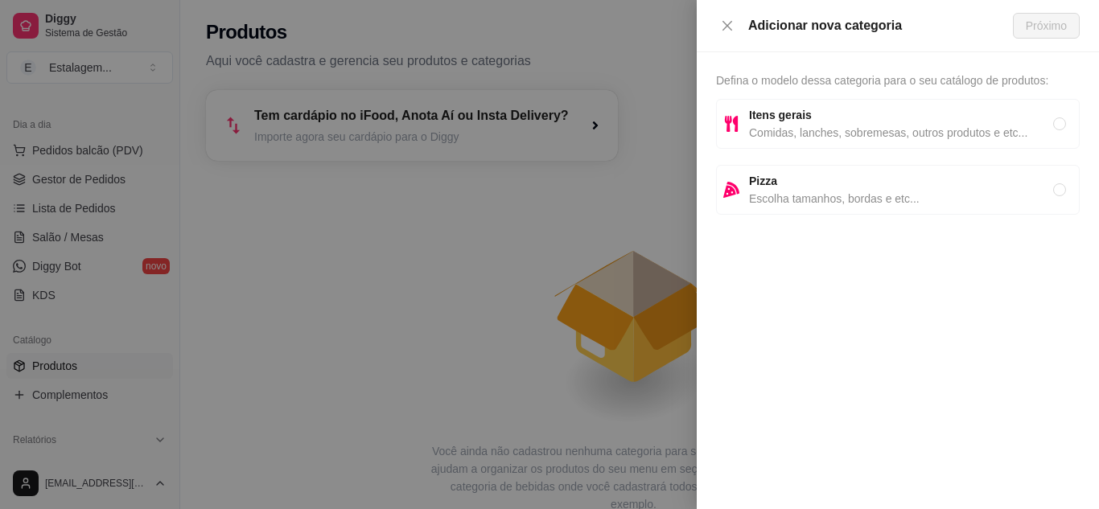
click at [803, 130] on span "Comidas, lanches, sobremesas, outros produtos e etc..." at bounding box center [901, 133] width 304 height 18
radio input "true"
click at [1047, 21] on span "Próximo" at bounding box center [1046, 26] width 41 height 18
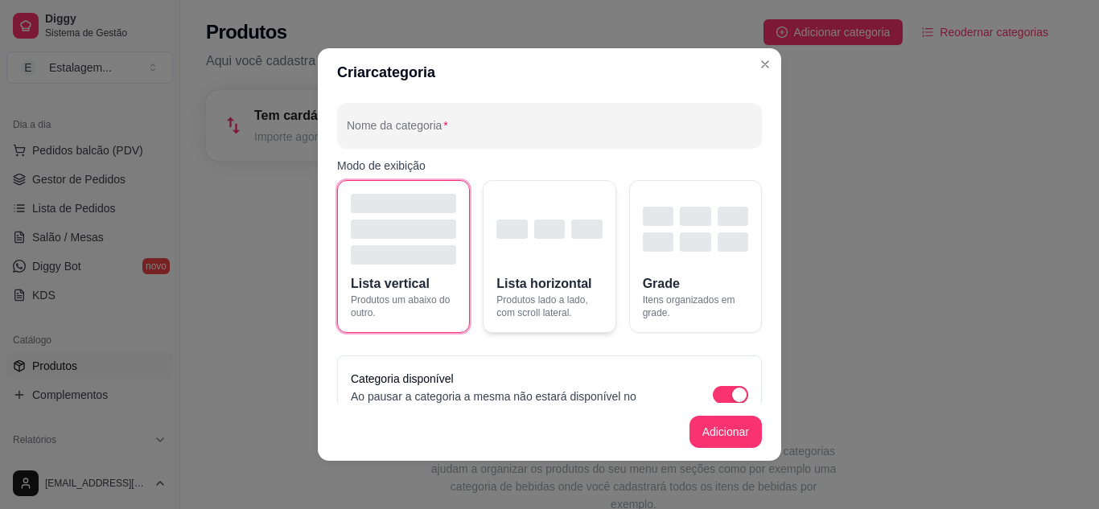
click at [550, 260] on div "button" at bounding box center [548, 229] width 105 height 71
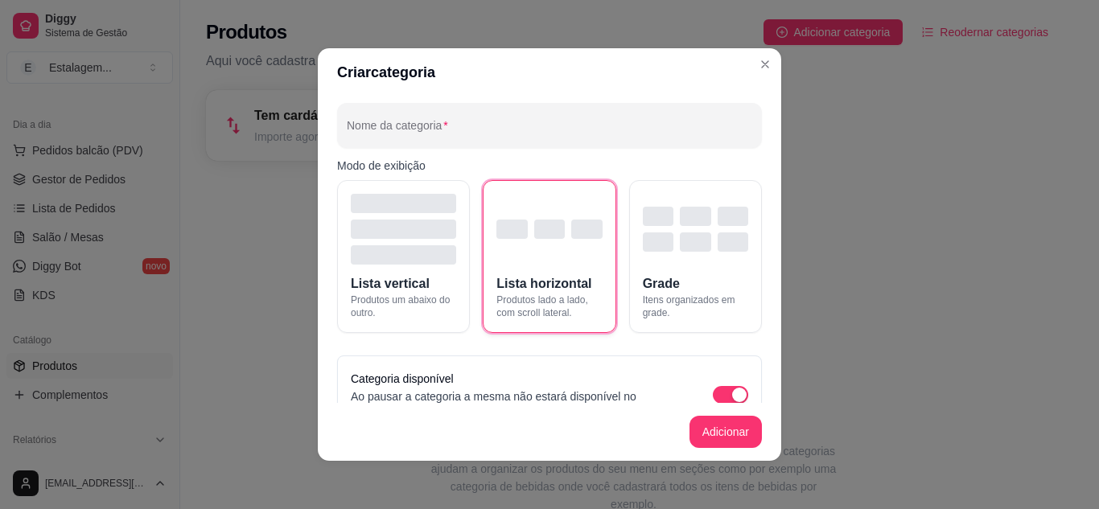
scroll to position [38, 0]
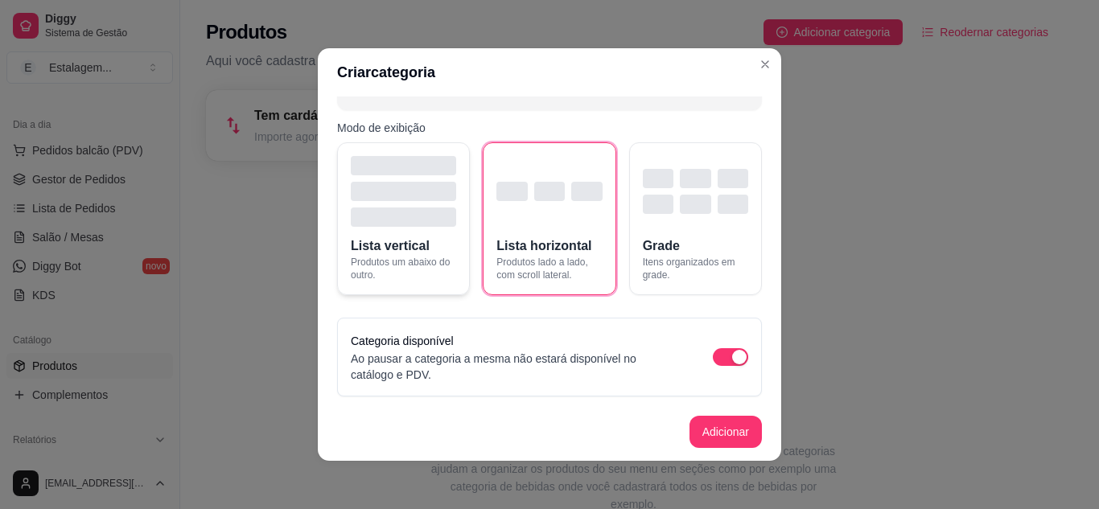
click at [401, 228] on button "Lista vertical Produtos um abaixo do outro." at bounding box center [403, 218] width 133 height 153
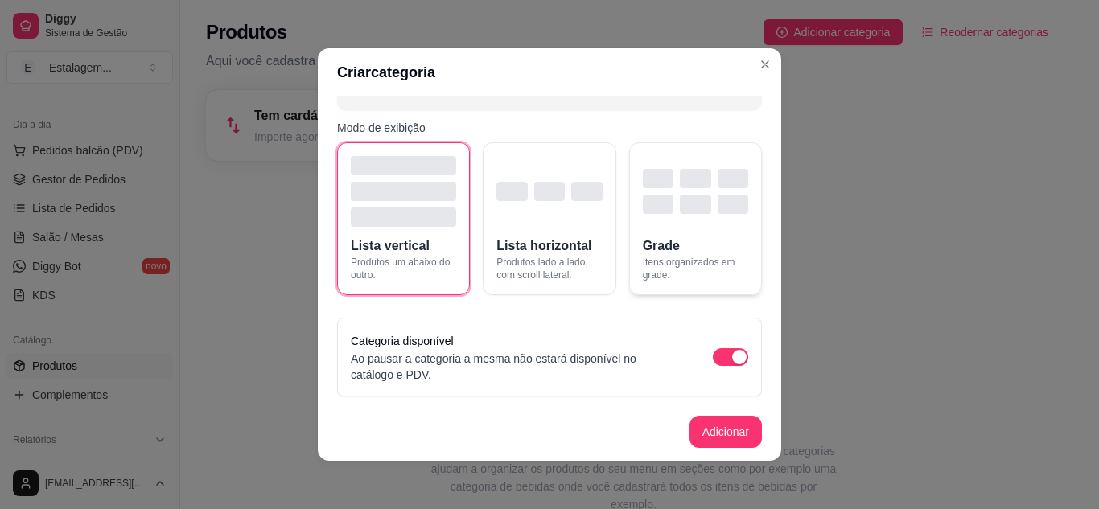
click at [689, 234] on button "Grade Itens organizados em grade." at bounding box center [695, 218] width 133 height 153
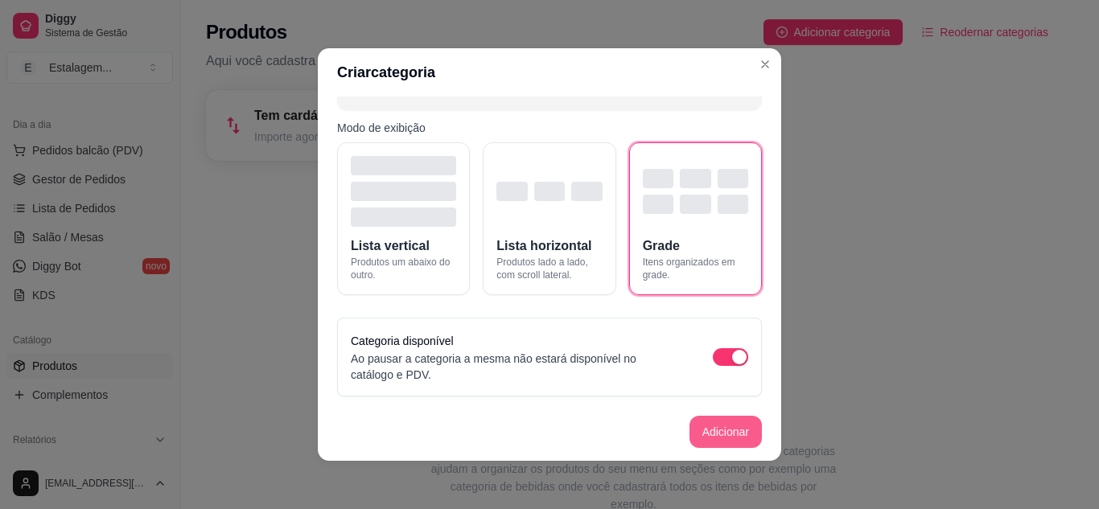
click at [742, 433] on button "Adicionar" at bounding box center [726, 432] width 72 height 32
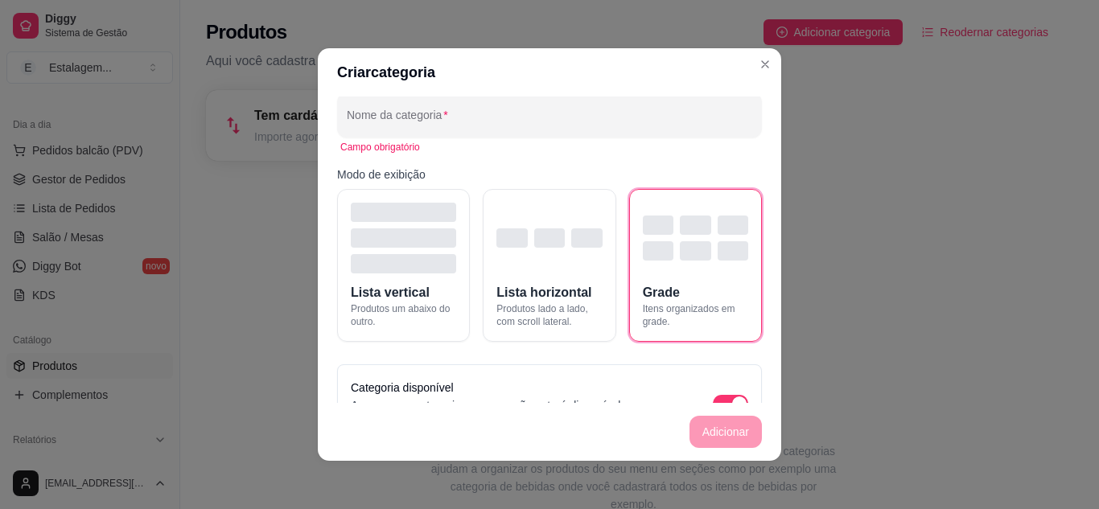
scroll to position [0, 0]
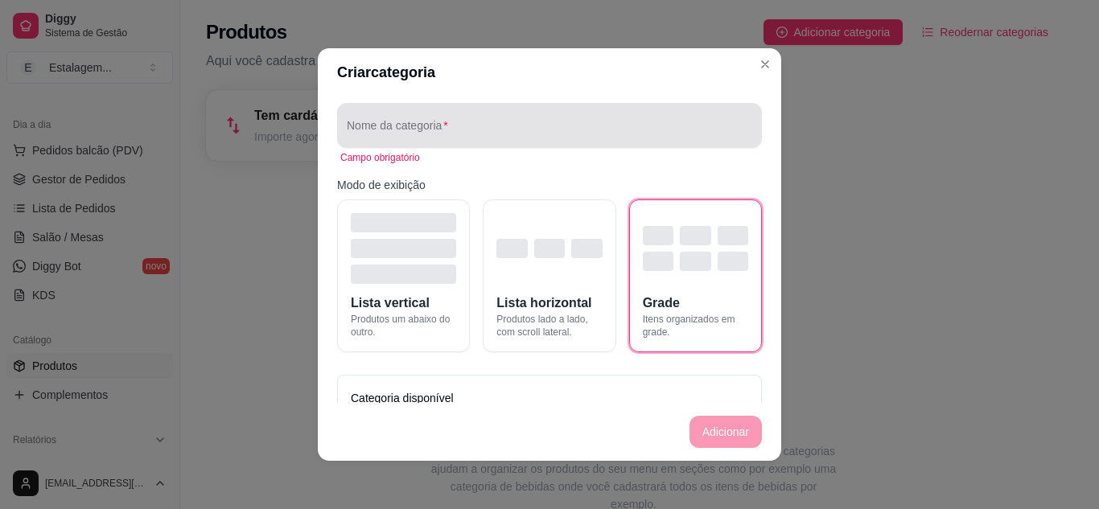
click at [387, 129] on input "Nome da categoria" at bounding box center [550, 132] width 406 height 16
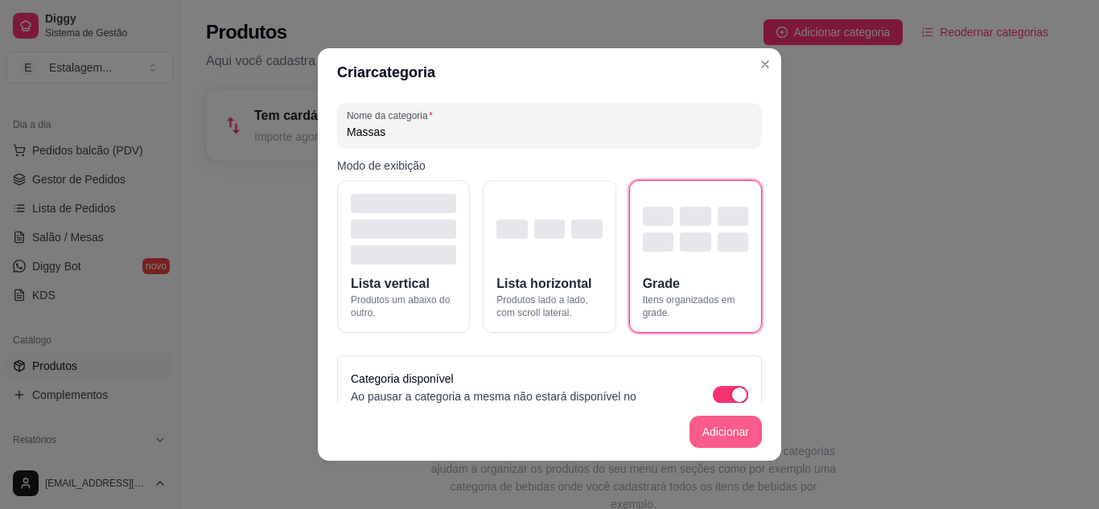
type input "Massas"
click at [744, 435] on button "Adicionar" at bounding box center [725, 432] width 71 height 31
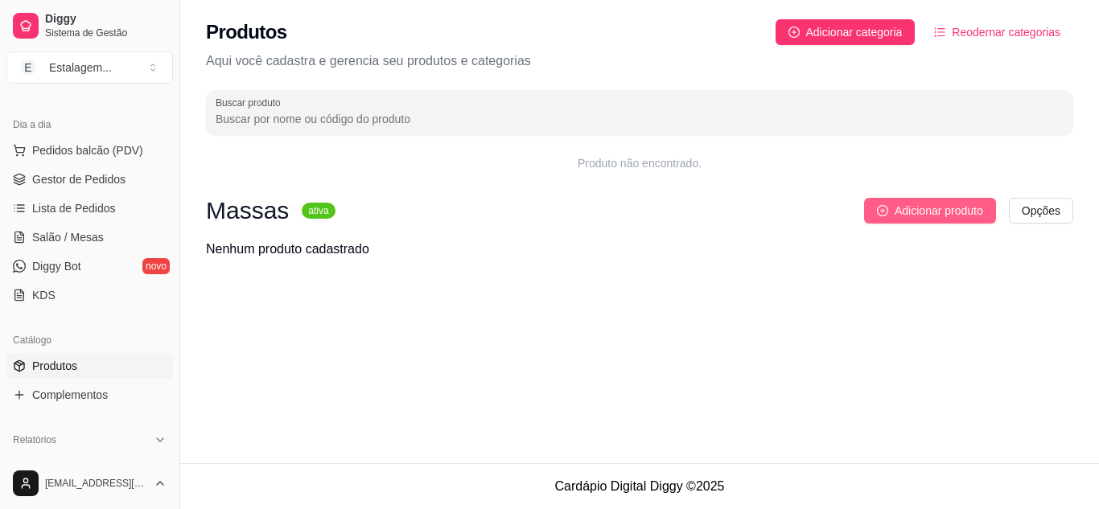
click at [921, 211] on span "Adicionar produto" at bounding box center [939, 211] width 89 height 18
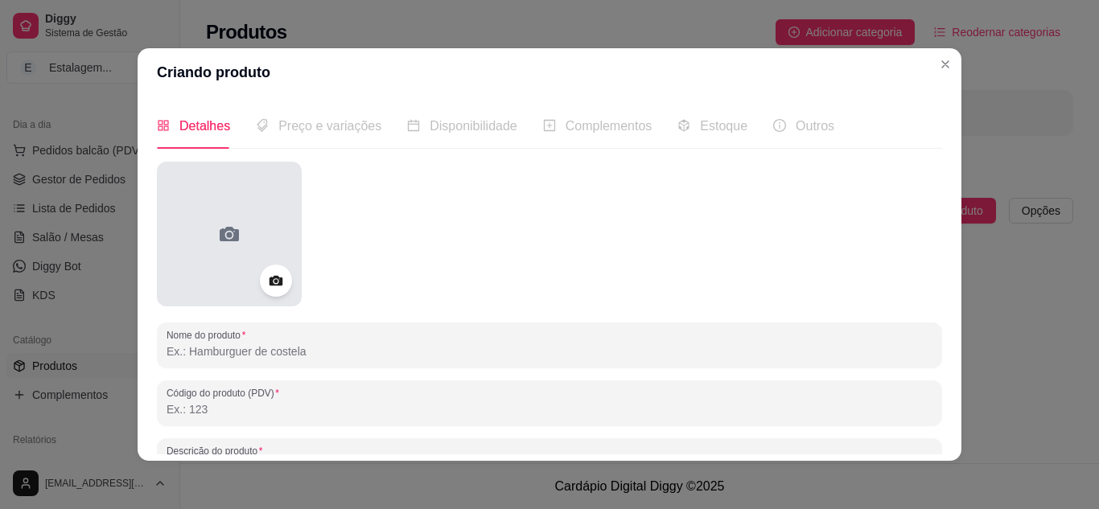
click at [240, 237] on div at bounding box center [229, 234] width 145 height 145
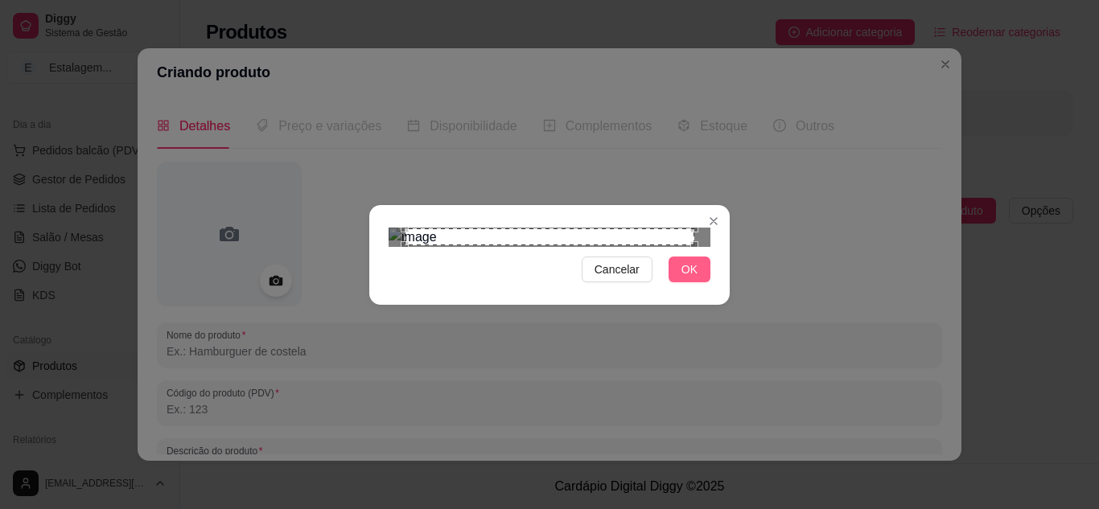
click at [700, 282] on button "OK" at bounding box center [690, 270] width 42 height 26
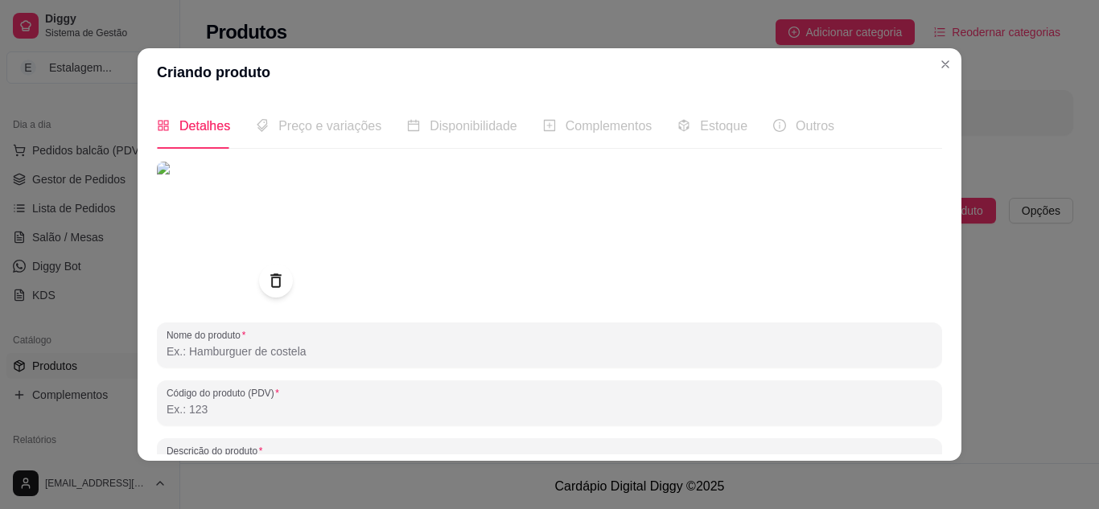
click at [266, 281] on icon at bounding box center [275, 281] width 19 height 19
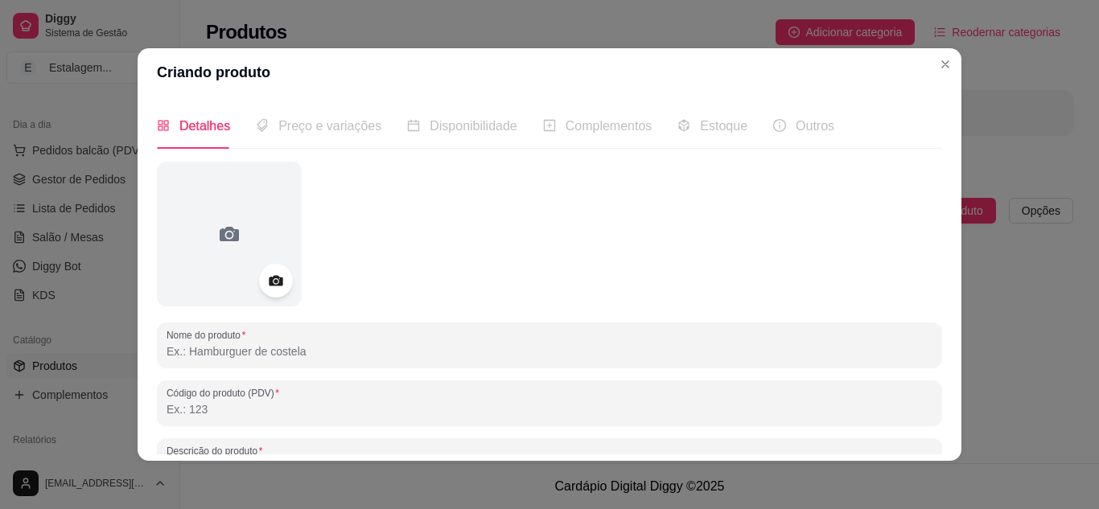
click at [273, 286] on icon at bounding box center [276, 281] width 14 height 10
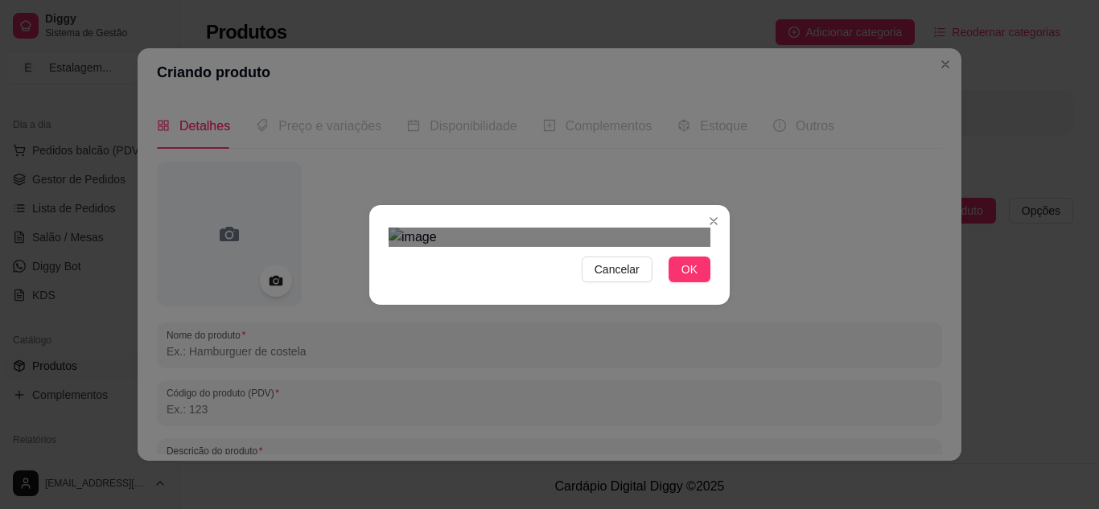
click at [558, 353] on div "Use the arrow keys to move the crop selection area" at bounding box center [552, 402] width 290 height 290
click at [690, 278] on span "OK" at bounding box center [689, 270] width 16 height 18
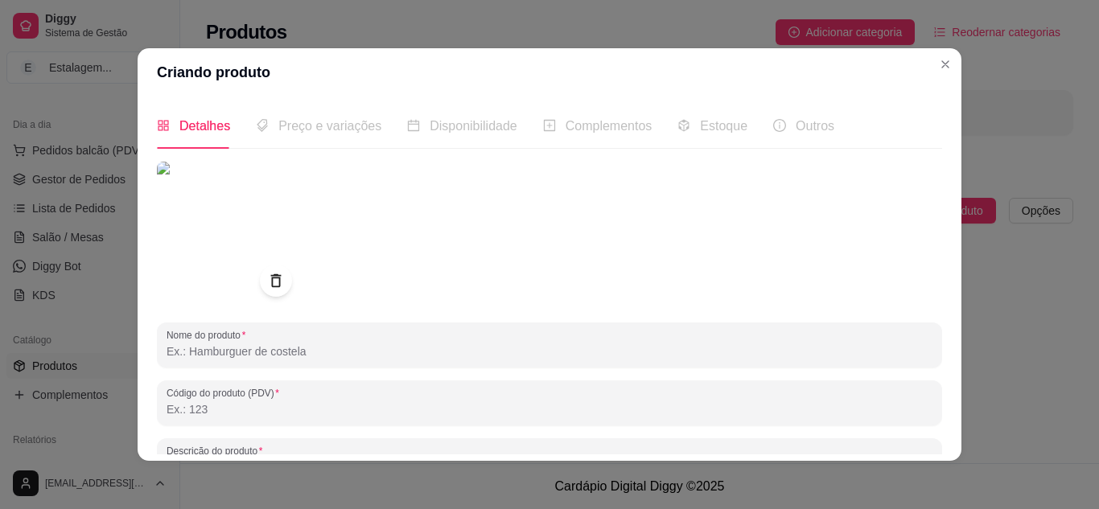
click at [298, 356] on input "Nome do produto" at bounding box center [550, 352] width 766 height 16
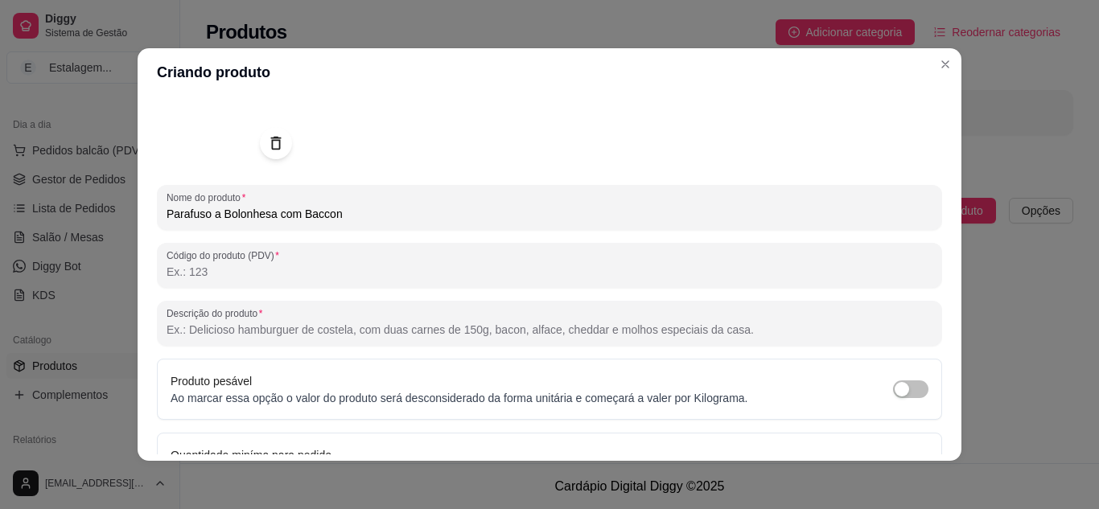
scroll to position [161, 0]
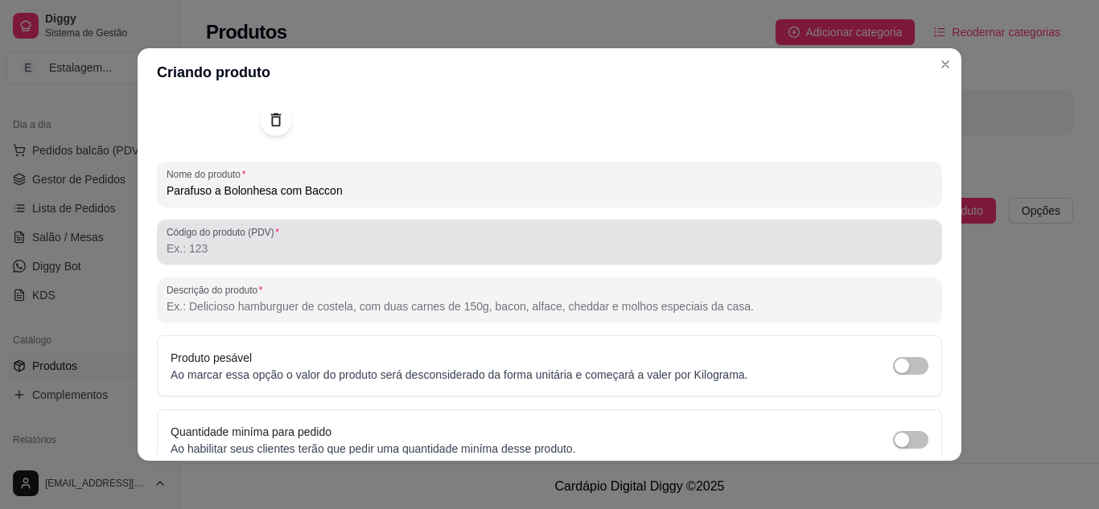
type input "Parafuso a Bolonhesa com Baccon"
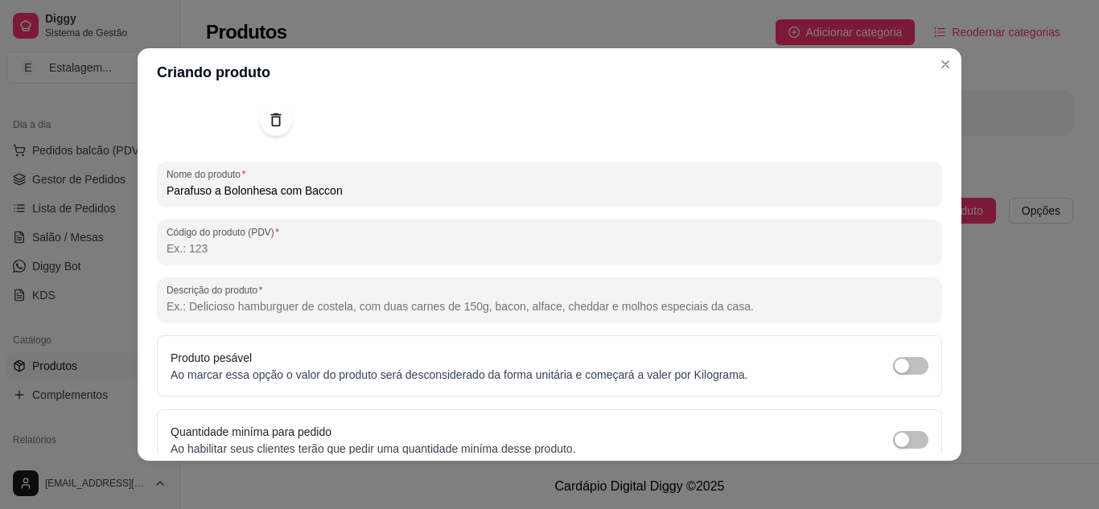
click at [321, 253] on input "Código do produto (PDV)" at bounding box center [550, 249] width 766 height 16
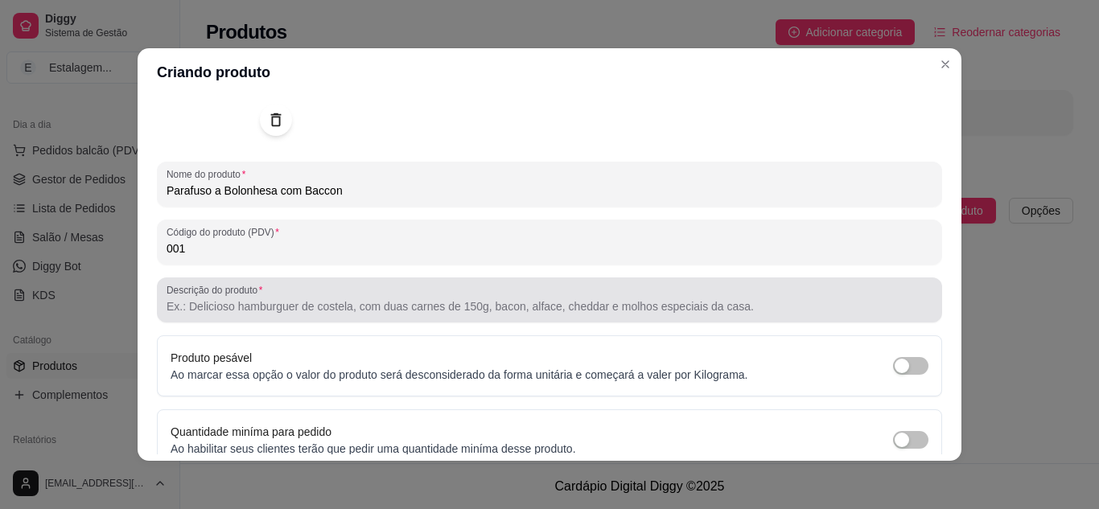
type input "001"
click at [387, 305] on input "Descrição do produto" at bounding box center [550, 307] width 766 height 16
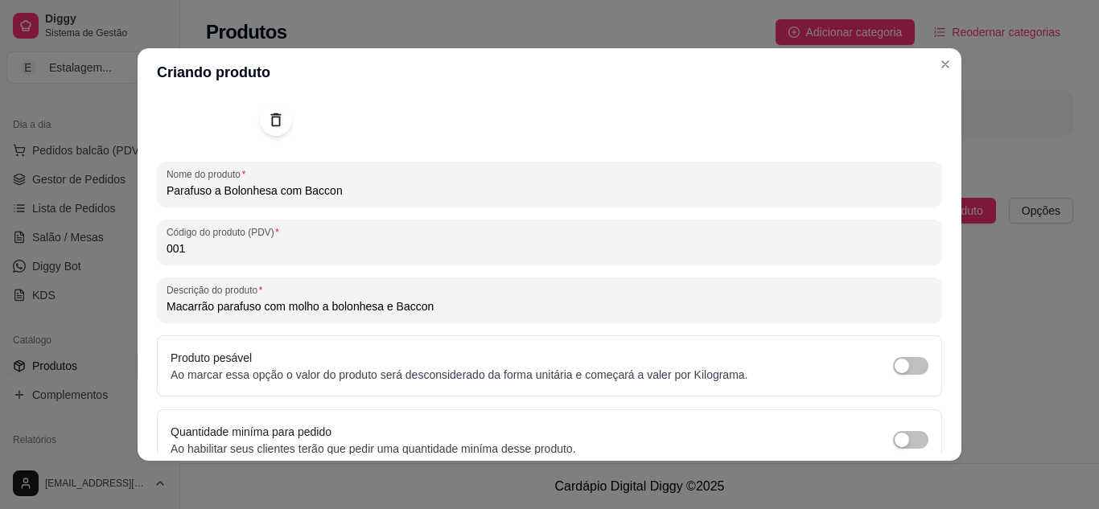
click at [394, 306] on input "Macarrão parafuso com molho a bolonhesa e Baccon" at bounding box center [550, 307] width 766 height 16
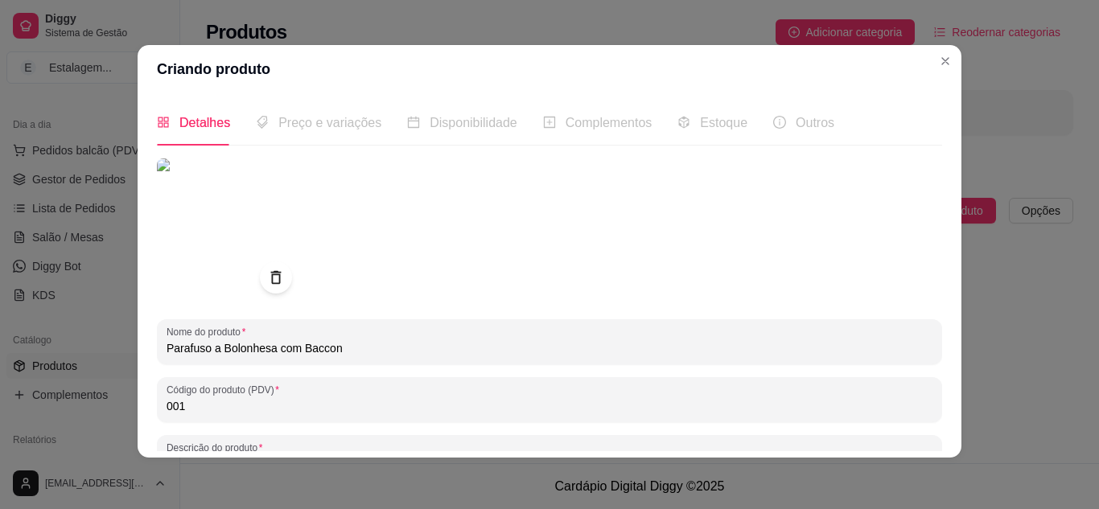
scroll to position [236, 0]
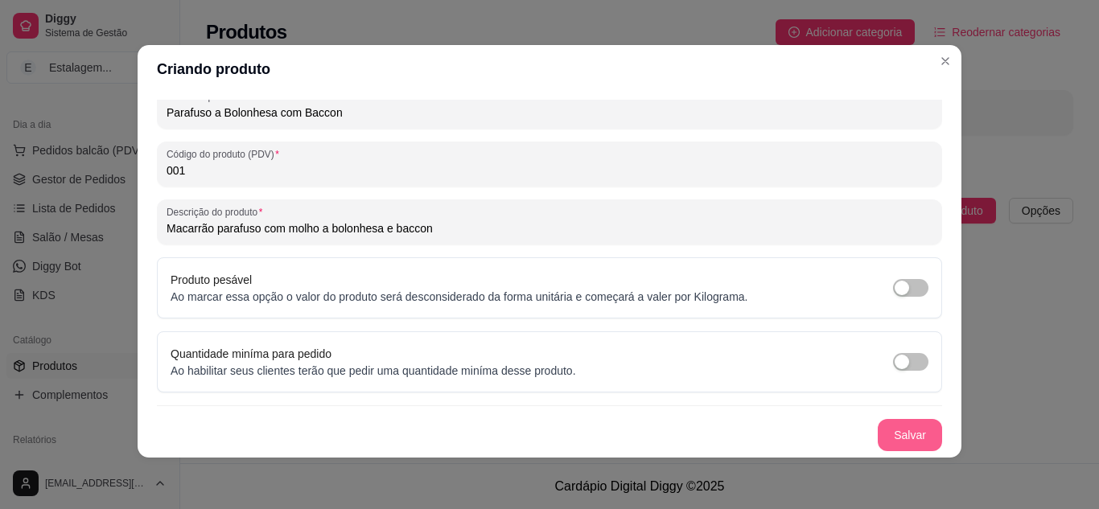
type input "Macarrão parafuso com molho a bolonhesa e baccon"
click at [907, 438] on button "Salvar" at bounding box center [910, 435] width 63 height 31
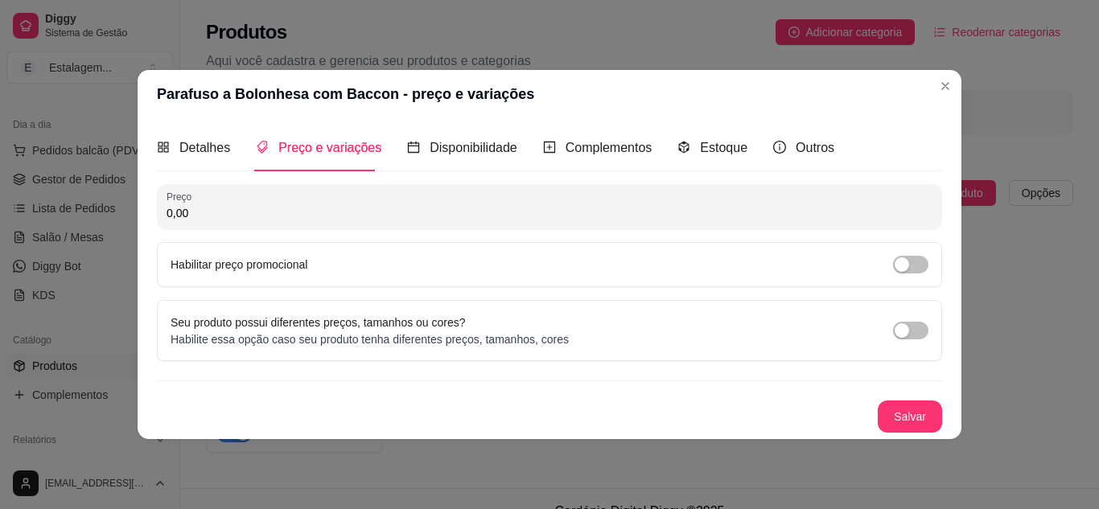
scroll to position [0, 0]
click at [246, 220] on input "0,00" at bounding box center [550, 213] width 766 height 16
drag, startPoint x: 168, startPoint y: 218, endPoint x: 147, endPoint y: 211, distance: 22.1
click at [147, 211] on div "Detalhes Preço e variações Disponibilidade Complementos Estoque Outros Nome do …" at bounding box center [550, 278] width 824 height 320
type input "34,90"
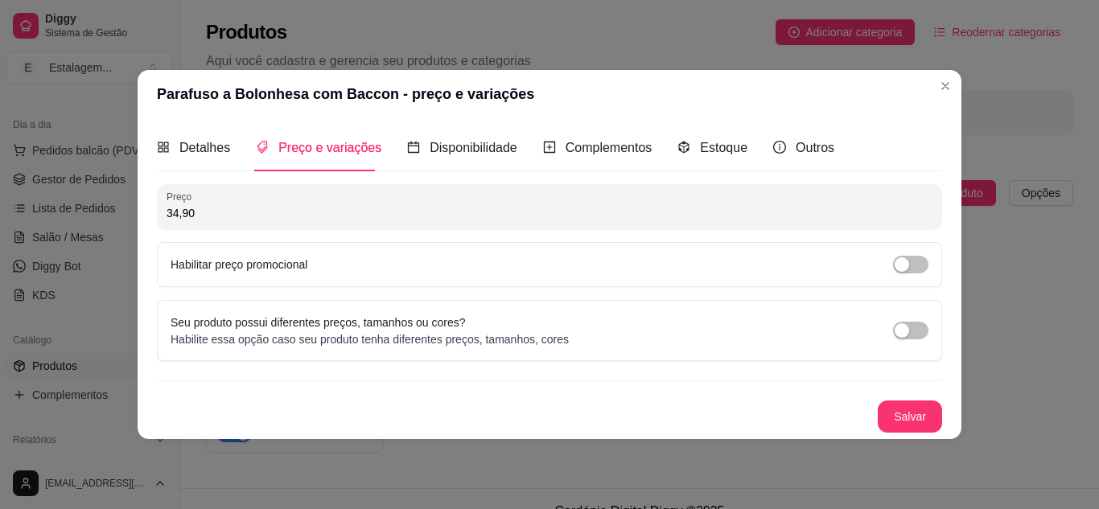
click at [423, 294] on div "Preço 34,90 Habilitar preço promocional Seu produto possui diferentes preços, t…" at bounding box center [549, 308] width 785 height 249
click at [467, 151] on span "Disponibilidade" at bounding box center [474, 148] width 88 height 14
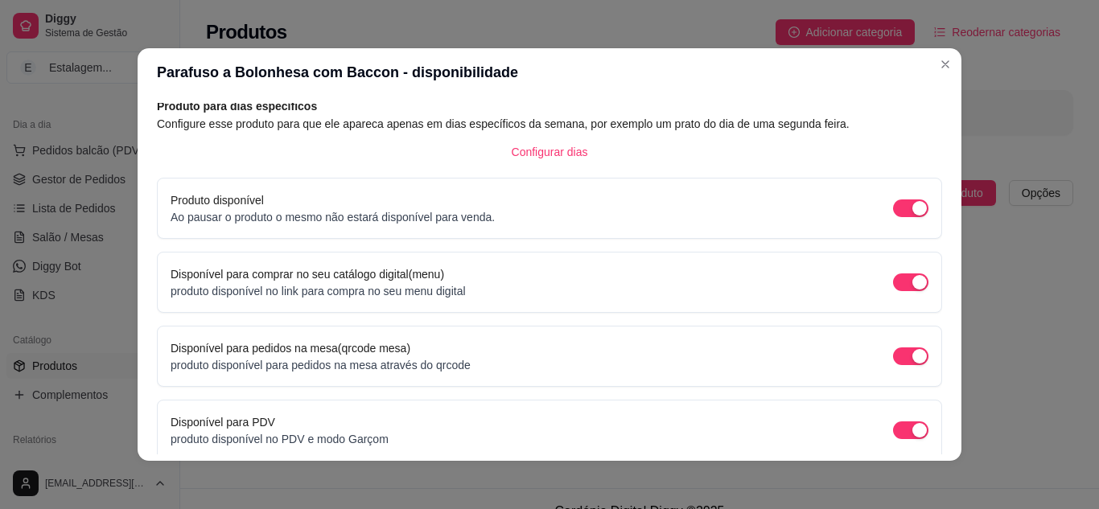
scroll to position [152, 0]
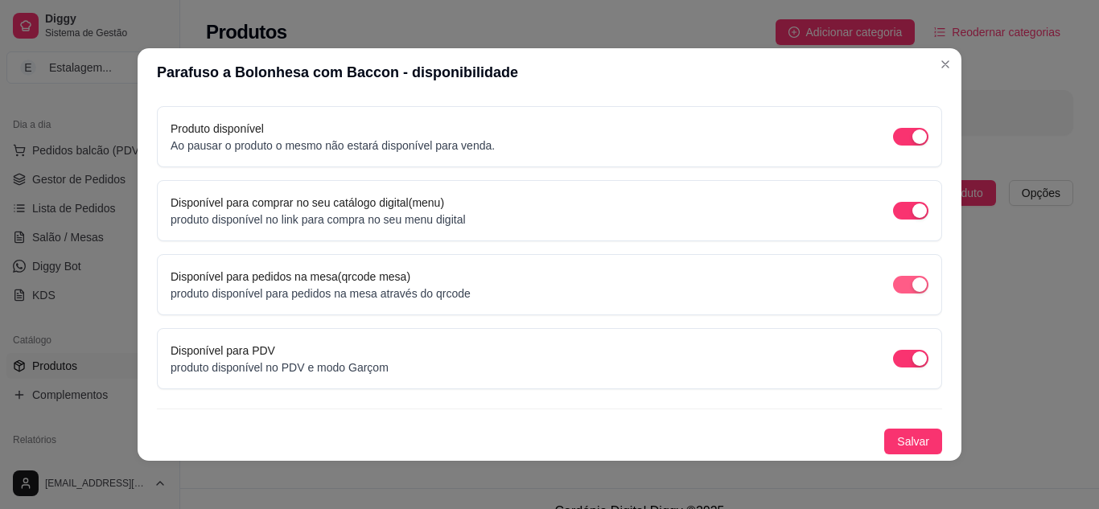
click at [893, 288] on span "button" at bounding box center [910, 285] width 35 height 18
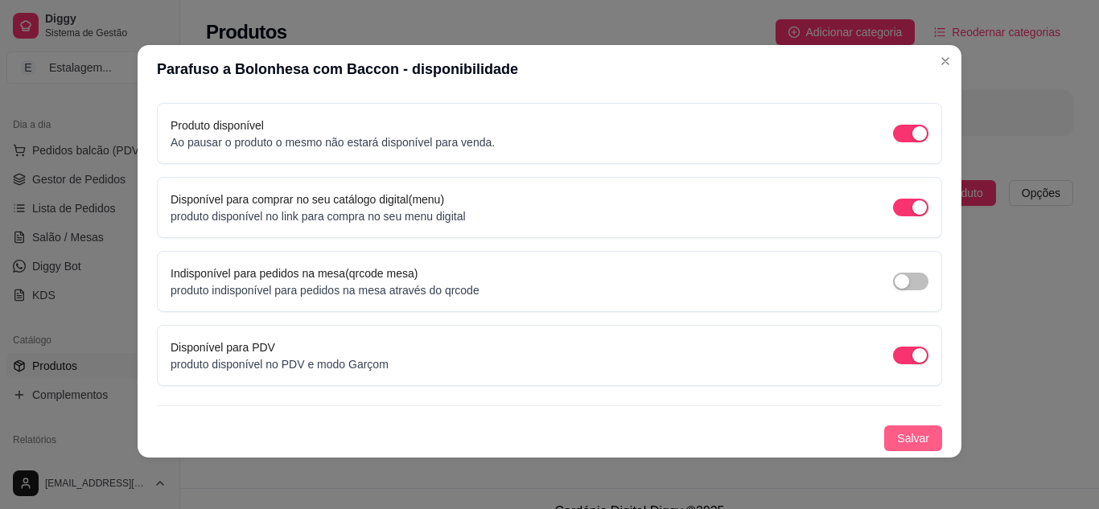
click at [897, 438] on span "Salvar" at bounding box center [913, 439] width 32 height 18
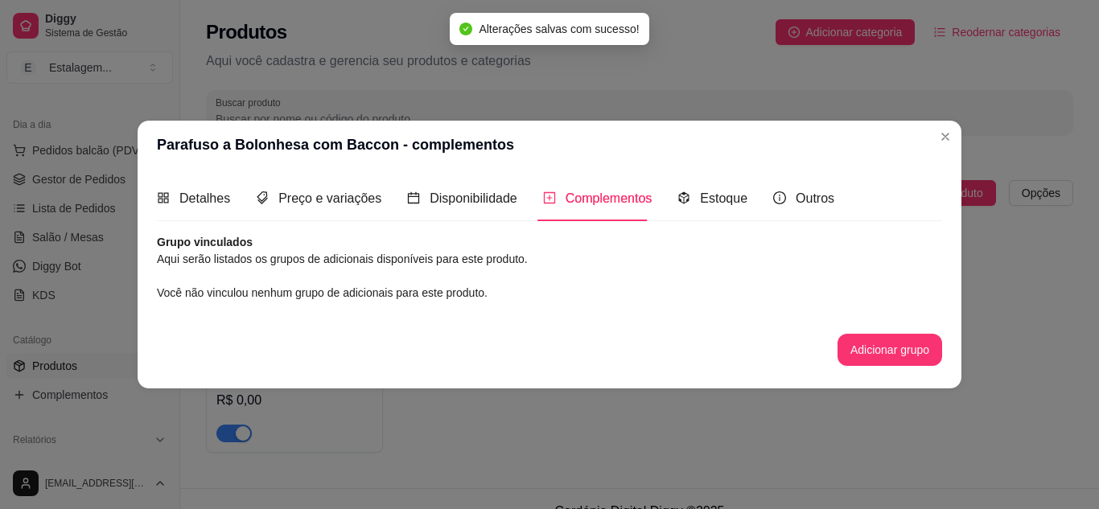
scroll to position [0, 0]
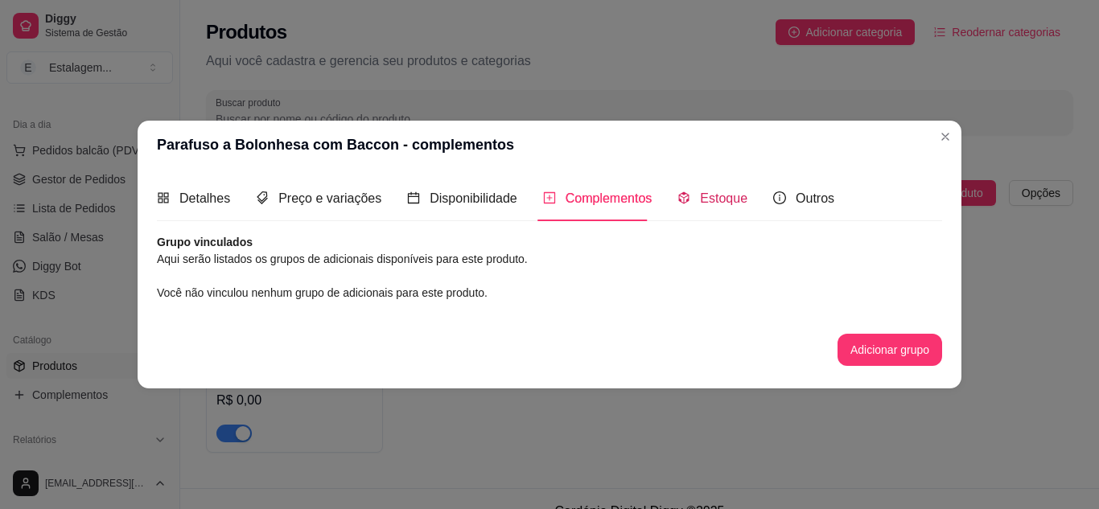
click at [710, 208] on div "Estoque" at bounding box center [712, 198] width 70 height 20
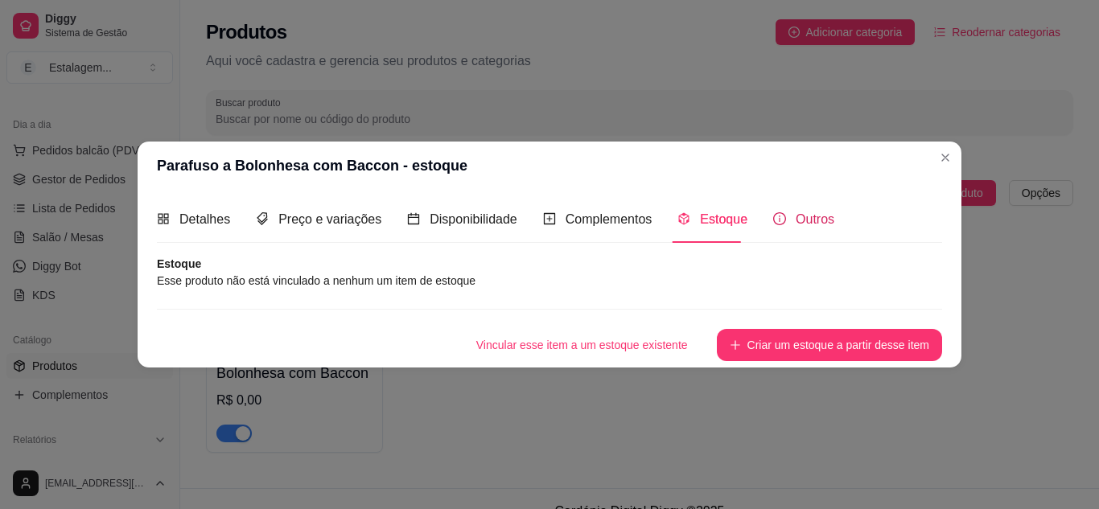
click at [809, 222] on span "Outros" at bounding box center [815, 219] width 39 height 14
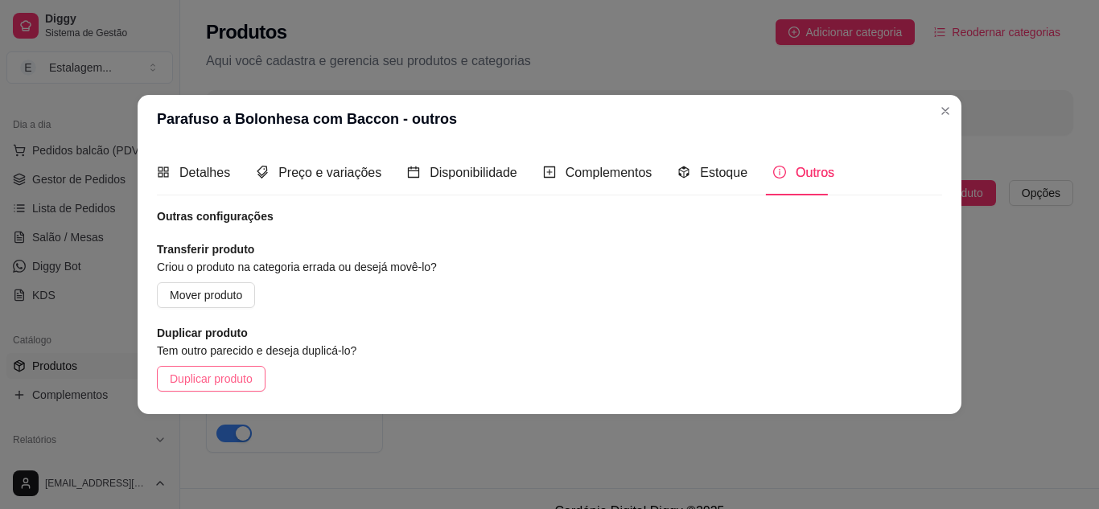
click at [228, 382] on span "Duplicar produto" at bounding box center [211, 379] width 83 height 18
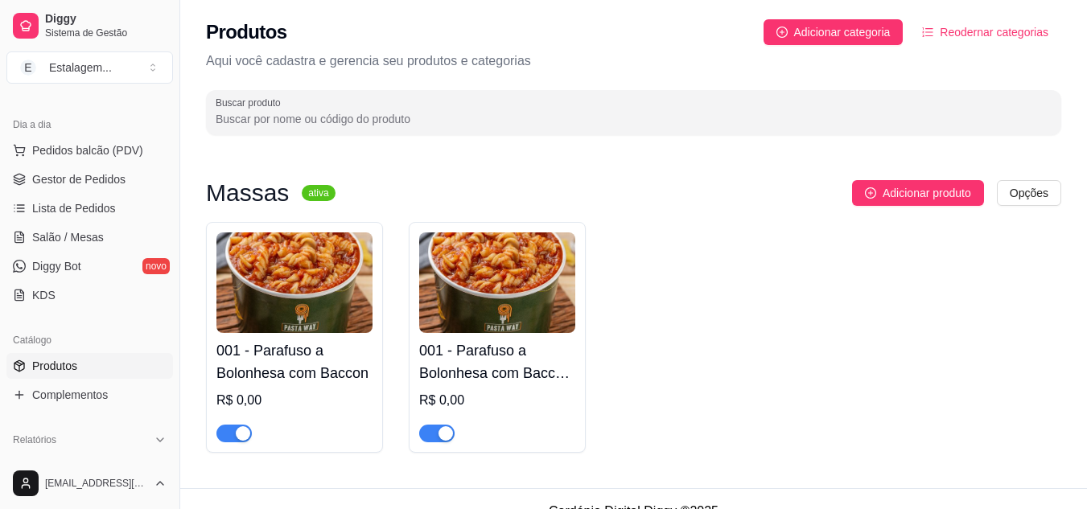
click at [523, 325] on img at bounding box center [497, 283] width 156 height 101
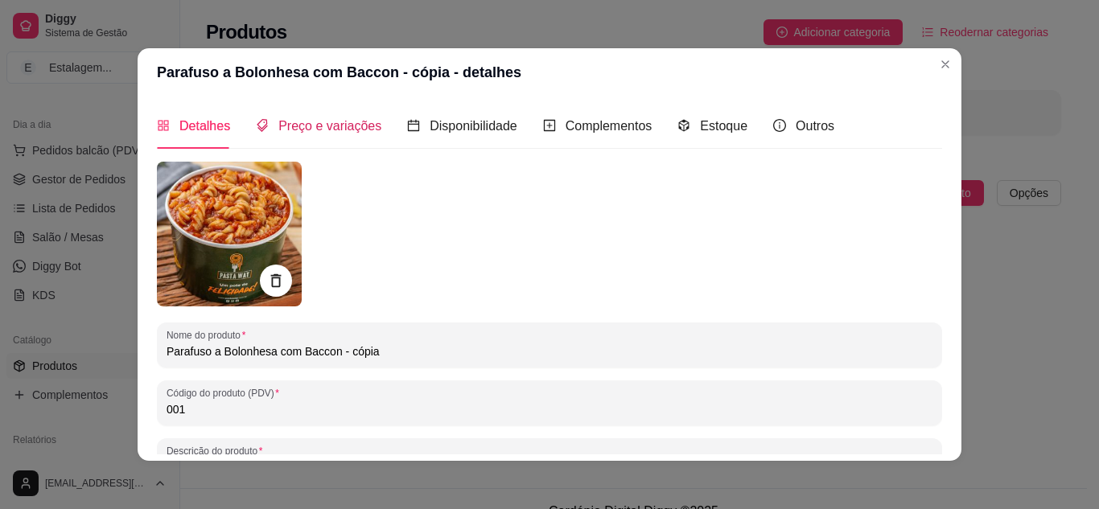
click at [333, 133] on span "Preço e variações" at bounding box center [329, 126] width 103 height 14
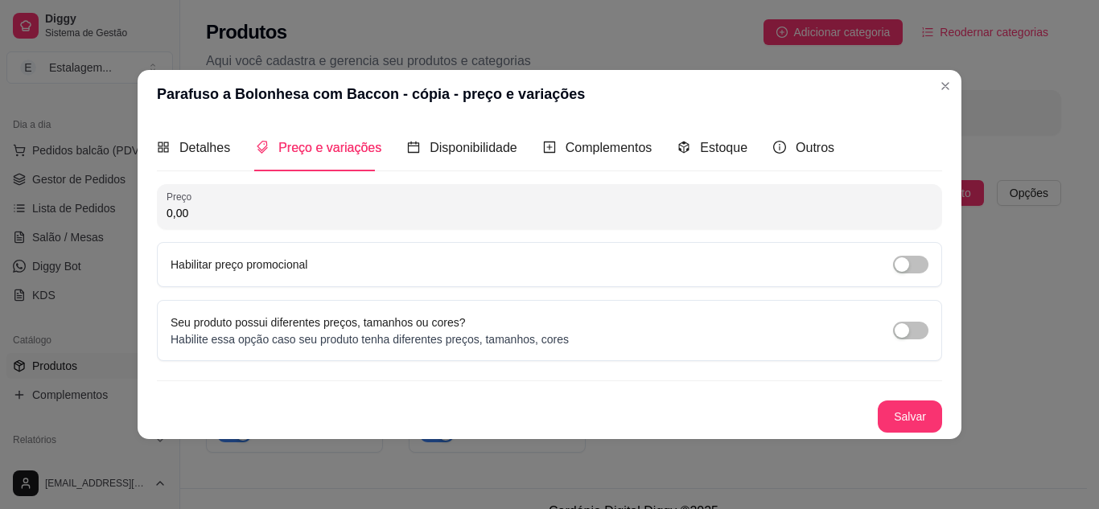
drag, startPoint x: 174, startPoint y: 213, endPoint x: 135, endPoint y: 213, distance: 38.6
click at [135, 213] on div "Parafuso a Bolonhesa com Baccon - cópia - preço e variações Detalhes Preço e va…" at bounding box center [549, 254] width 1099 height 509
type input "34,90"
click at [900, 422] on button "Salvar" at bounding box center [910, 417] width 64 height 32
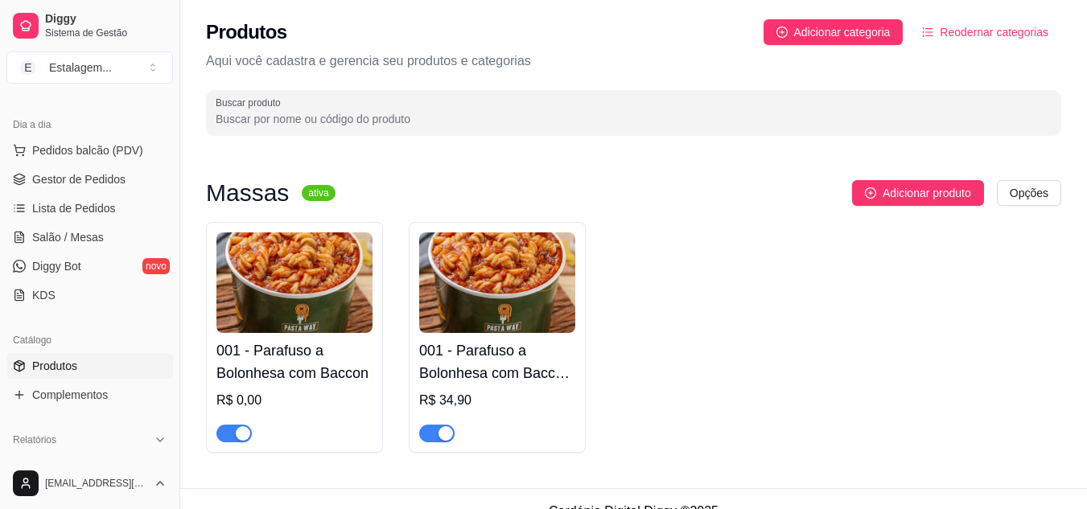
click at [286, 412] on div at bounding box center [294, 426] width 156 height 32
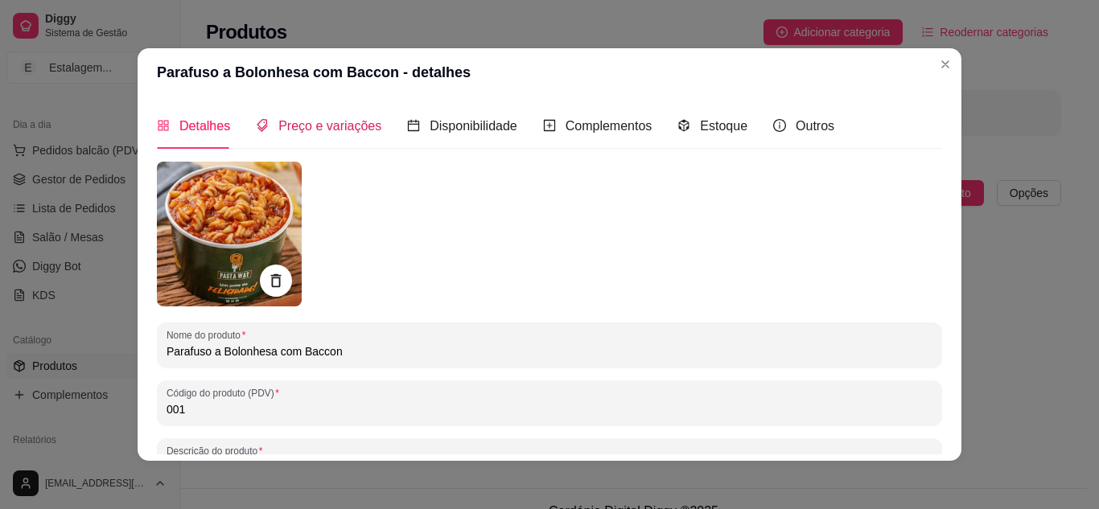
click at [339, 130] on span "Preço e variações" at bounding box center [329, 126] width 103 height 14
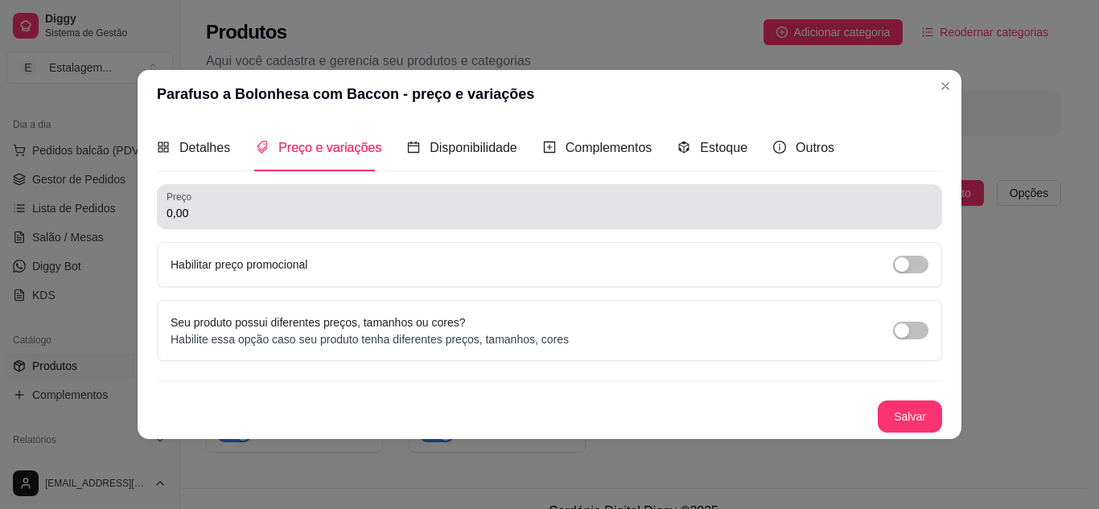
click at [89, 216] on div "Parafuso a Bolonhesa com Baccon - preço e variações Detalhes Preço e variações …" at bounding box center [549, 254] width 1099 height 509
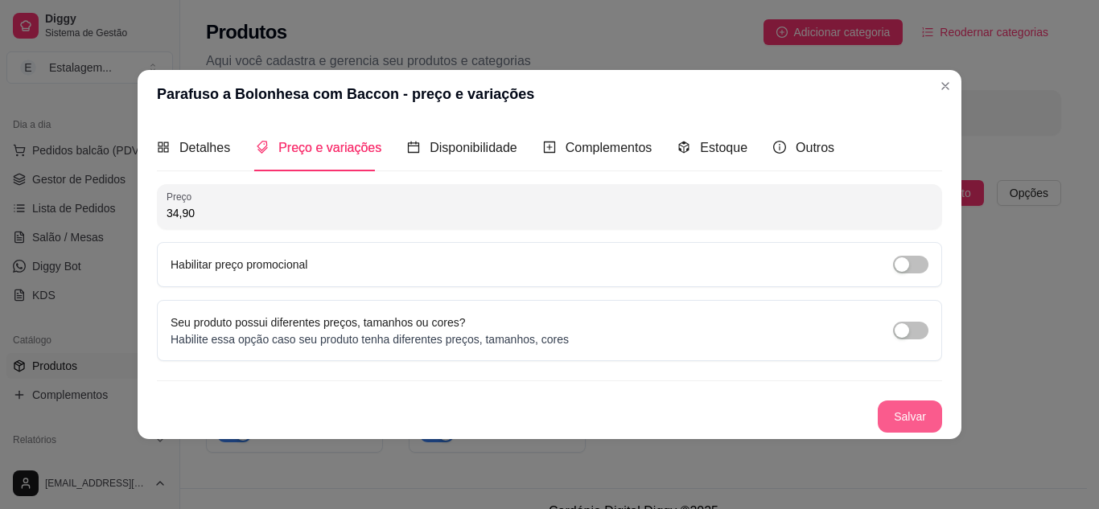
type input "34,90"
click at [916, 407] on button "Salvar" at bounding box center [910, 416] width 63 height 31
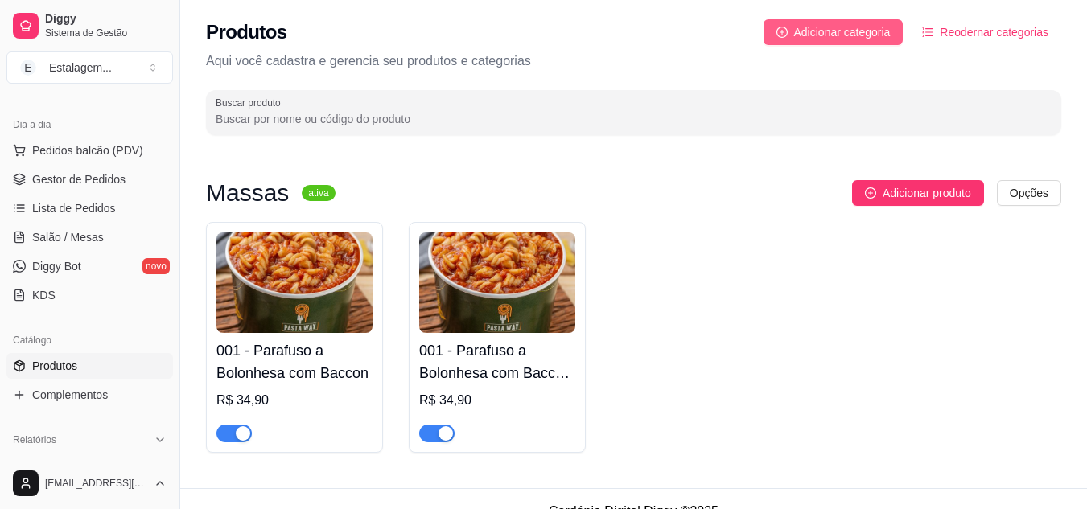
click at [818, 31] on span "Adicionar categoria" at bounding box center [842, 32] width 97 height 18
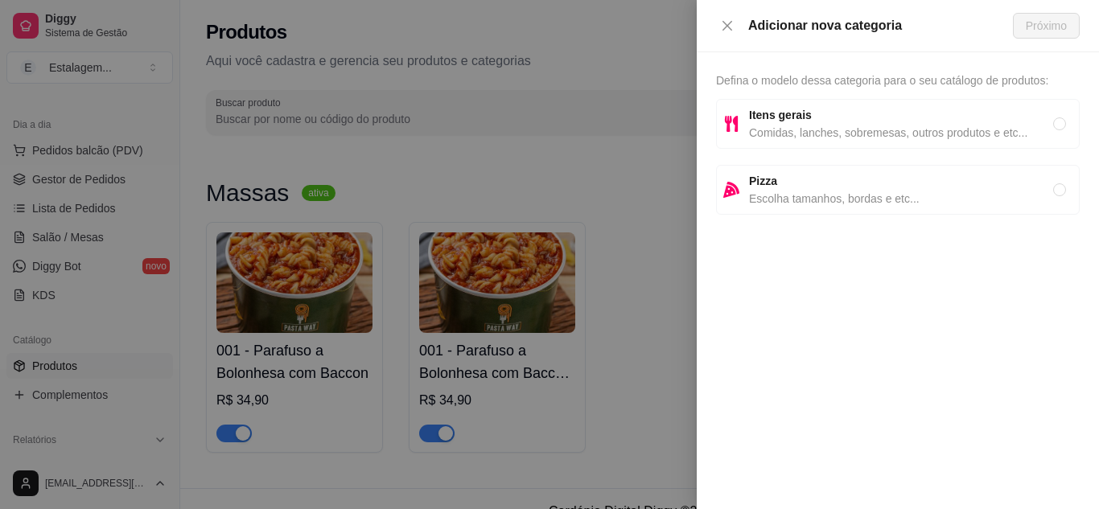
click at [836, 117] on span "Itens gerais" at bounding box center [901, 115] width 304 height 18
radio input "true"
click at [1034, 27] on span "Próximo" at bounding box center [1046, 26] width 41 height 18
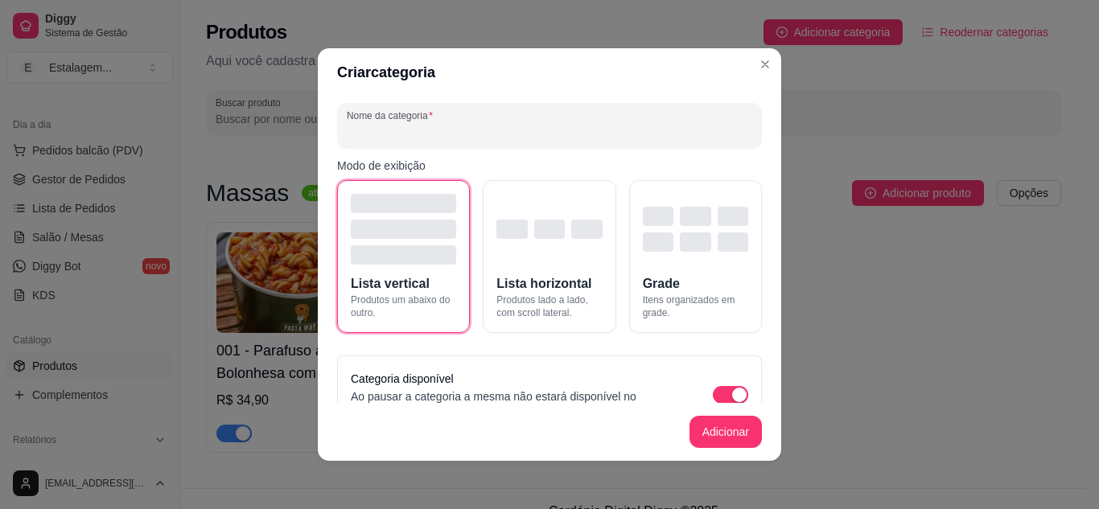
click at [402, 132] on input "Nome da categoria" at bounding box center [550, 132] width 406 height 16
type input "Doces"
click at [680, 237] on div "button" at bounding box center [695, 242] width 31 height 19
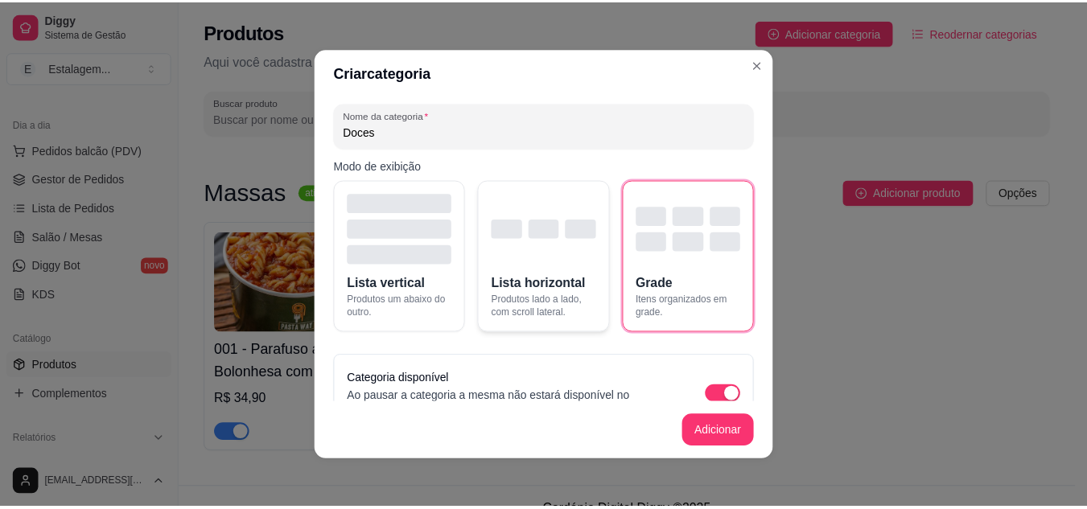
scroll to position [38, 0]
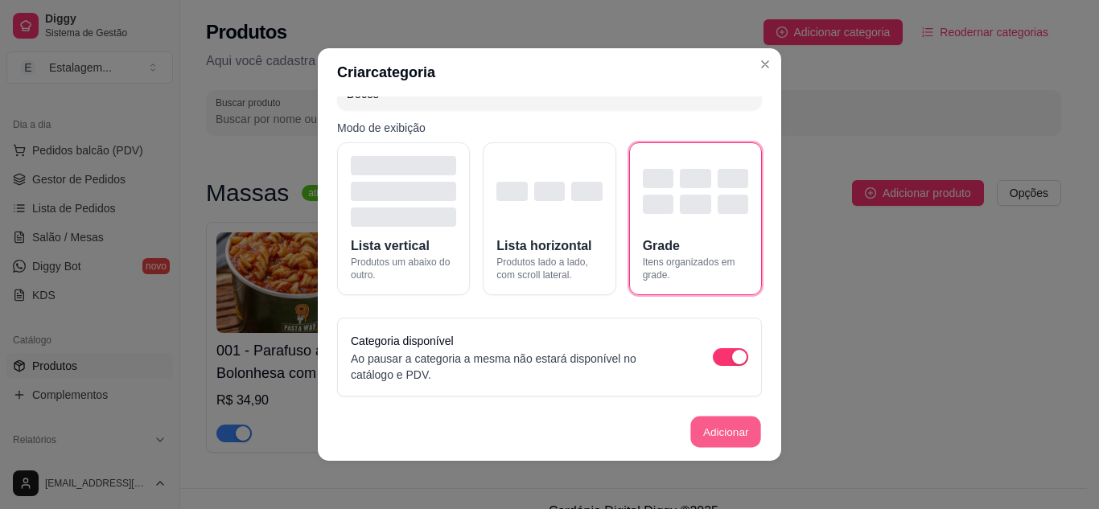
click at [706, 432] on button "Adicionar" at bounding box center [725, 432] width 71 height 31
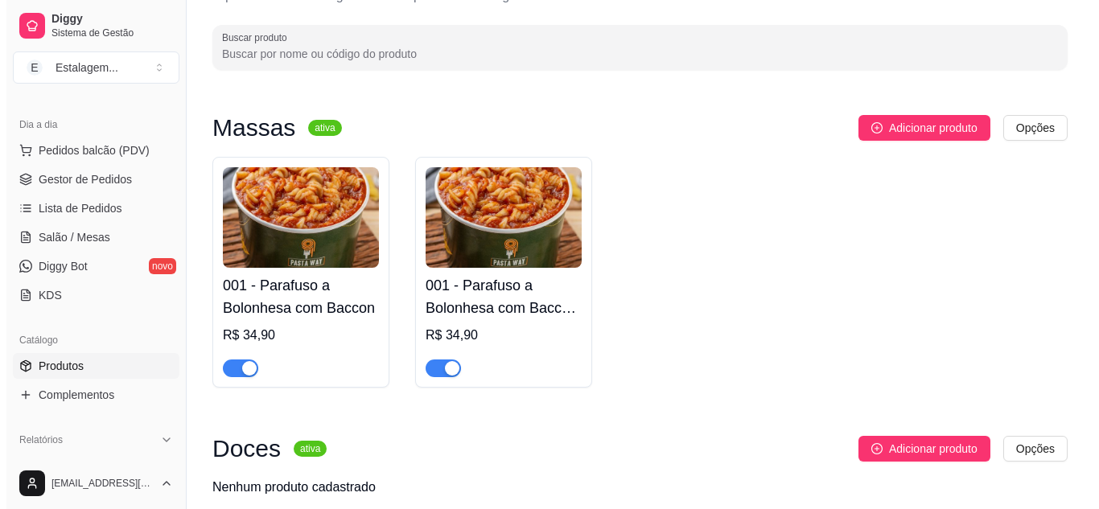
scroll to position [0, 0]
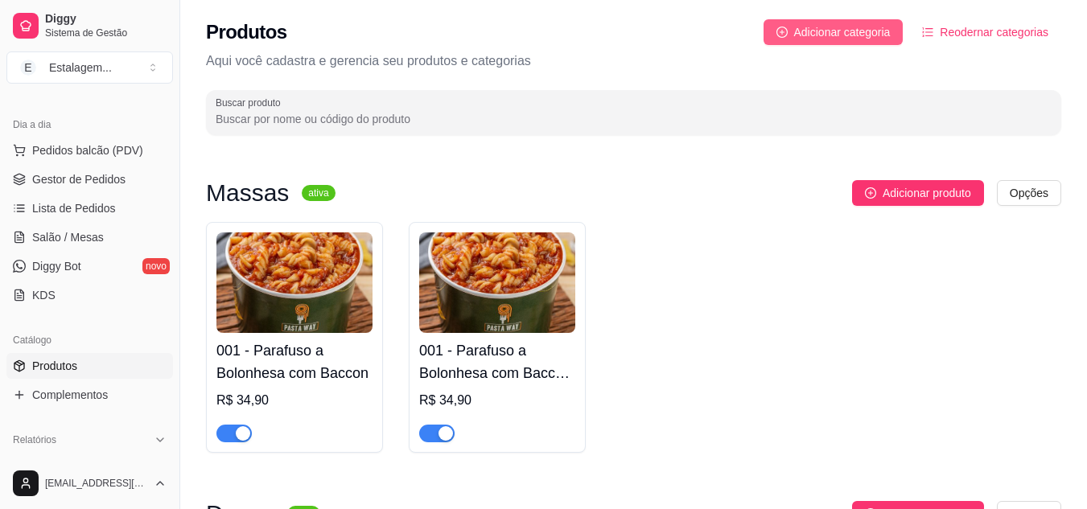
click at [832, 31] on span "Adicionar categoria" at bounding box center [842, 32] width 97 height 18
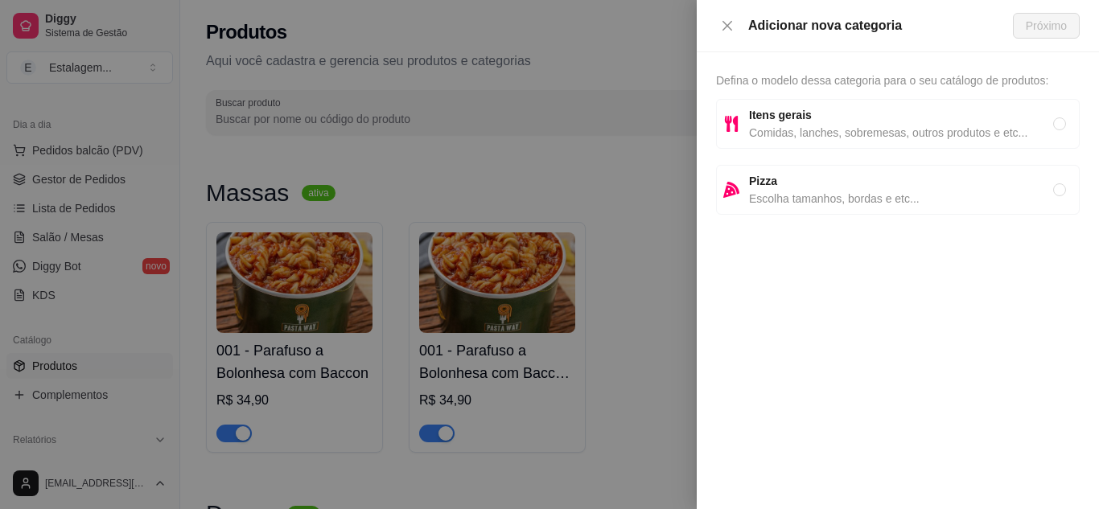
click at [892, 132] on span "Comidas, lanches, sobremesas, outros produtos e etc..." at bounding box center [901, 133] width 304 height 18
radio input "true"
click at [1048, 27] on span "Próximo" at bounding box center [1046, 26] width 41 height 18
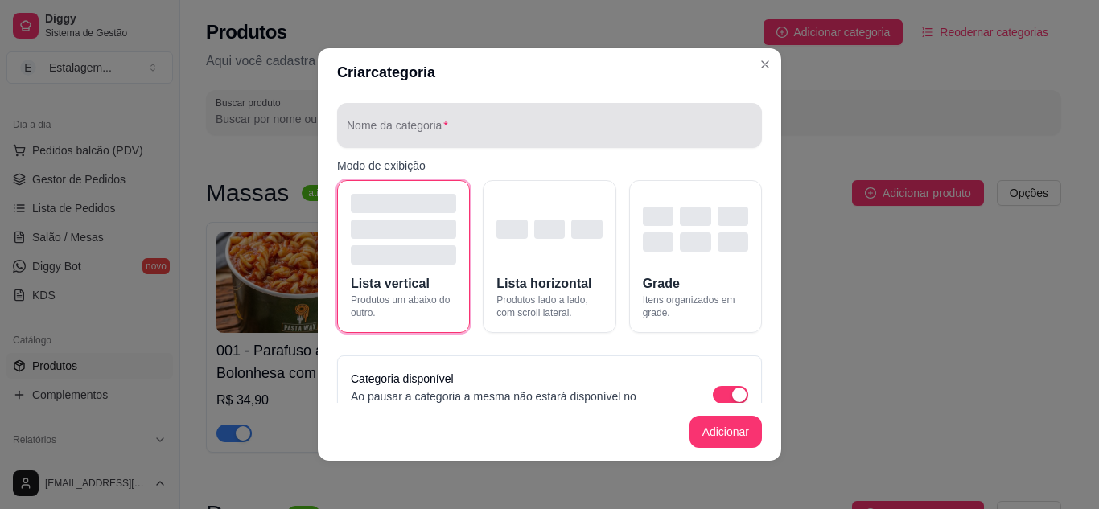
click at [506, 142] on div "Nome da categoria" at bounding box center [549, 125] width 425 height 45
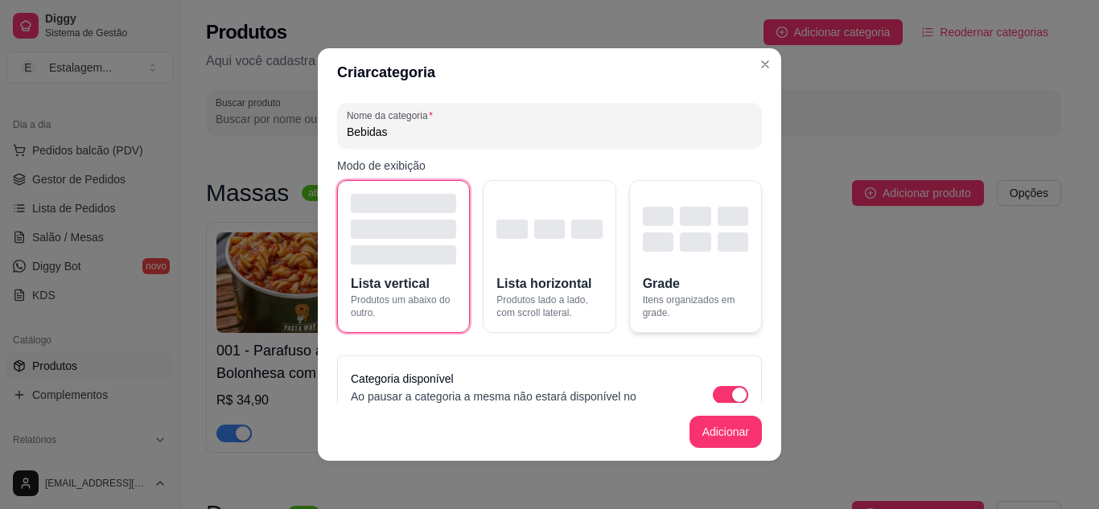
type input "Bebidas"
click at [677, 279] on button "Grade Itens organizados em grade." at bounding box center [695, 256] width 133 height 153
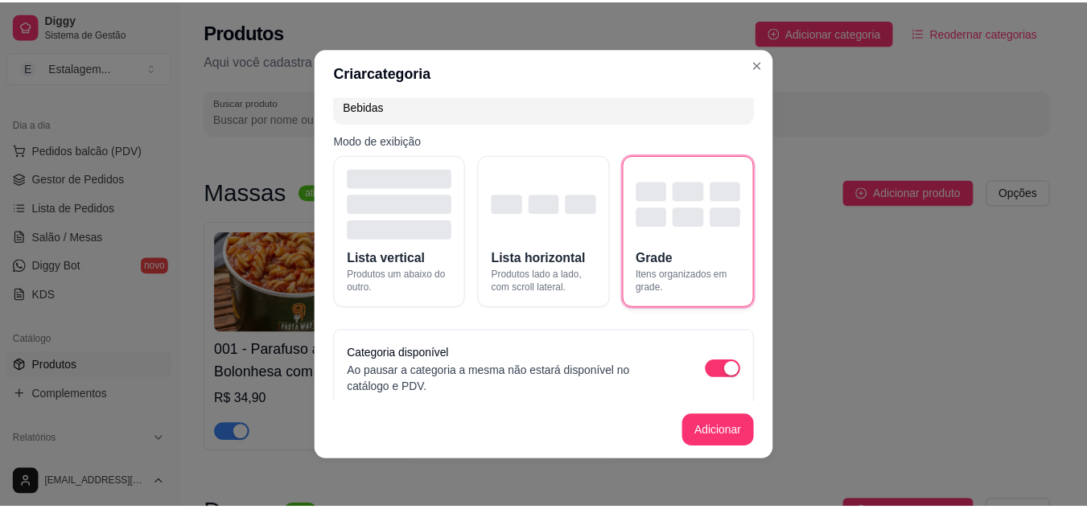
scroll to position [38, 0]
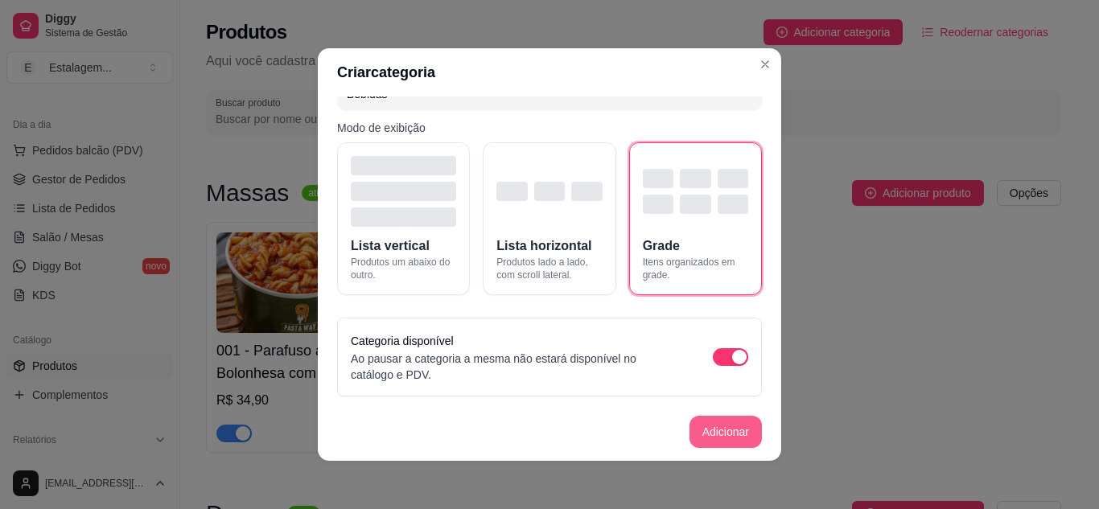
click at [720, 443] on button "Adicionar" at bounding box center [726, 432] width 72 height 32
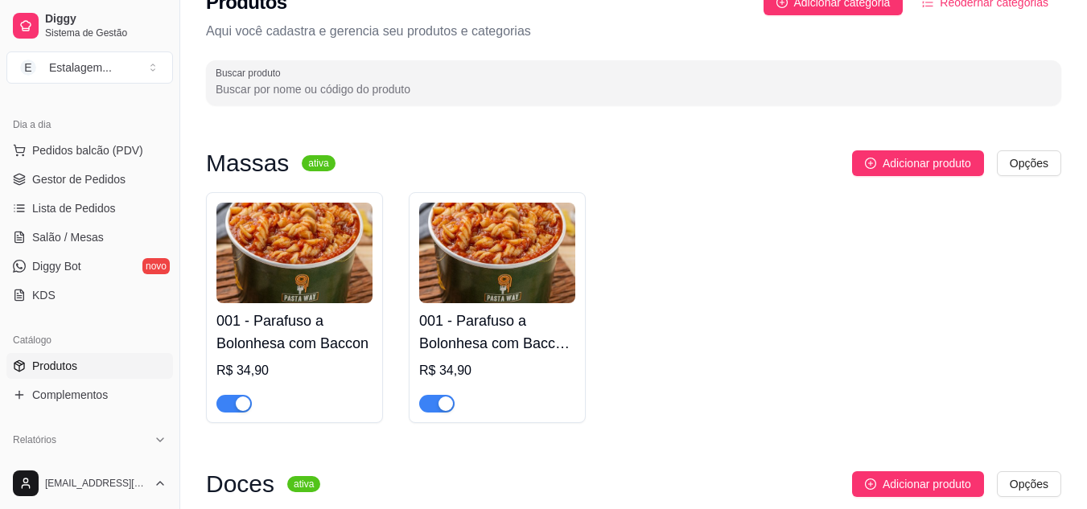
scroll to position [3, 0]
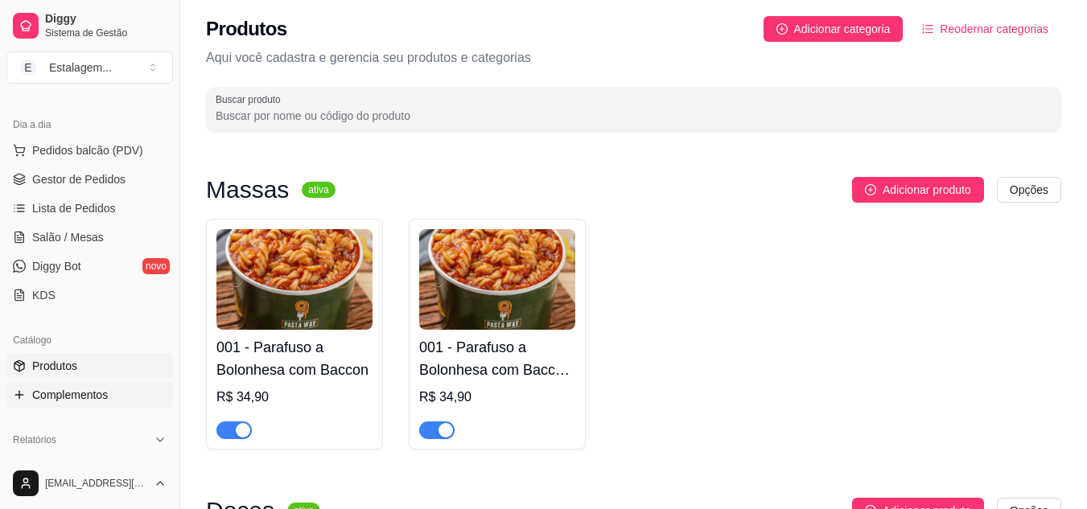
click at [67, 390] on span "Complementos" at bounding box center [70, 395] width 76 height 16
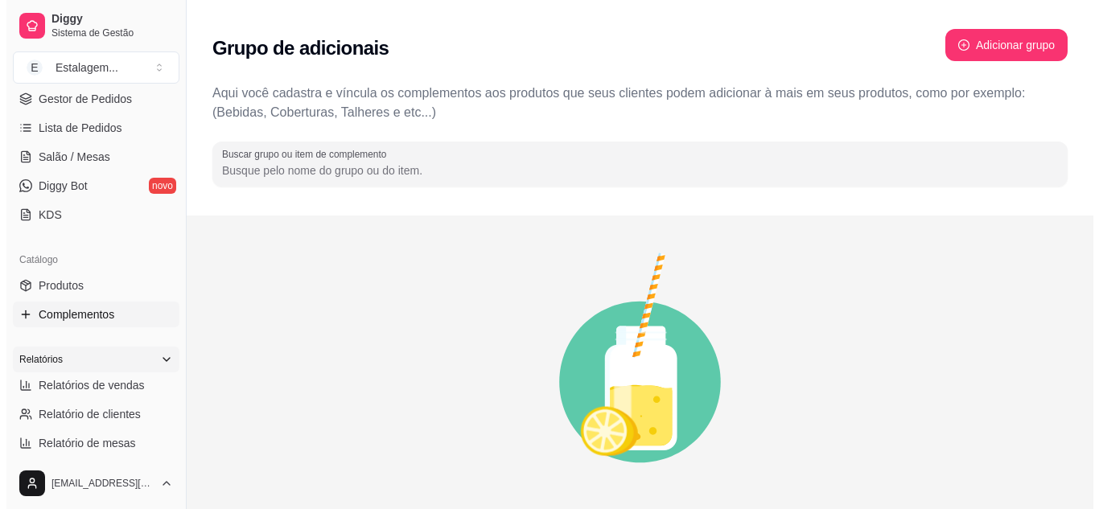
scroll to position [322, 0]
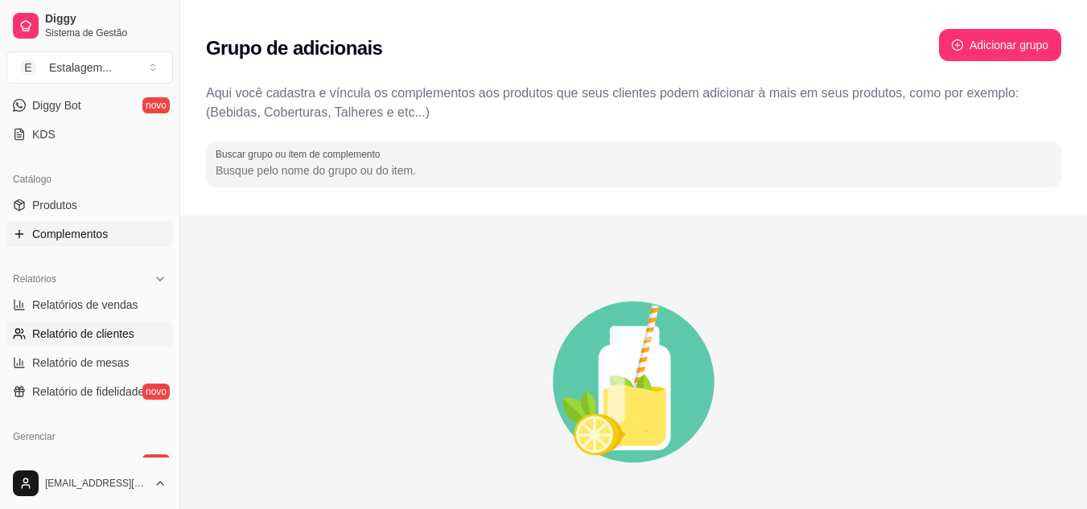
click at [118, 333] on span "Relatório de clientes" at bounding box center [83, 334] width 102 height 16
select select "30"
select select "HIGHEST_TOTAL_SPENT_WITH_ORDERS"
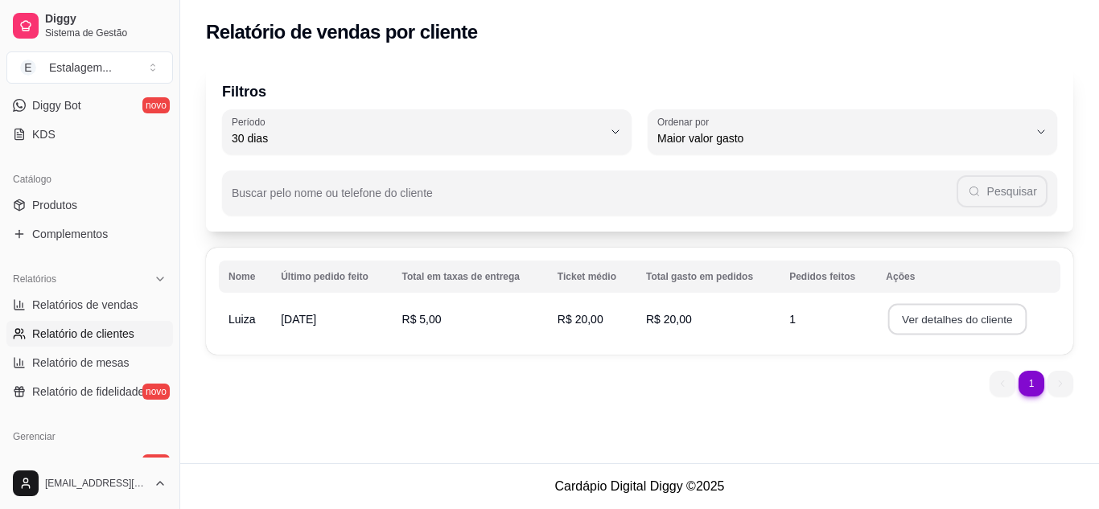
click at [901, 315] on button "Ver detalhes do cliente" at bounding box center [957, 319] width 138 height 31
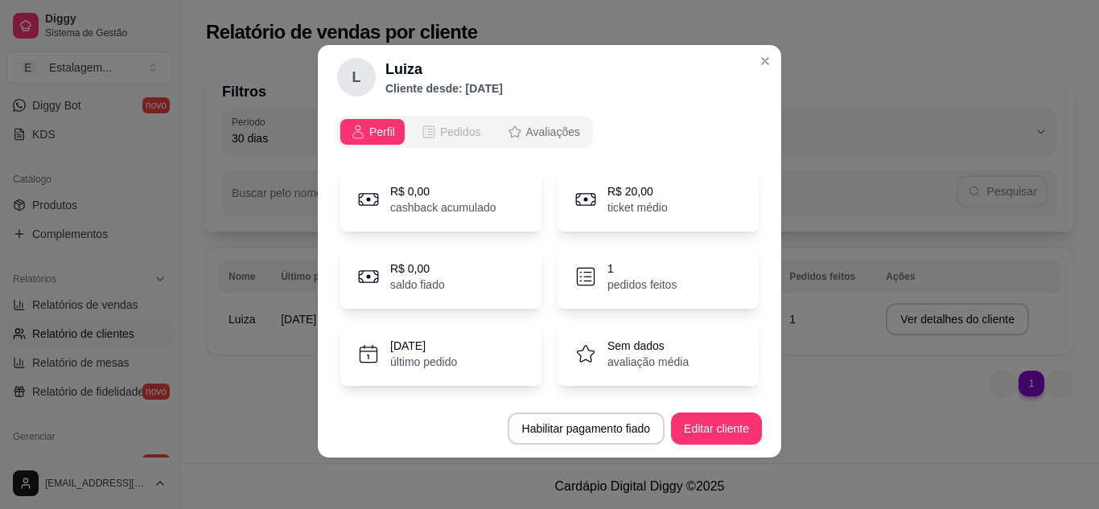
click at [440, 128] on span "Pedidos" at bounding box center [460, 132] width 41 height 16
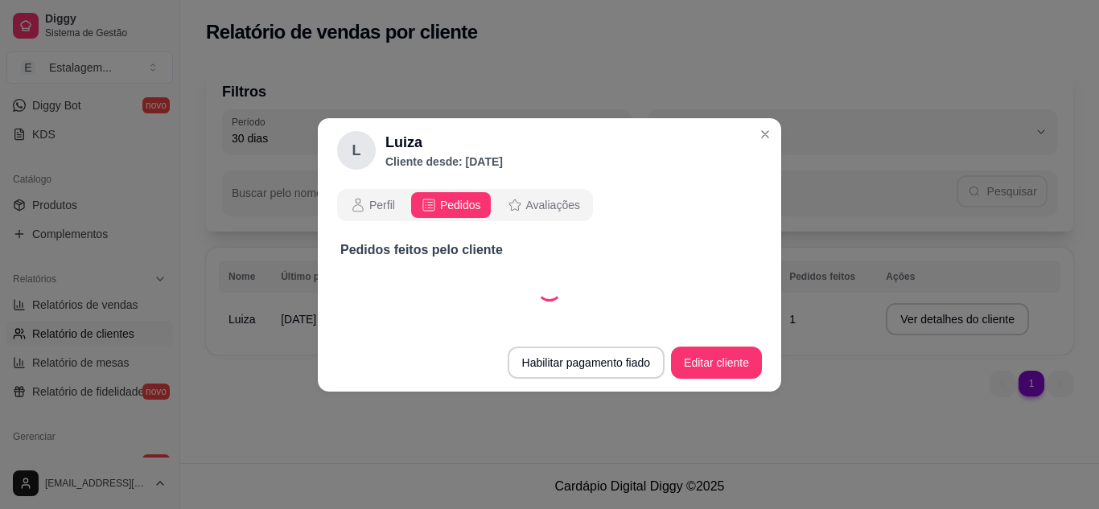
select select "30"
select select "ALL"
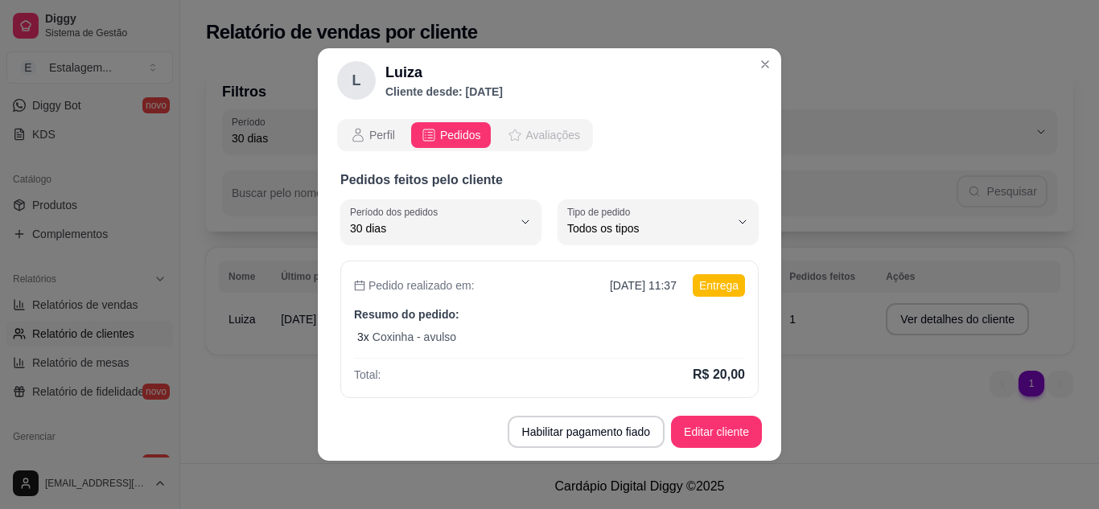
click at [526, 134] on span "Avaliações" at bounding box center [553, 135] width 54 height 16
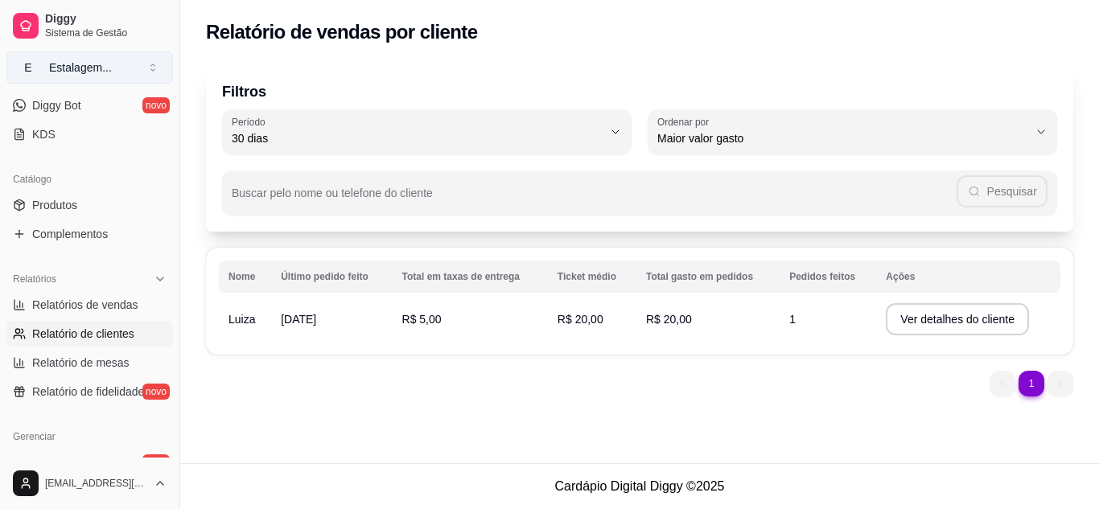
click at [109, 71] on div "Estalagem ..." at bounding box center [80, 68] width 63 height 16
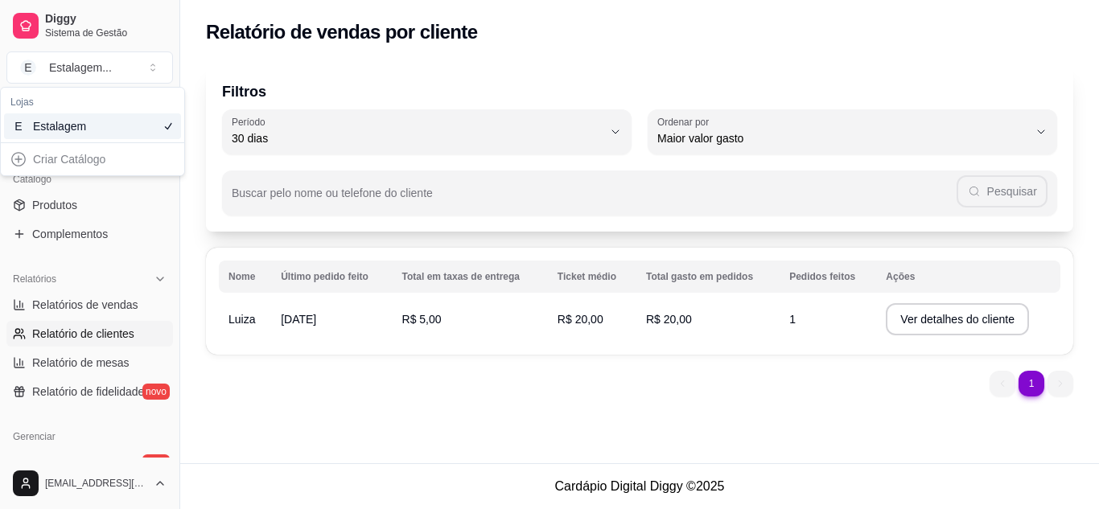
click at [197, 109] on div "Filtros 30 Período Hoje Ontem 7 dias 15 dias 30 dias 45 dias 60 dias Período 30…" at bounding box center [639, 235] width 919 height 361
click at [126, 136] on link "KDS" at bounding box center [89, 134] width 167 height 26
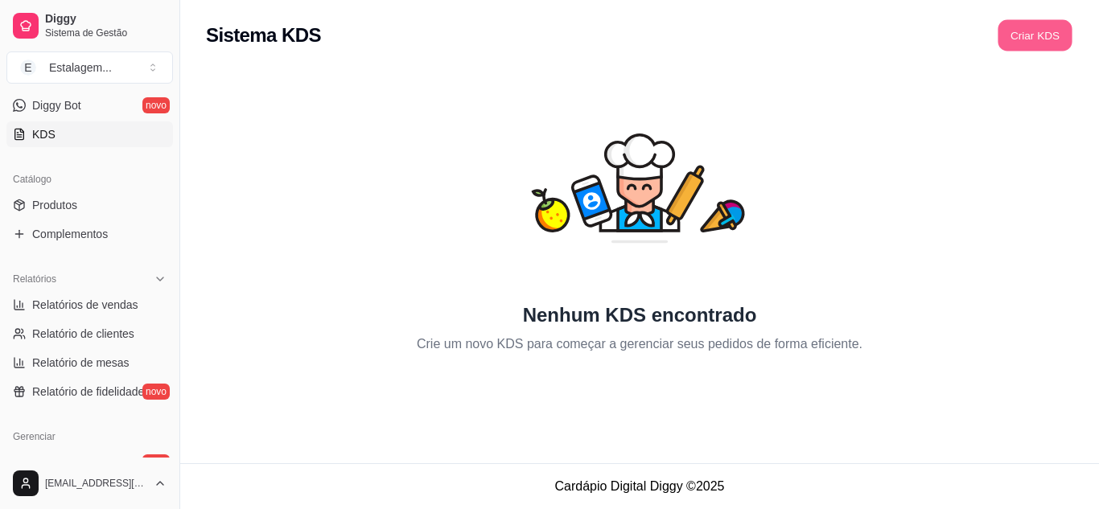
click at [1045, 29] on button "Criar KDS" at bounding box center [1035, 35] width 74 height 31
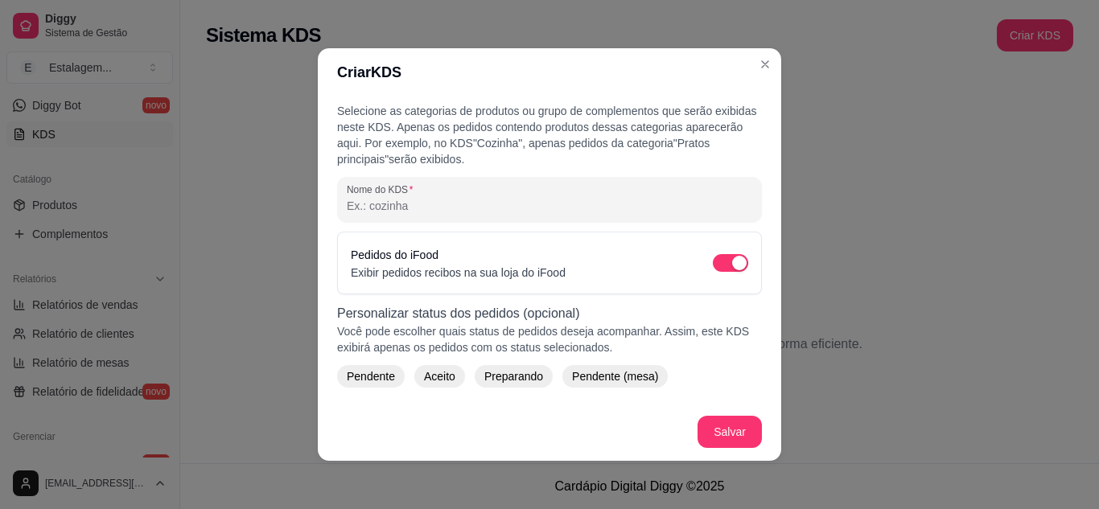
click at [487, 200] on input "Nome do KDS" at bounding box center [550, 206] width 406 height 16
type input "Cozinha"
click at [389, 373] on span "Pendente" at bounding box center [370, 377] width 61 height 16
click at [438, 380] on span "Aceito" at bounding box center [448, 377] width 44 height 16
click at [526, 381] on span "Preparando" at bounding box center [530, 377] width 72 height 16
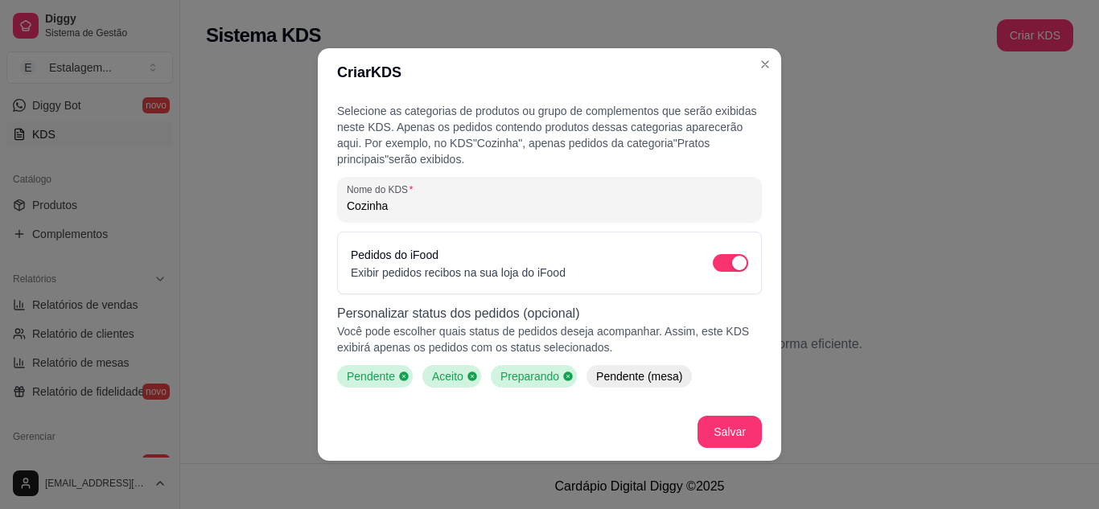
click at [618, 378] on span "Pendente (mesa)" at bounding box center [639, 377] width 99 height 16
click at [619, 382] on span "Pendente (mesa)" at bounding box center [638, 377] width 96 height 16
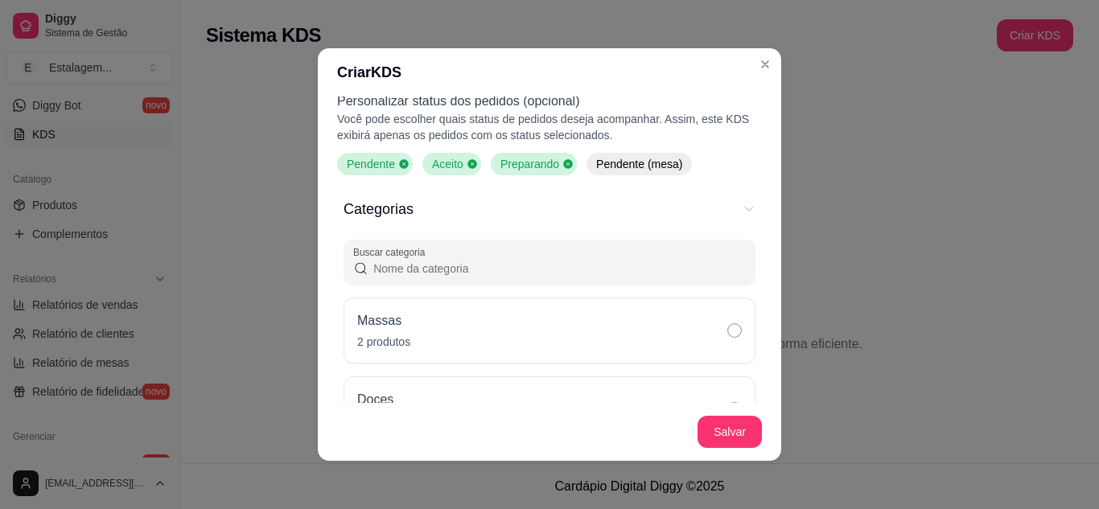
scroll to position [241, 0]
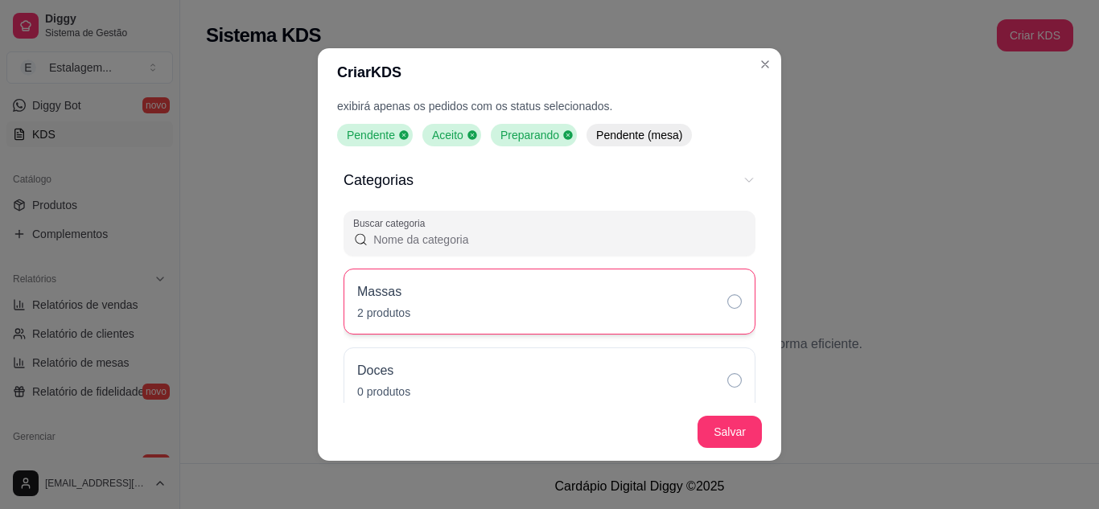
click at [727, 300] on icon "Categorias" at bounding box center [734, 301] width 14 height 14
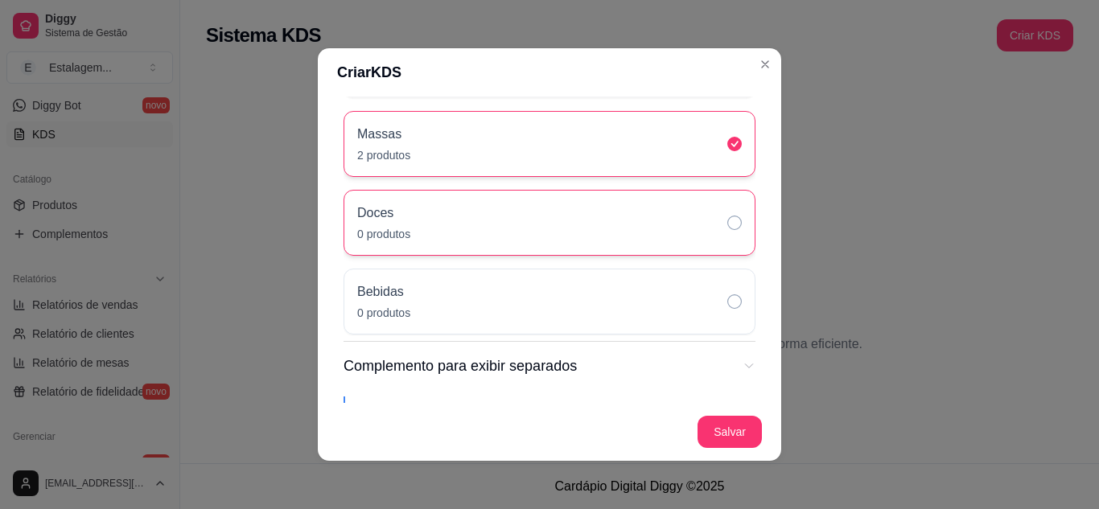
scroll to position [402, 0]
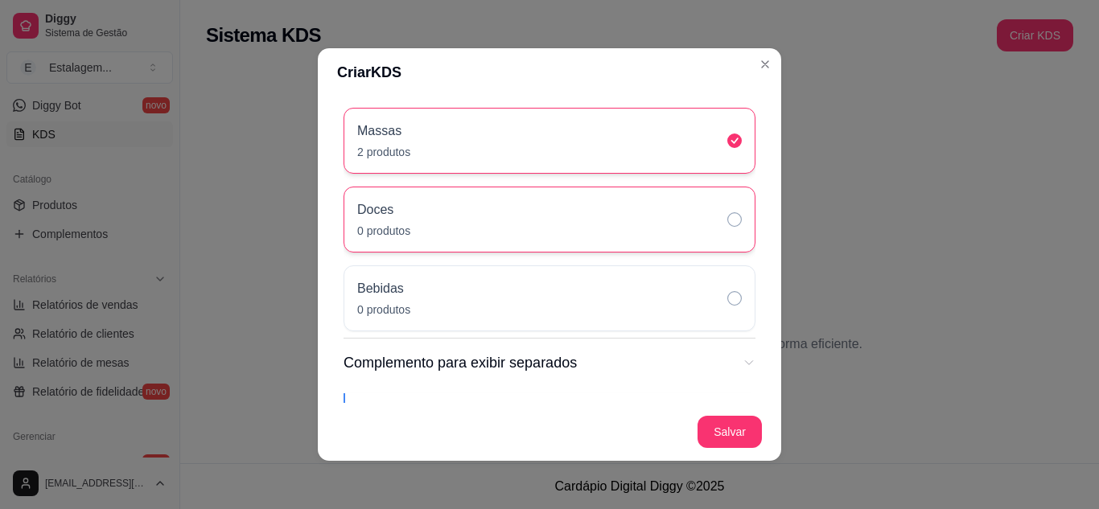
click at [727, 213] on icon "Categorias" at bounding box center [734, 219] width 14 height 14
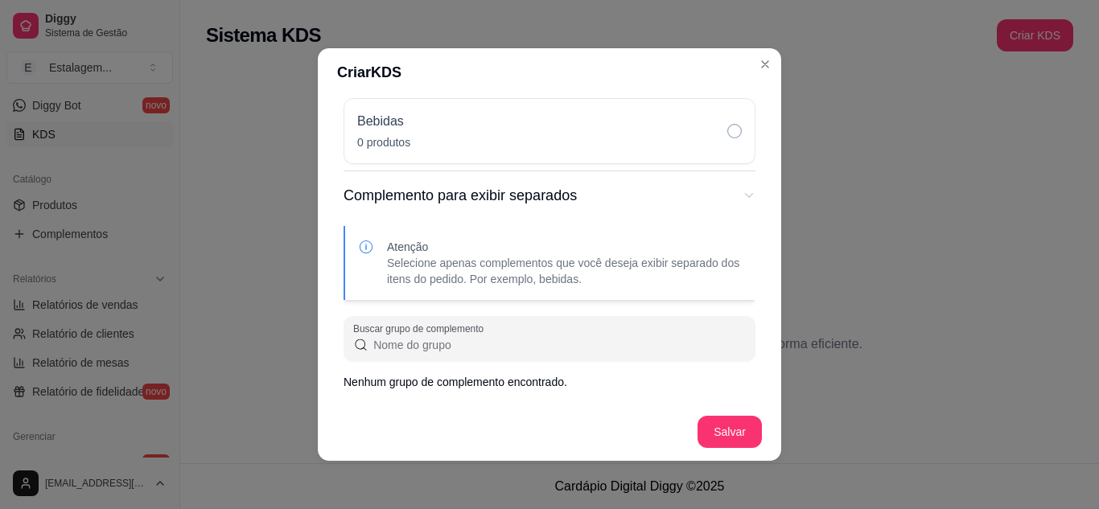
scroll to position [3, 0]
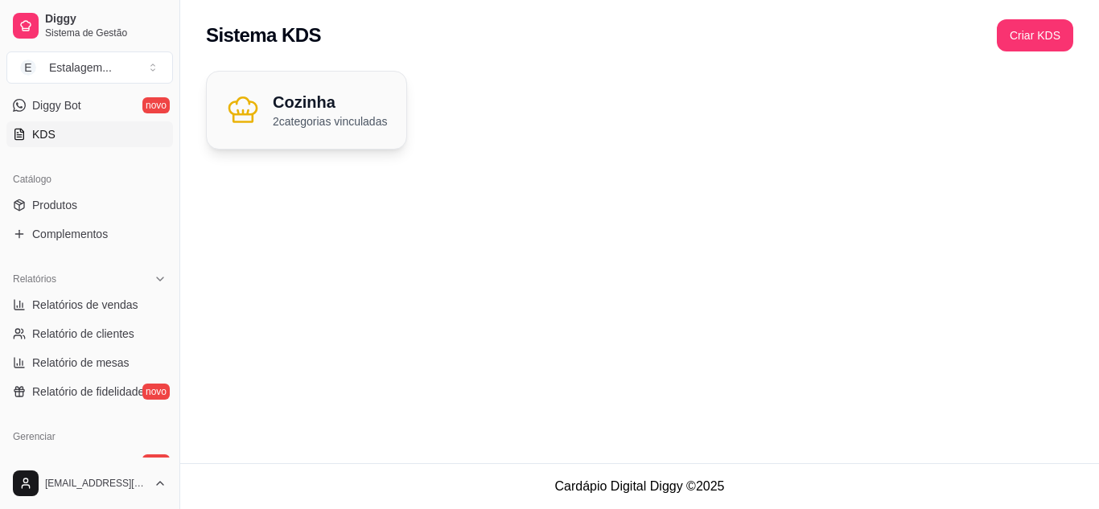
click at [332, 89] on div "Cozinha 2 categorias vinculadas" at bounding box center [307, 110] width 200 height 77
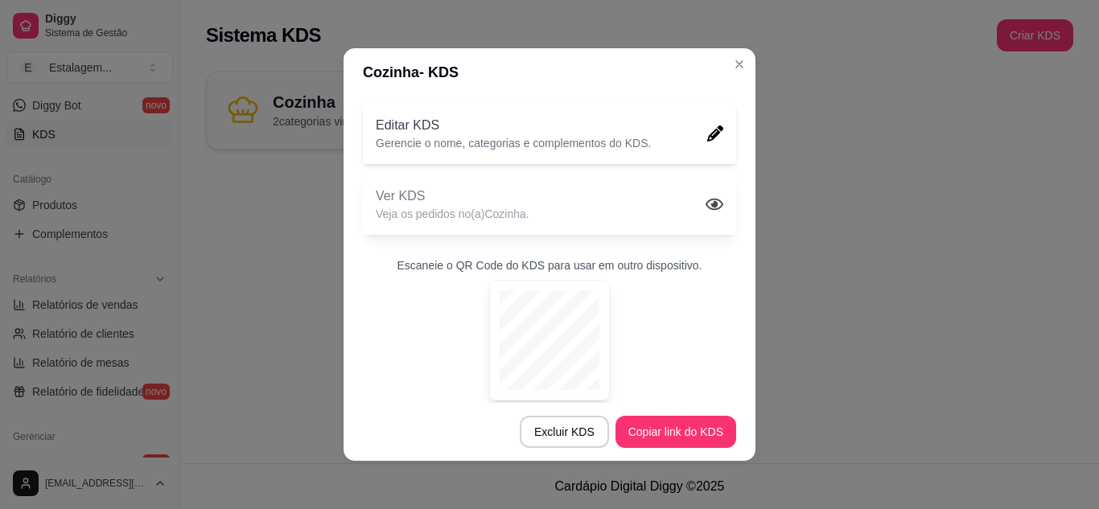
click at [625, 212] on div "Ver KDS Veja os pedidos no(a) Cozinha ." at bounding box center [549, 204] width 373 height 61
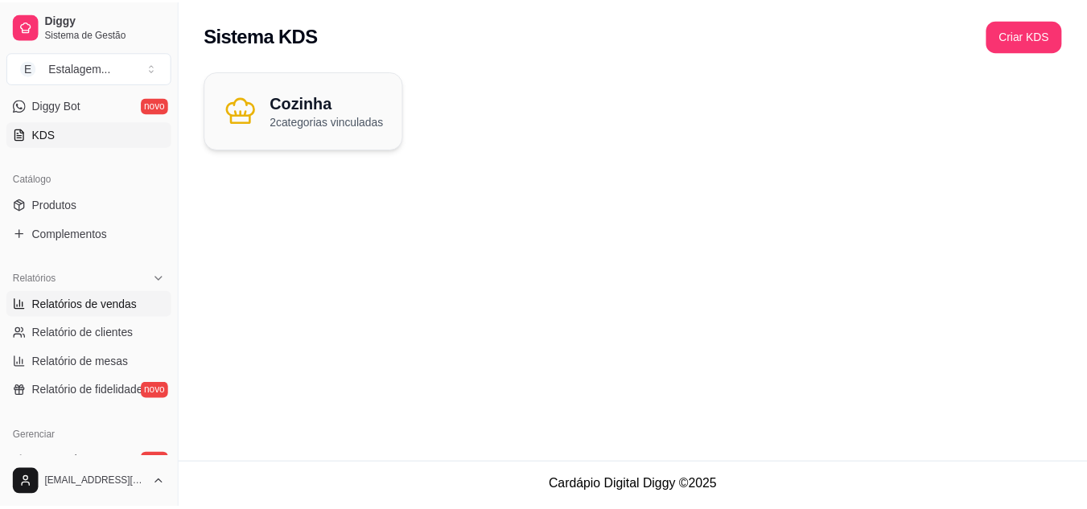
scroll to position [402, 0]
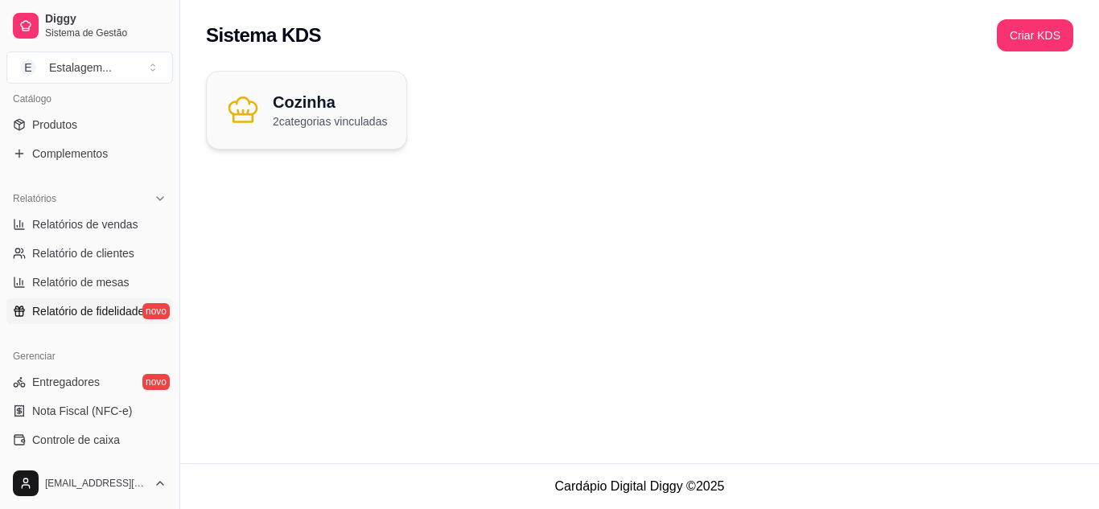
click at [105, 323] on link "Relatório de fidelidade novo" at bounding box center [89, 312] width 167 height 26
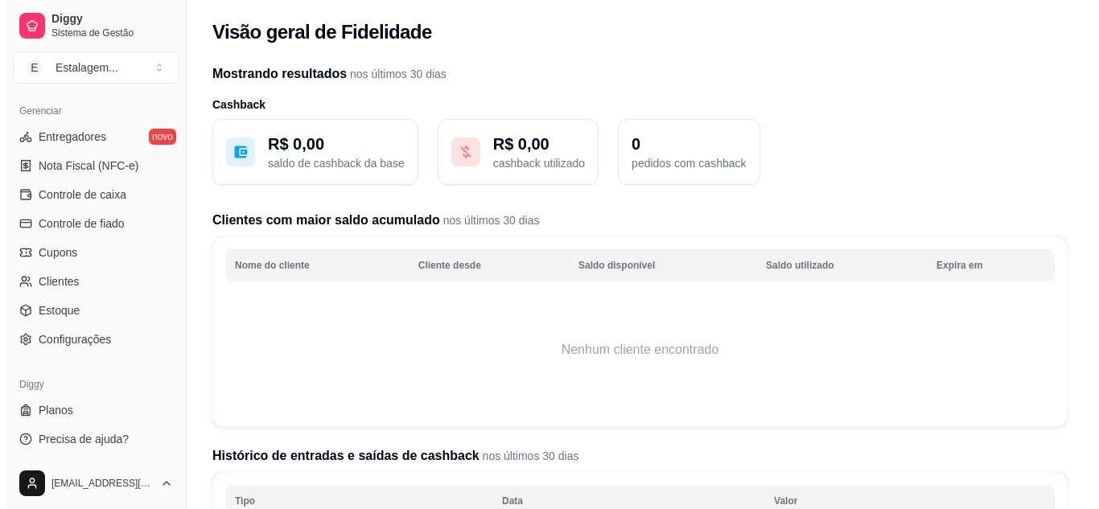
scroll to position [649, 0]
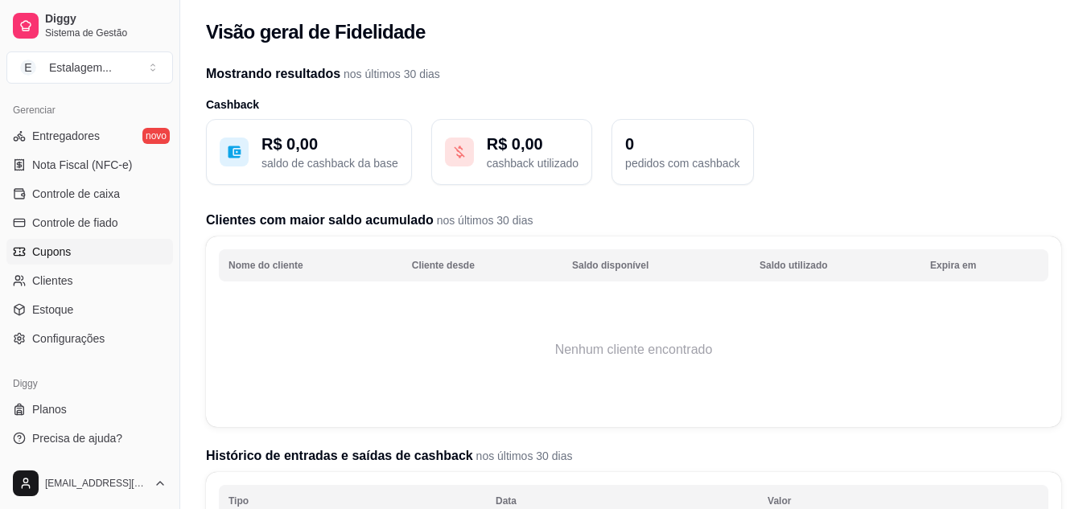
click at [60, 253] on span "Cupons" at bounding box center [51, 252] width 39 height 16
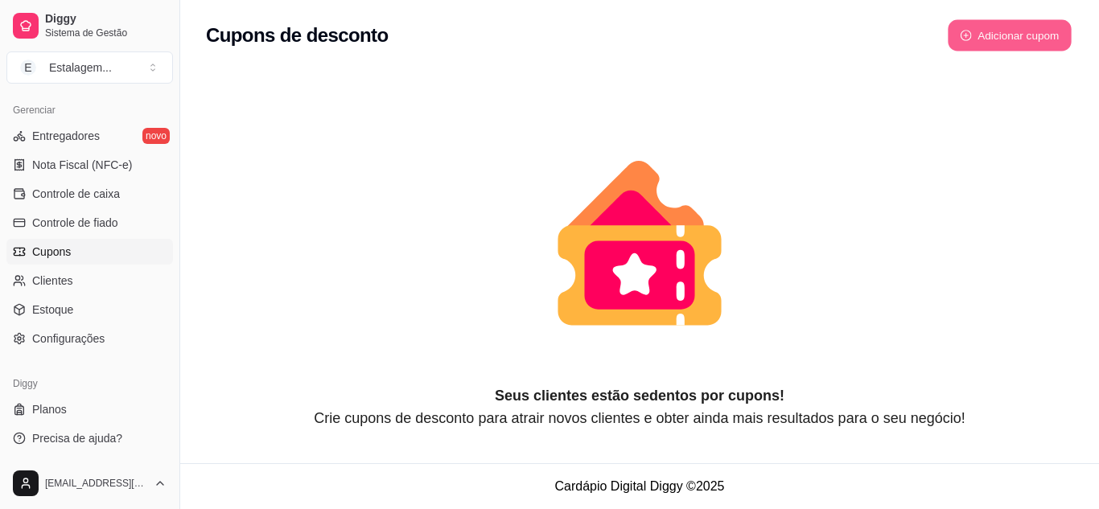
click at [995, 33] on button "Adicionar cupom" at bounding box center [1010, 35] width 124 height 31
select select "FIXED_VALUE"
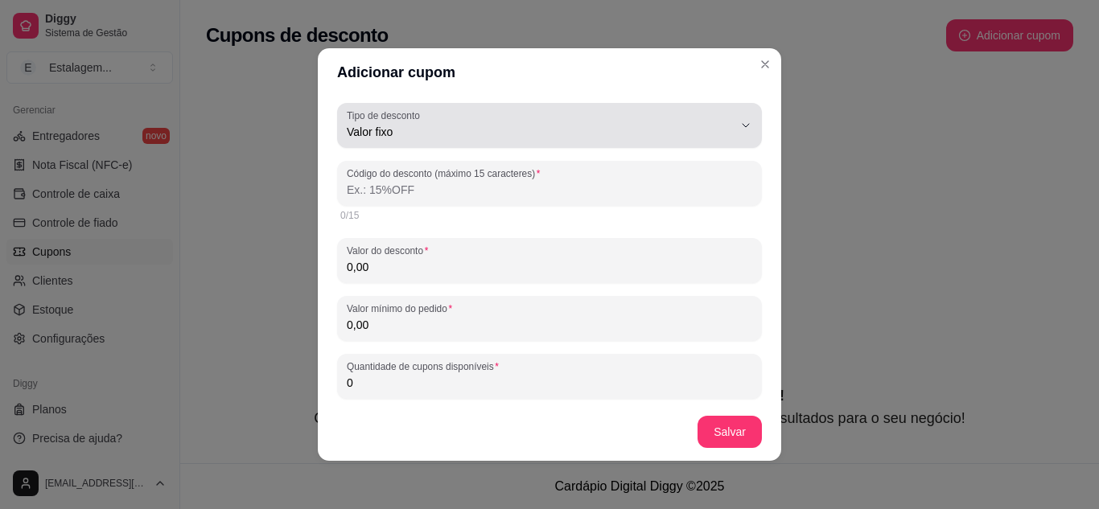
click at [739, 125] on icon "button" at bounding box center [745, 125] width 13 height 13
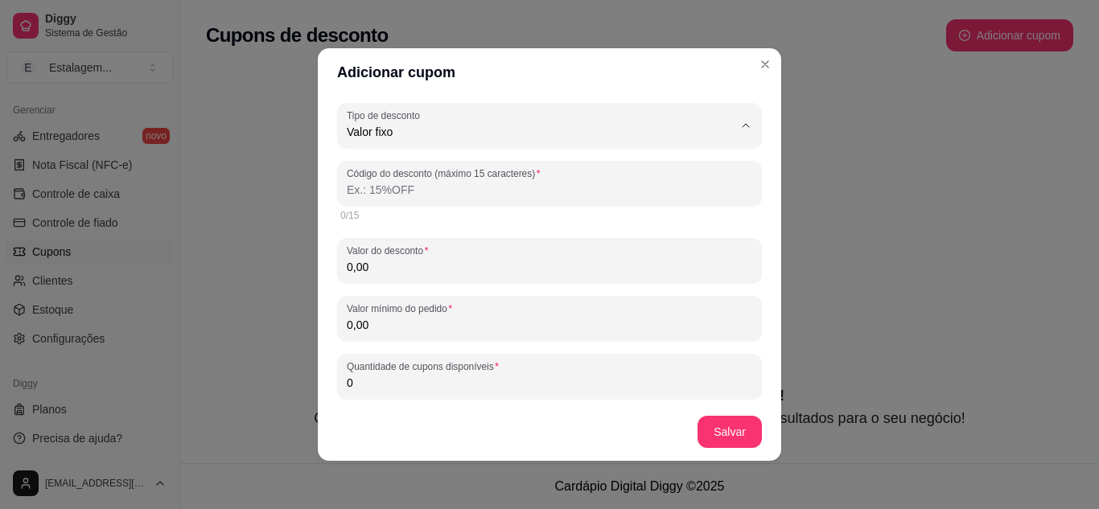
click at [352, 202] on span "Porcentagem" at bounding box center [530, 196] width 356 height 15
type input "PERCENTAGE"
select select "PERCENTAGE"
click at [389, 187] on input "Código do desconto (máximo 15 caracteres)" at bounding box center [550, 190] width 406 height 16
type input "15"
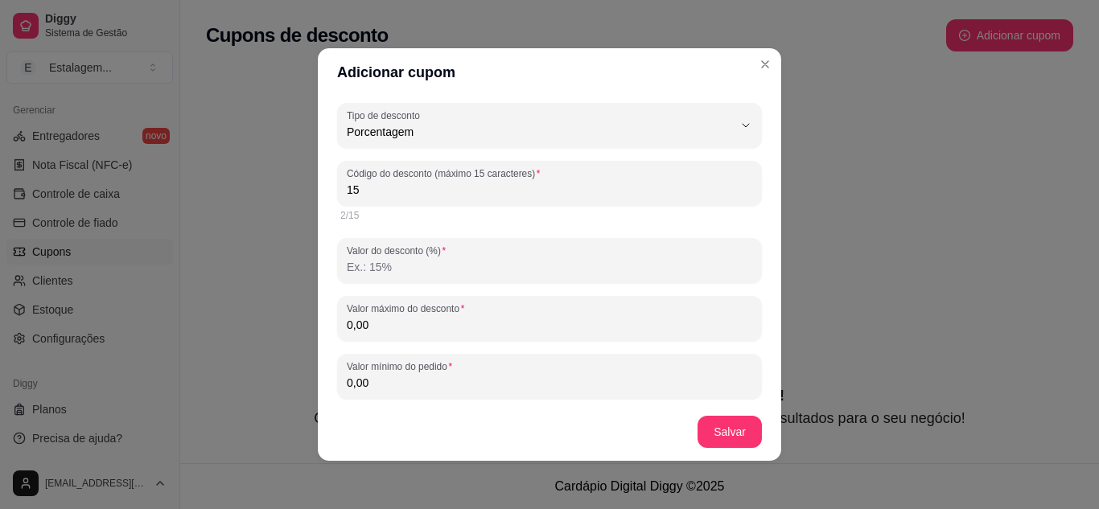
drag, startPoint x: 382, startPoint y: 189, endPoint x: 269, endPoint y: 176, distance: 114.2
click at [269, 176] on div "Adicionar cupom PERCENTAGE Tipo de desconto Valor fixo Porcentagem Frete grátis…" at bounding box center [549, 254] width 1099 height 509
click at [371, 187] on input "Código do desconto (máximo 15 caracteres)" at bounding box center [550, 190] width 406 height 16
drag, startPoint x: 345, startPoint y: 195, endPoint x: 323, endPoint y: 189, distance: 22.4
click at [323, 189] on div "PERCENTAGE Tipo de desconto Valor fixo Porcentagem Frete grátis Tipo de descont…" at bounding box center [549, 250] width 463 height 307
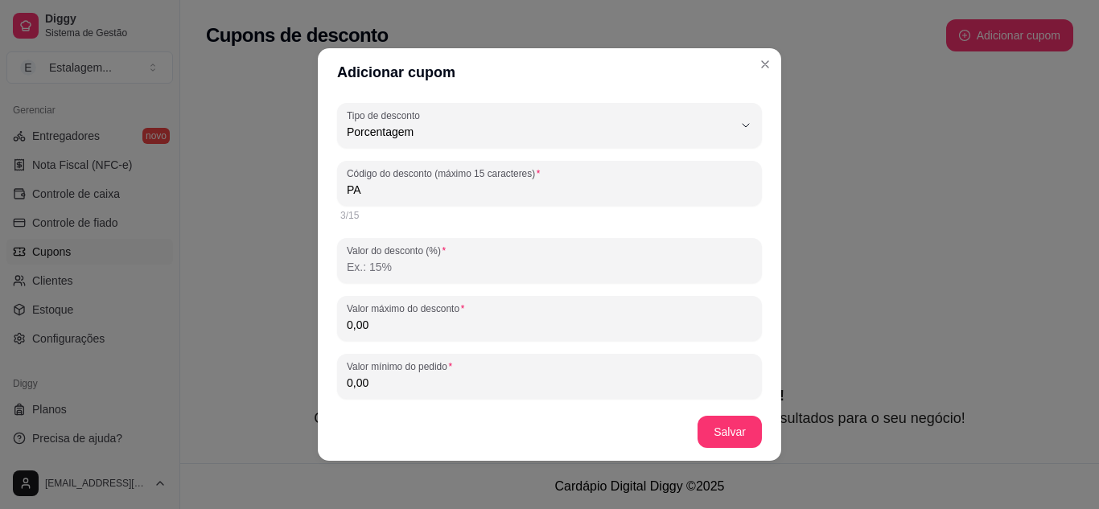
type input "P"
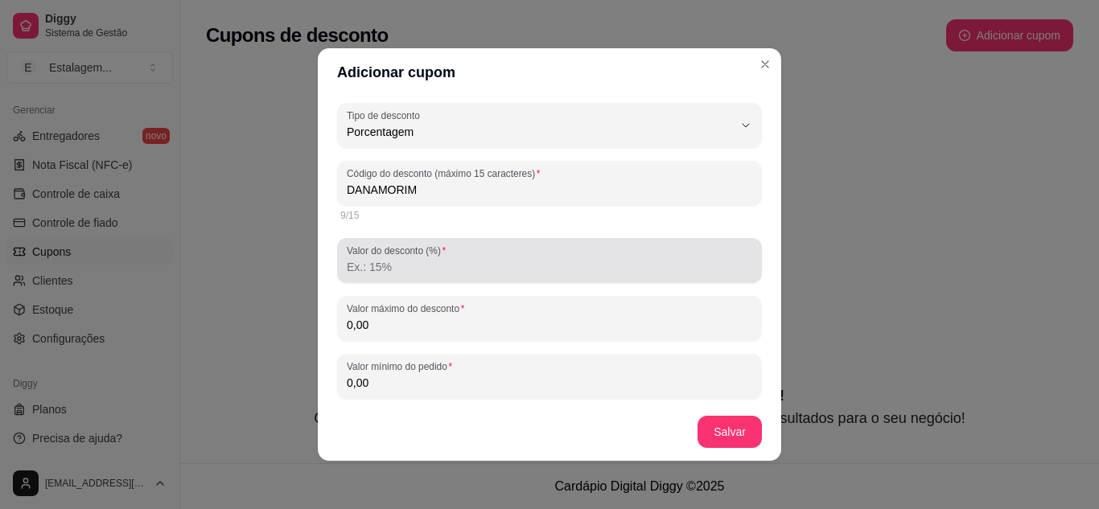
type input "DANAMORIM"
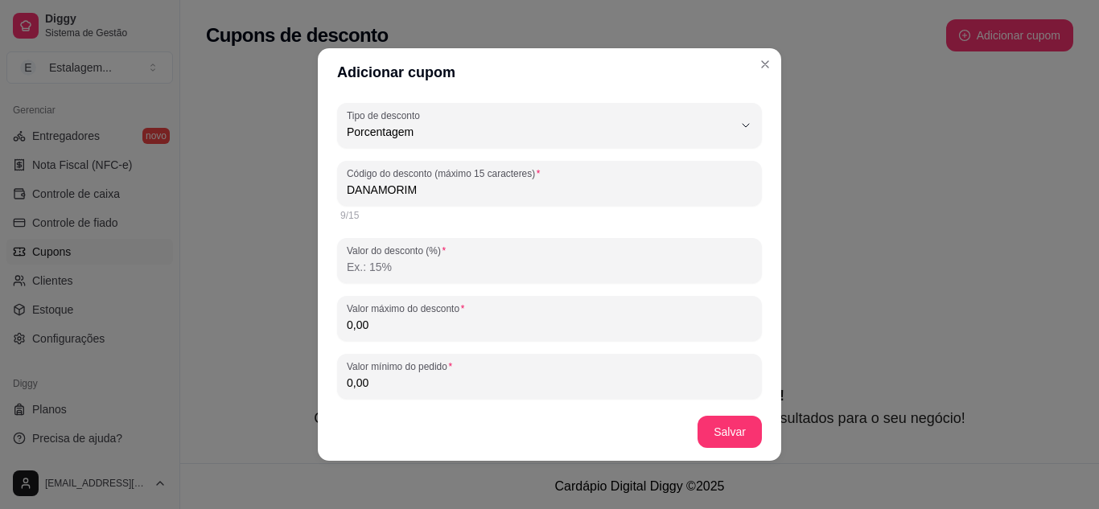
click at [437, 267] on input "Valor do desconto (%)" at bounding box center [550, 267] width 406 height 16
type input "15"
click at [463, 214] on div "9/15" at bounding box center [549, 215] width 418 height 13
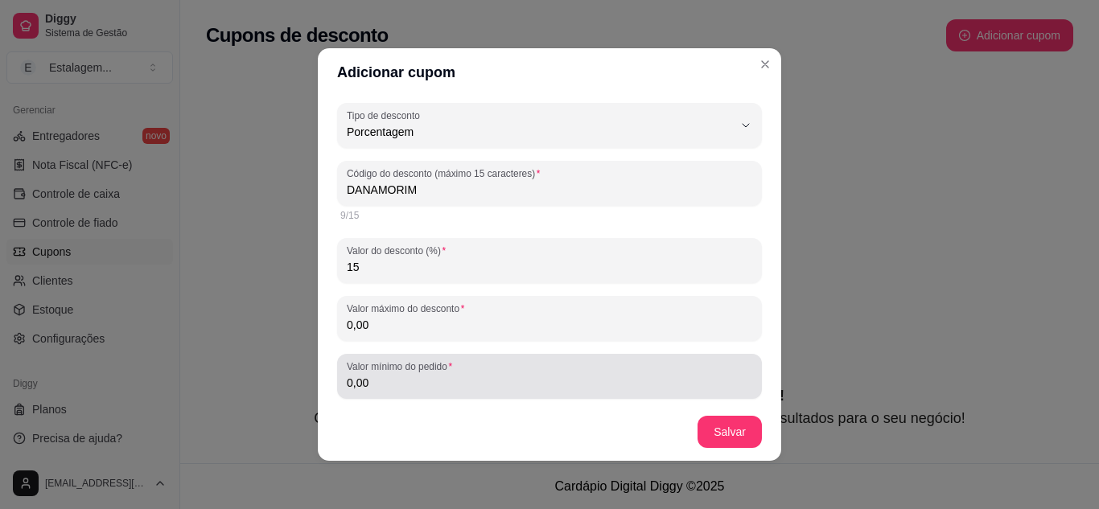
drag, startPoint x: 340, startPoint y: 380, endPoint x: 328, endPoint y: 376, distance: 12.7
click at [328, 376] on div "PERCENTAGE Tipo de desconto Valor fixo Porcentagem Frete grátis Tipo de descont…" at bounding box center [549, 250] width 463 height 307
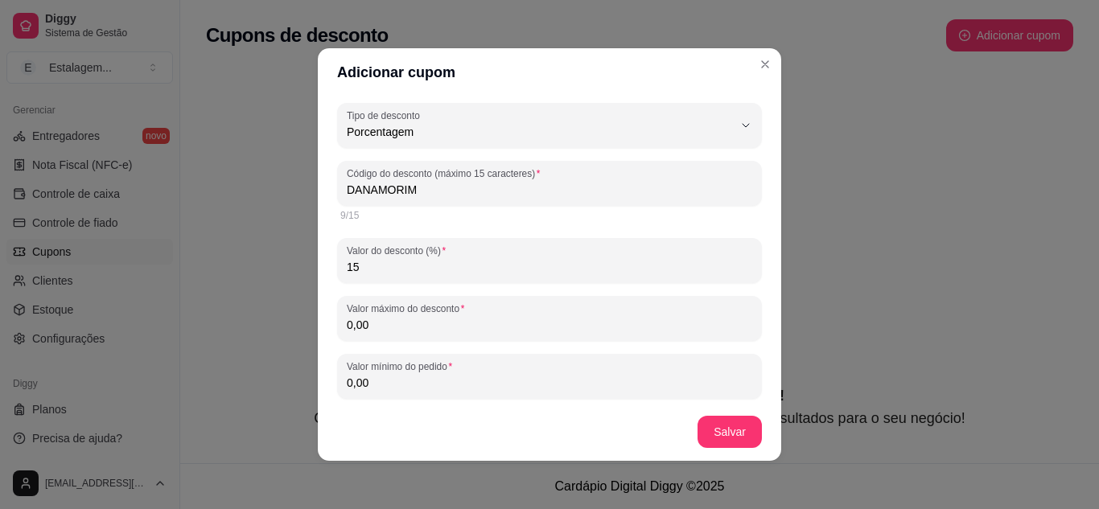
drag, startPoint x: 368, startPoint y: 382, endPoint x: 317, endPoint y: 380, distance: 50.7
click at [318, 381] on div "PERCENTAGE Tipo de desconto Valor fixo Porcentagem Frete grátis Tipo de descont…" at bounding box center [549, 250] width 463 height 307
type input "50,00"
click at [319, 351] on div "PERCENTAGE Tipo de desconto Valor fixo Porcentagem Frete grátis Tipo de descont…" at bounding box center [549, 250] width 463 height 307
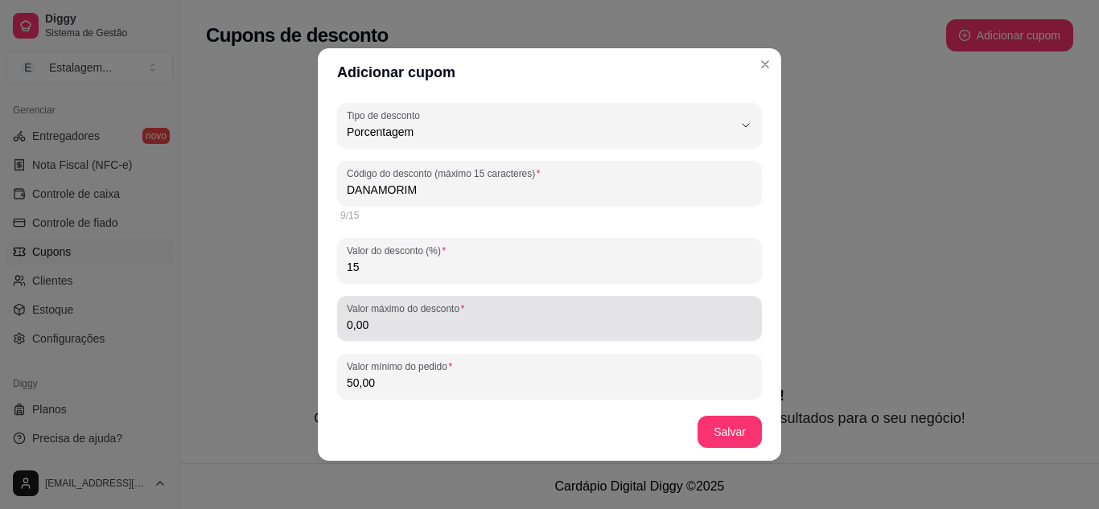
drag, startPoint x: 371, startPoint y: 328, endPoint x: 274, endPoint y: 324, distance: 96.6
click at [274, 324] on div "Adicionar cupom PERCENTAGE Tipo de desconto Valor fixo Porcentagem Frete grátis…" at bounding box center [549, 254] width 1099 height 509
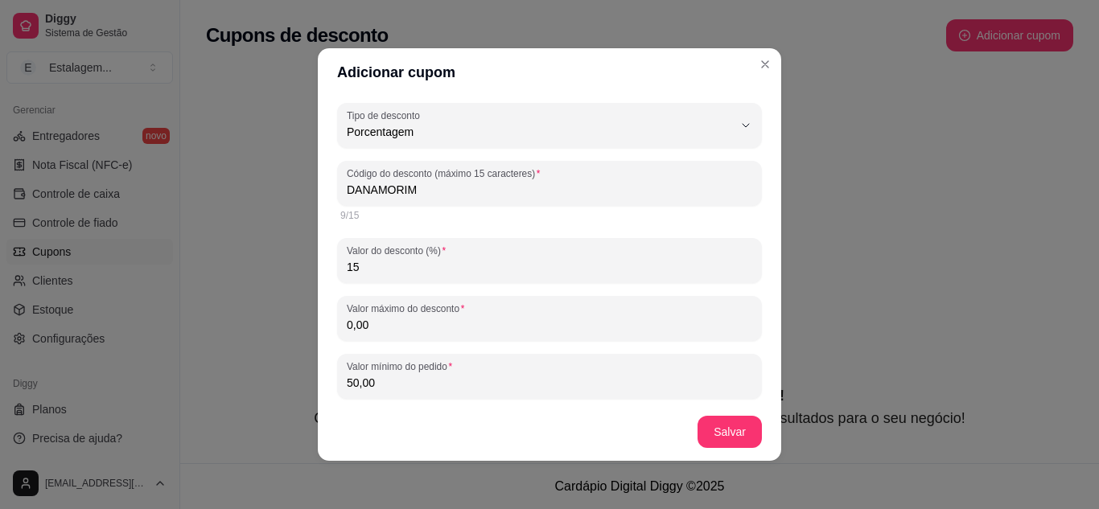
click at [319, 305] on div "PERCENTAGE Tipo de desconto Valor fixo Porcentagem Frete grátis Tipo de descont…" at bounding box center [549, 250] width 463 height 307
click at [725, 427] on button "Salvar" at bounding box center [729, 432] width 63 height 31
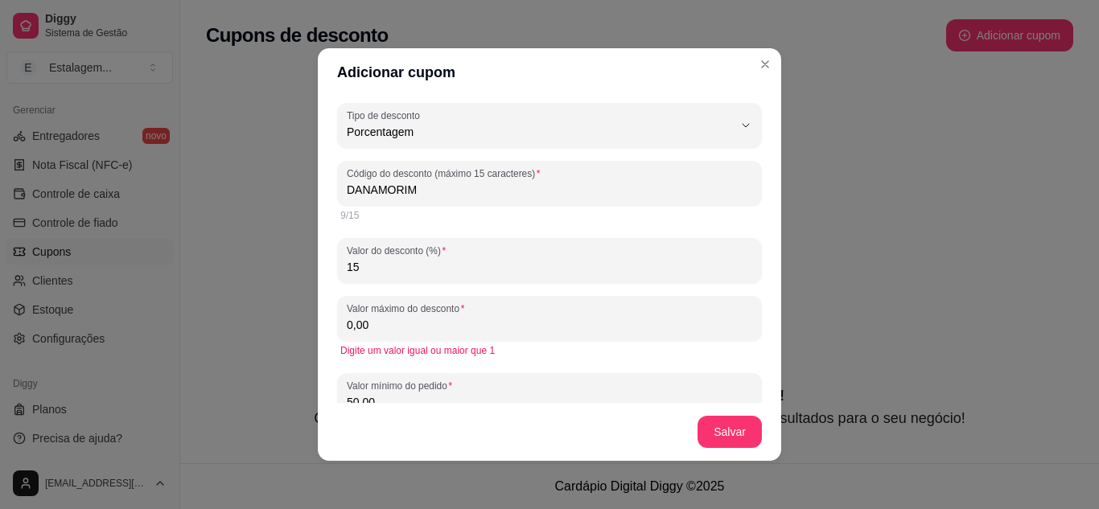
drag, startPoint x: 388, startPoint y: 329, endPoint x: 297, endPoint y: 326, distance: 91.0
click at [297, 326] on div "Adicionar cupom PERCENTAGE Tipo de desconto Valor fixo Porcentagem Frete grátis…" at bounding box center [549, 254] width 1099 height 509
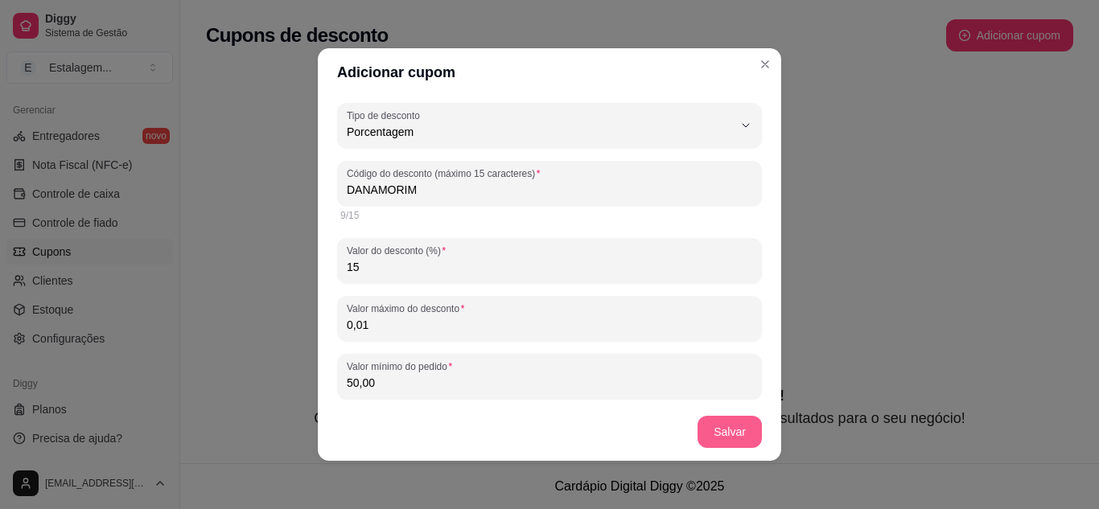
type input "0,01"
click at [743, 429] on button "Salvar" at bounding box center [729, 432] width 63 height 31
click at [731, 420] on button "Salvar" at bounding box center [729, 432] width 63 height 31
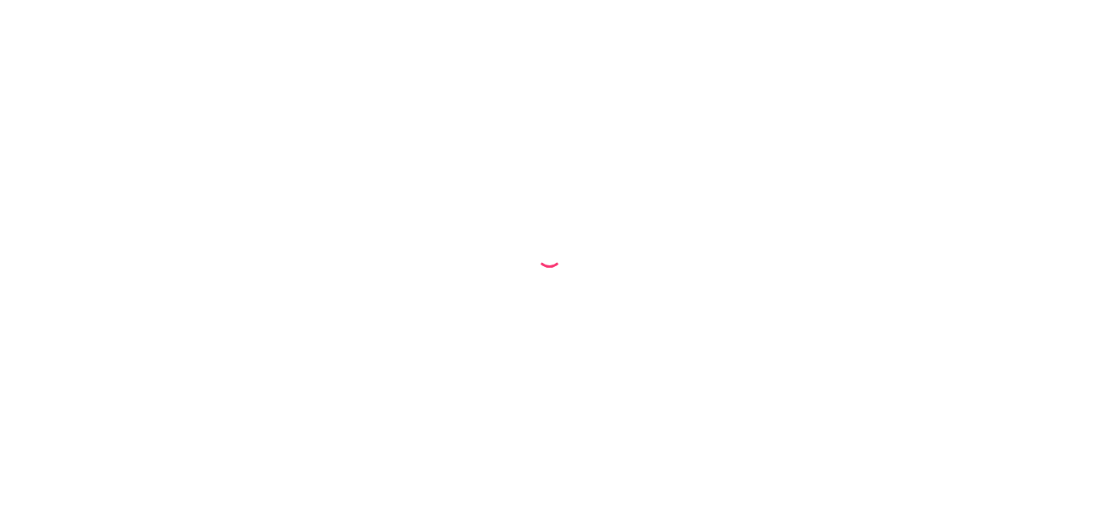
select select "68efb7904308fd97b4fd44e4"
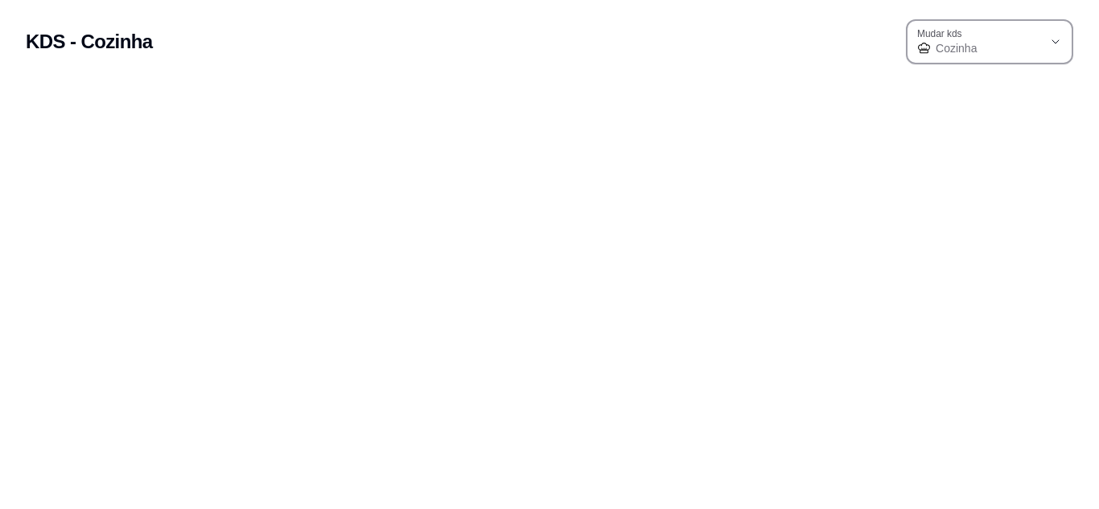
click at [1025, 43] on span "Cozinha" at bounding box center [989, 48] width 107 height 16
drag, startPoint x: 684, startPoint y: 84, endPoint x: 614, endPoint y: 75, distance: 70.6
click at [680, 82] on div at bounding box center [549, 88] width 1099 height 29
